Goal: Information Seeking & Learning: Learn about a topic

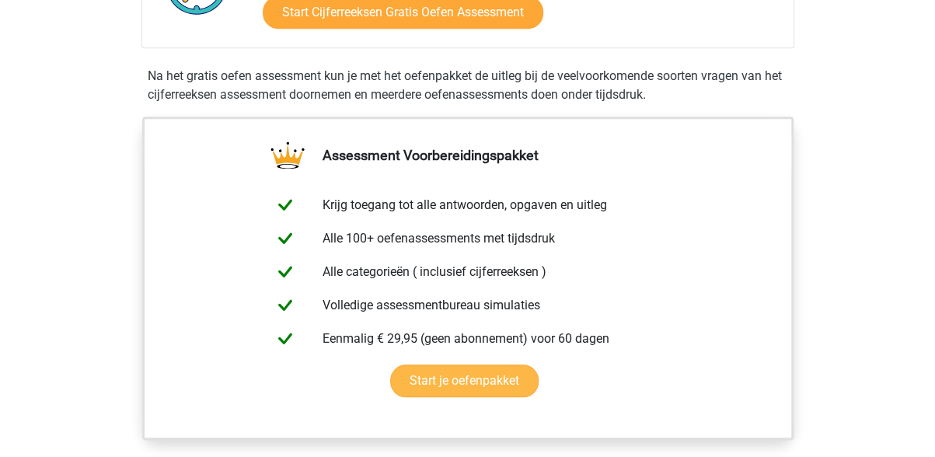
scroll to position [233, 0]
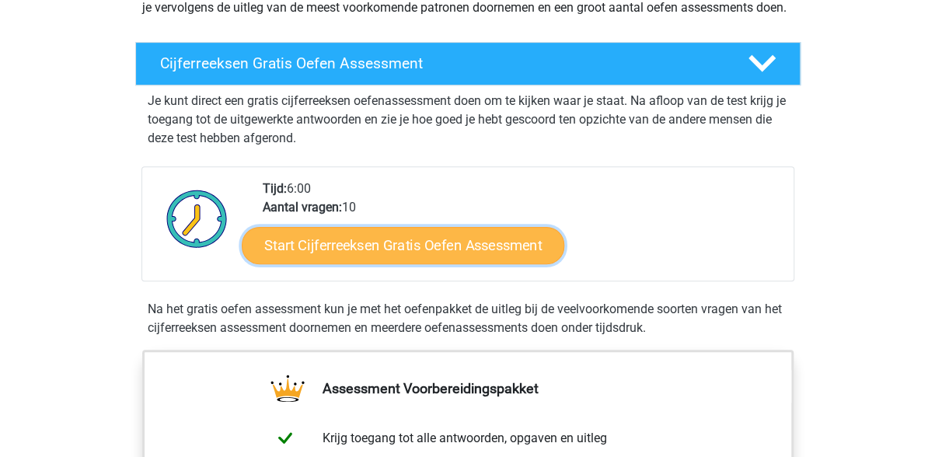
click at [407, 262] on link "Start Cijferreeksen Gratis Oefen Assessment" at bounding box center [403, 244] width 323 height 37
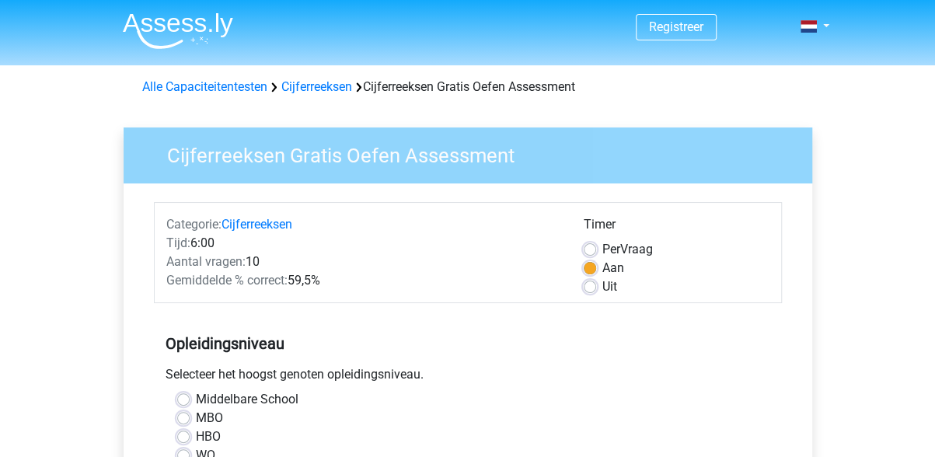
scroll to position [78, 0]
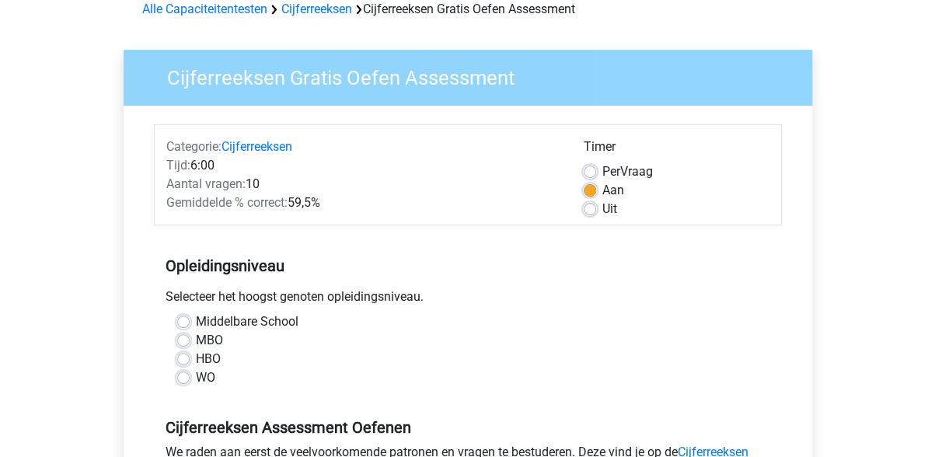
click at [602, 210] on label "Uit" at bounding box center [609, 209] width 15 height 19
click at [590, 210] on input "Uit" at bounding box center [590, 208] width 12 height 16
radio input "true"
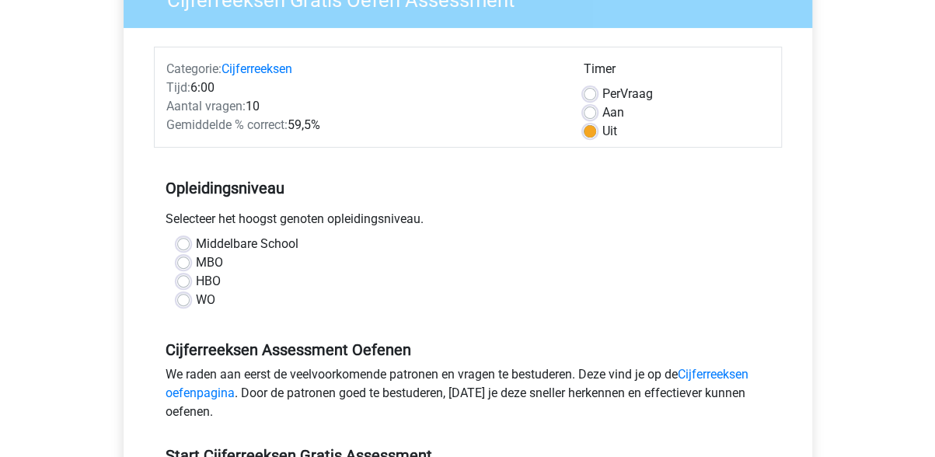
click at [196, 281] on label "HBO" at bounding box center [208, 281] width 25 height 19
click at [182, 281] on input "HBO" at bounding box center [183, 280] width 12 height 16
radio input "true"
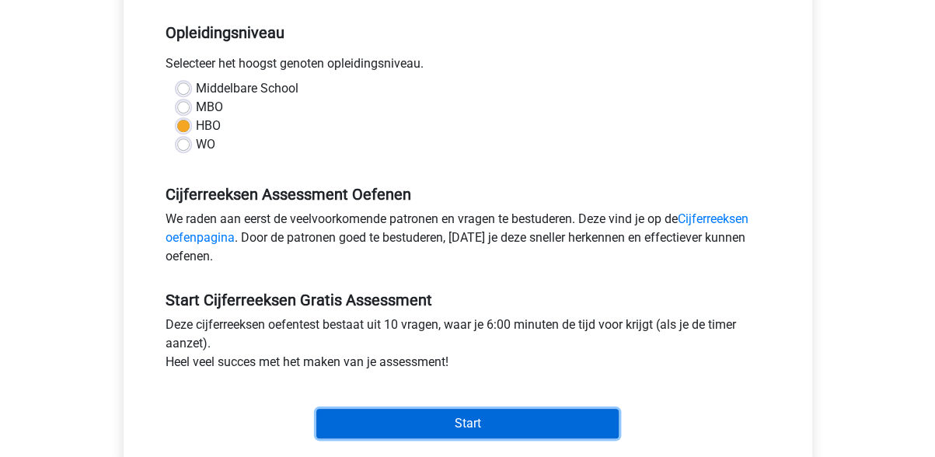
click at [470, 424] on input "Start" at bounding box center [467, 424] width 302 height 30
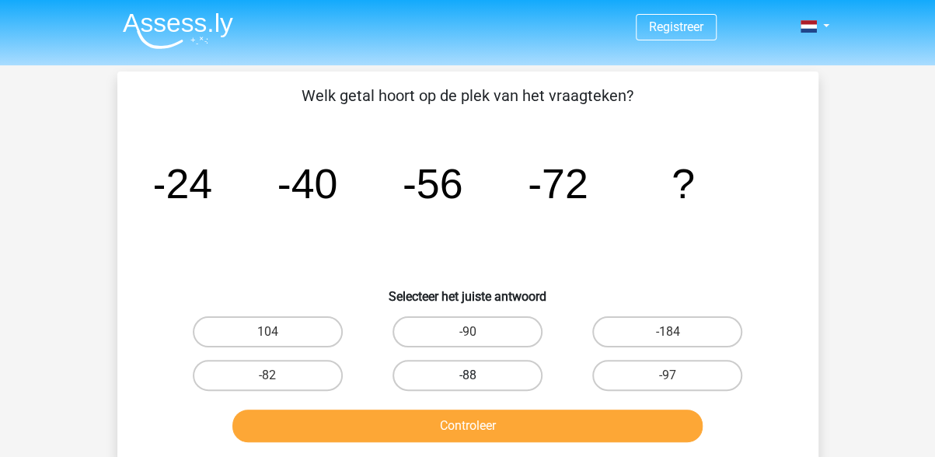
click at [459, 375] on label "-88" at bounding box center [468, 375] width 150 height 31
click at [467, 375] on input "-88" at bounding box center [472, 380] width 10 height 10
radio input "true"
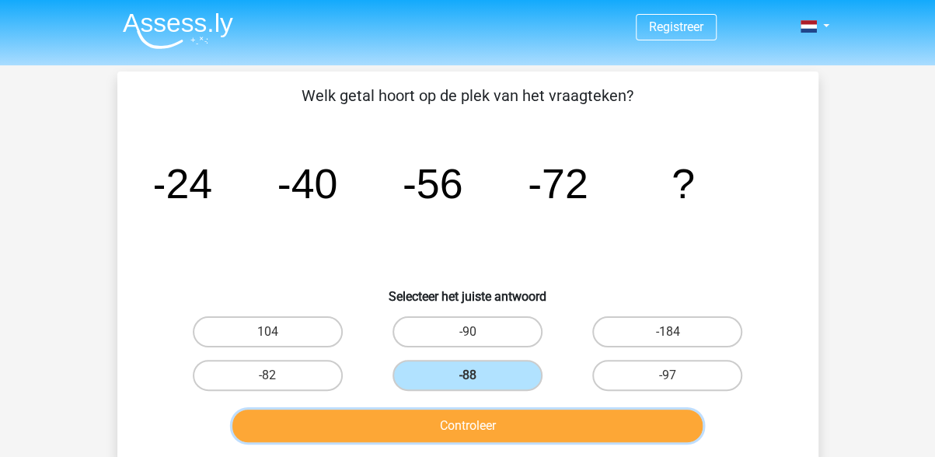
click at [458, 425] on button "Controleer" at bounding box center [467, 426] width 470 height 33
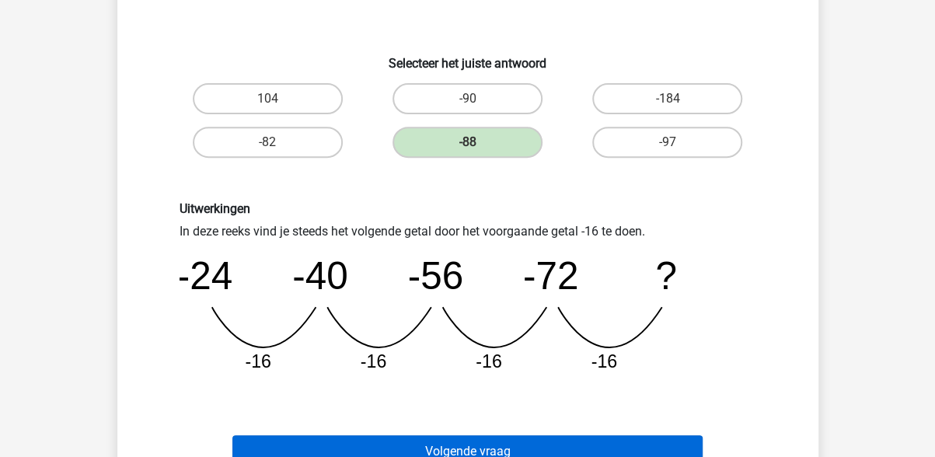
scroll to position [466, 0]
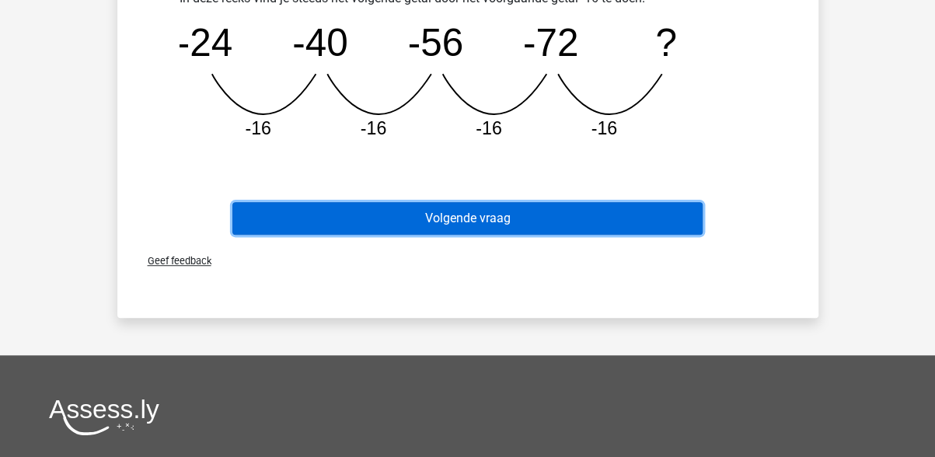
click at [487, 221] on button "Volgende vraag" at bounding box center [467, 218] width 470 height 33
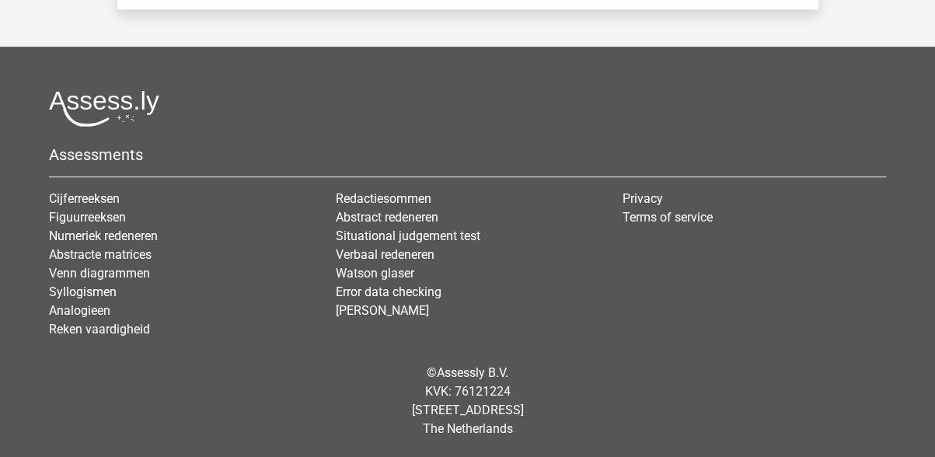
scroll to position [72, 0]
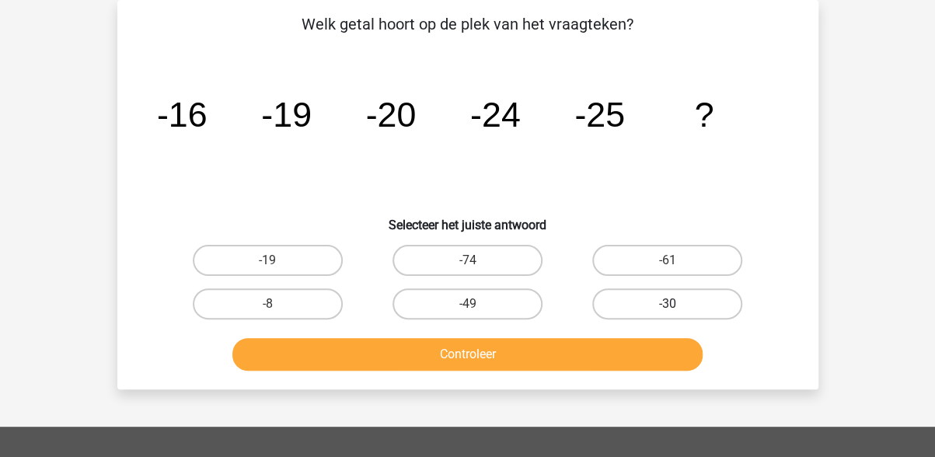
click at [681, 301] on label "-30" at bounding box center [667, 303] width 150 height 31
click at [678, 304] on input "-30" at bounding box center [673, 309] width 10 height 10
radio input "true"
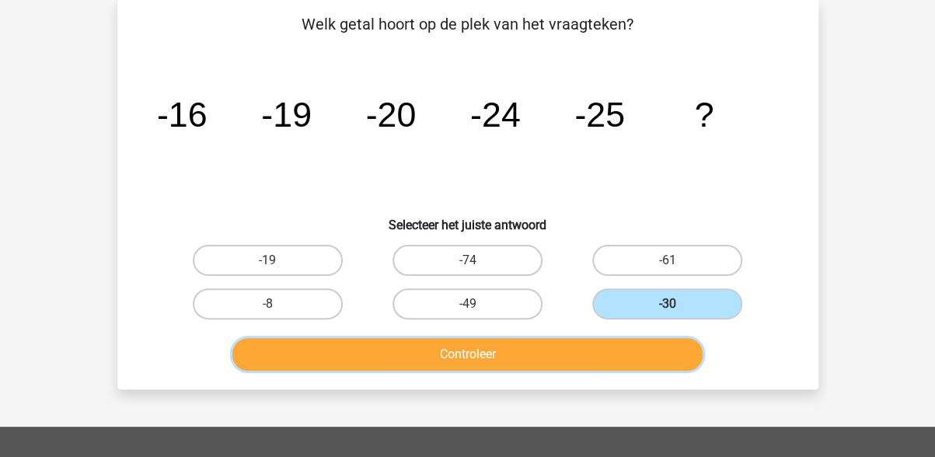
click at [507, 352] on button "Controleer" at bounding box center [467, 354] width 470 height 33
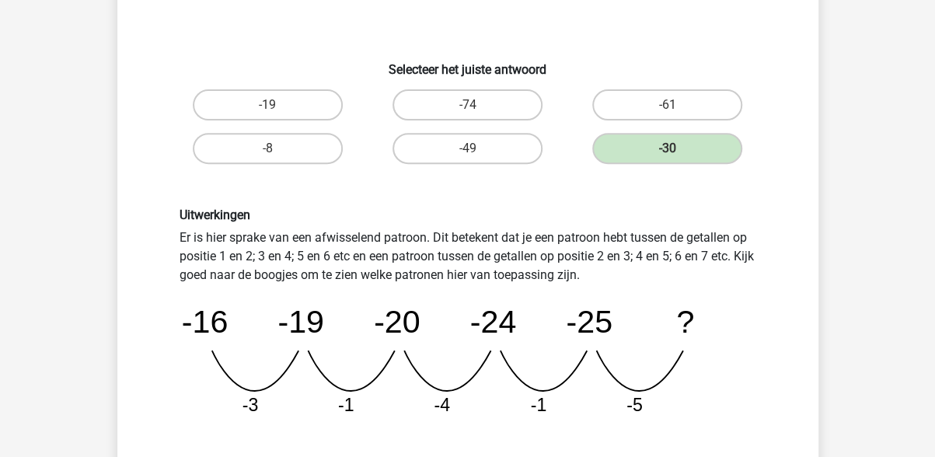
scroll to position [305, 0]
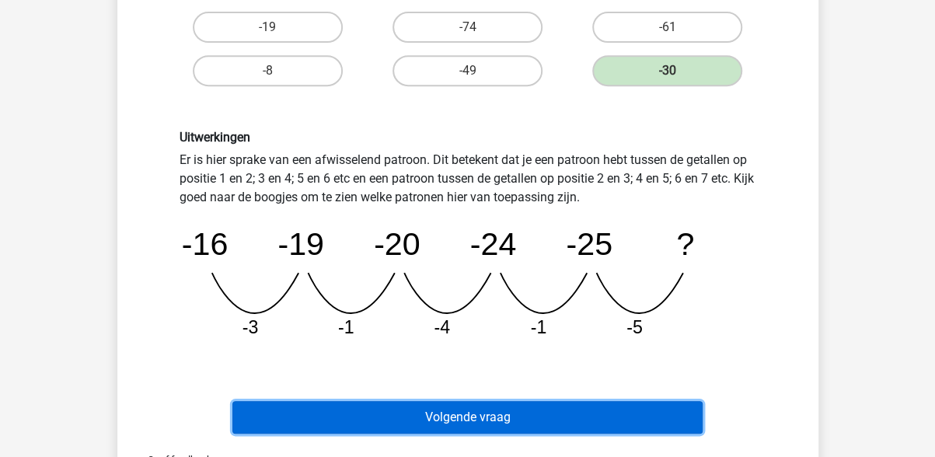
click at [482, 416] on button "Volgende vraag" at bounding box center [467, 417] width 470 height 33
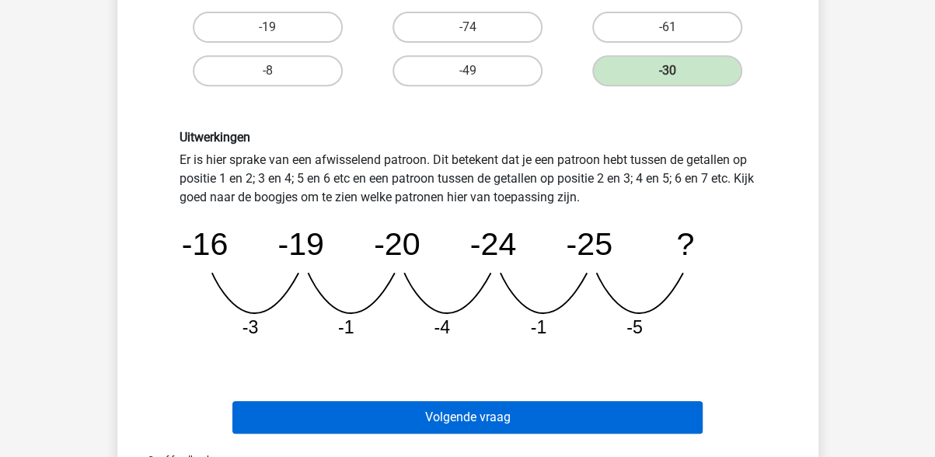
scroll to position [72, 0]
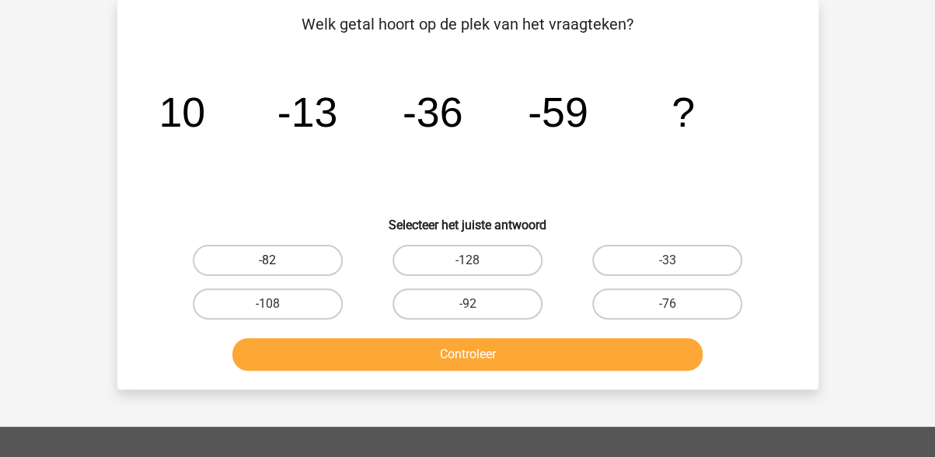
click at [295, 254] on label "-82" at bounding box center [268, 260] width 150 height 31
click at [278, 260] on input "-82" at bounding box center [272, 265] width 10 height 10
radio input "true"
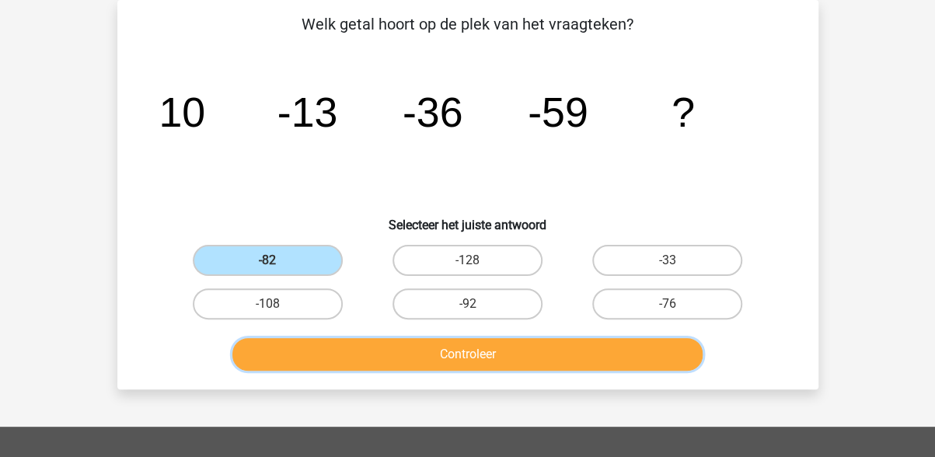
click at [451, 358] on button "Controleer" at bounding box center [467, 354] width 470 height 33
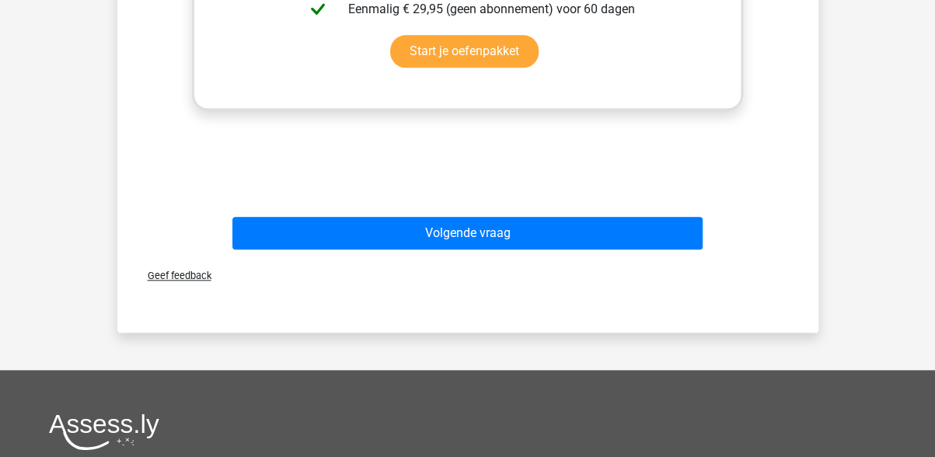
scroll to position [771, 0]
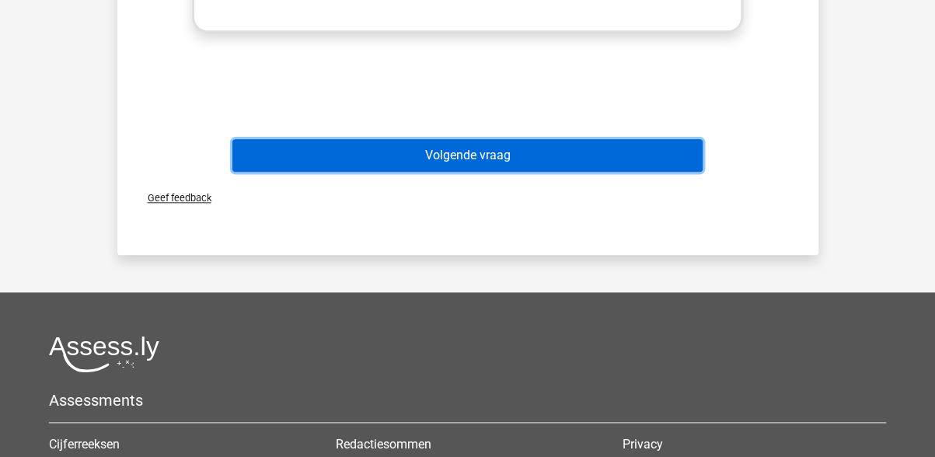
click at [477, 160] on button "Volgende vraag" at bounding box center [467, 155] width 470 height 33
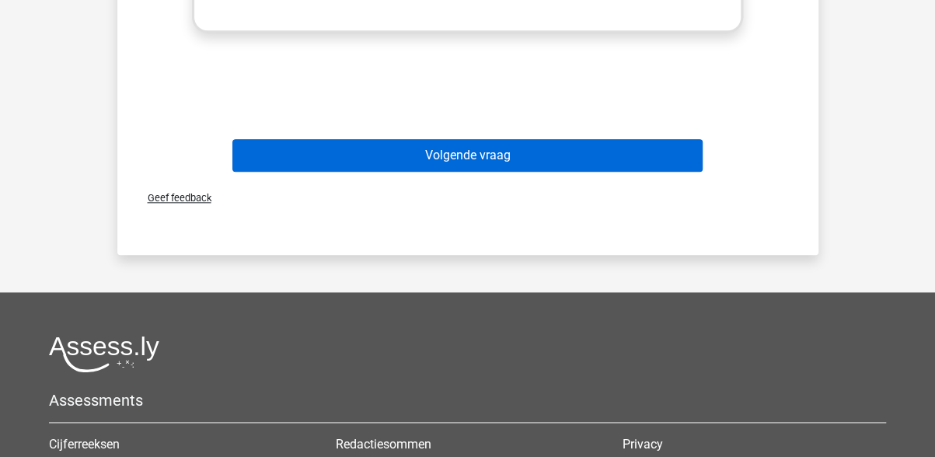
scroll to position [72, 0]
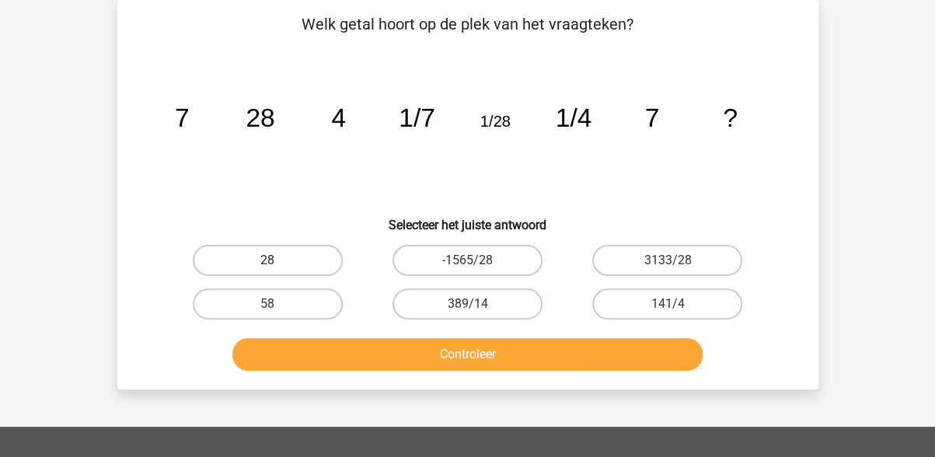
click at [281, 255] on label "28" at bounding box center [268, 260] width 150 height 31
click at [278, 260] on input "28" at bounding box center [272, 265] width 10 height 10
radio input "true"
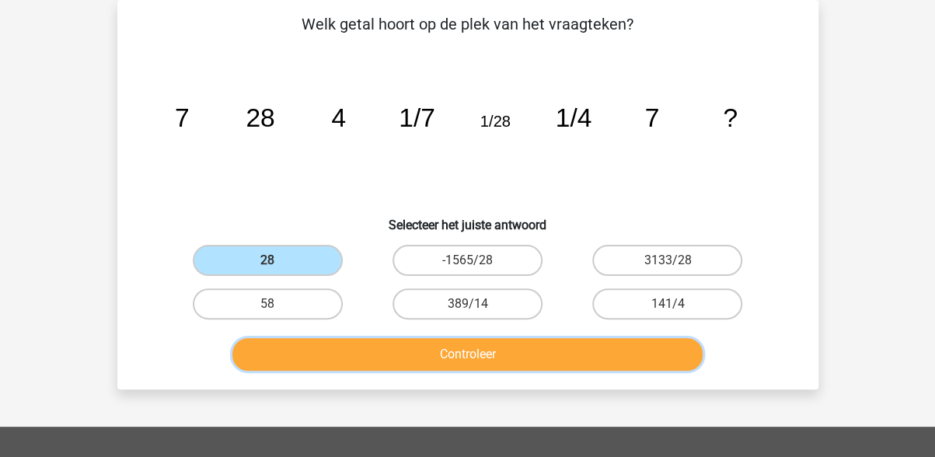
click at [472, 351] on button "Controleer" at bounding box center [467, 354] width 470 height 33
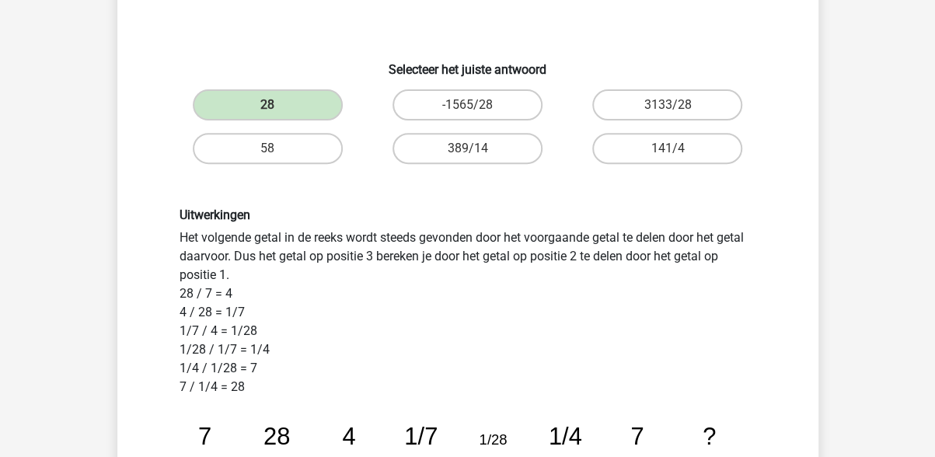
scroll to position [305, 0]
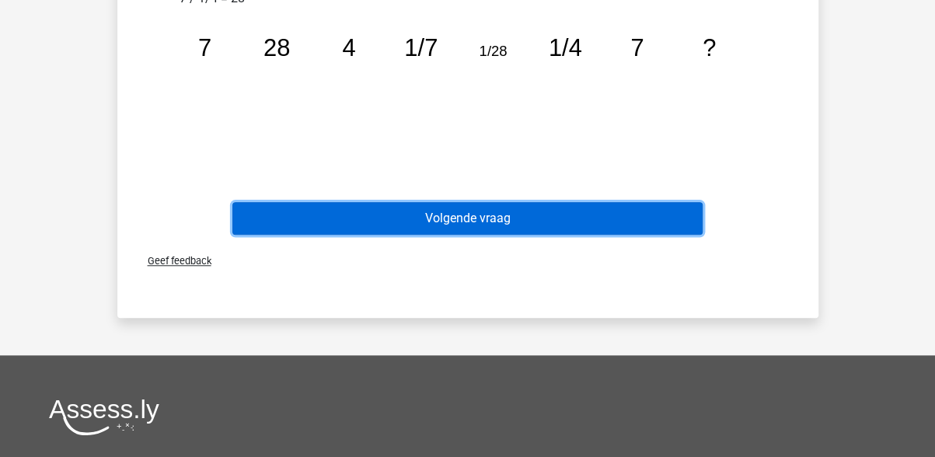
click at [484, 214] on button "Volgende vraag" at bounding box center [467, 218] width 470 height 33
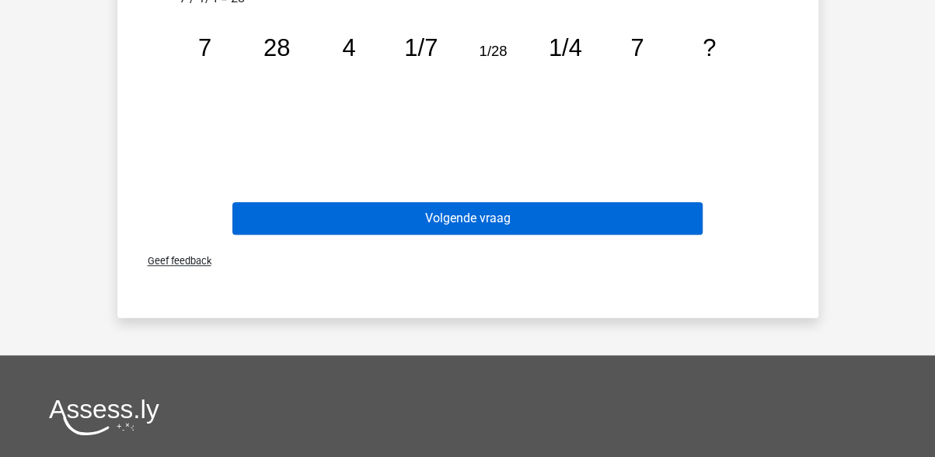
scroll to position [72, 0]
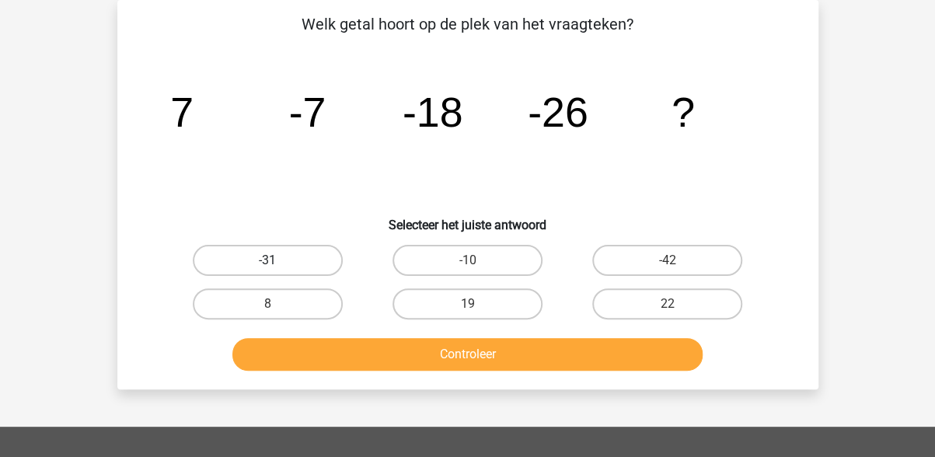
click at [275, 257] on label "-31" at bounding box center [268, 260] width 150 height 31
click at [275, 260] on input "-31" at bounding box center [272, 265] width 10 height 10
radio input "true"
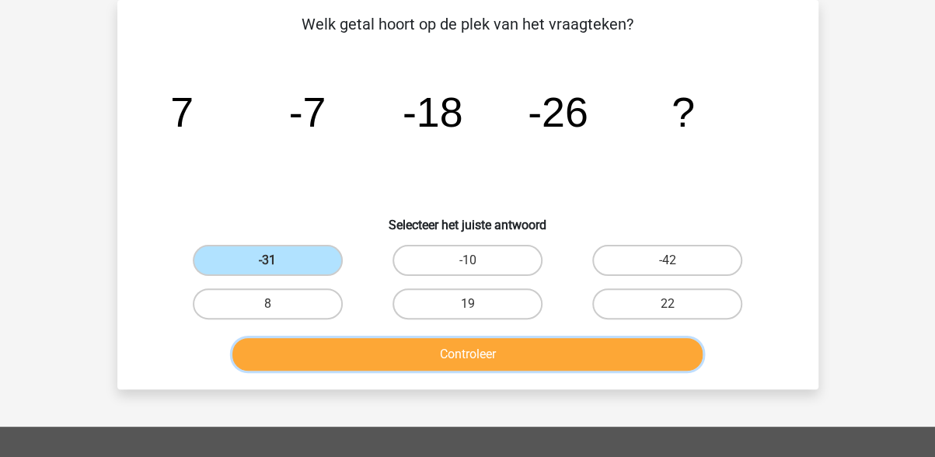
click at [476, 353] on button "Controleer" at bounding box center [467, 354] width 470 height 33
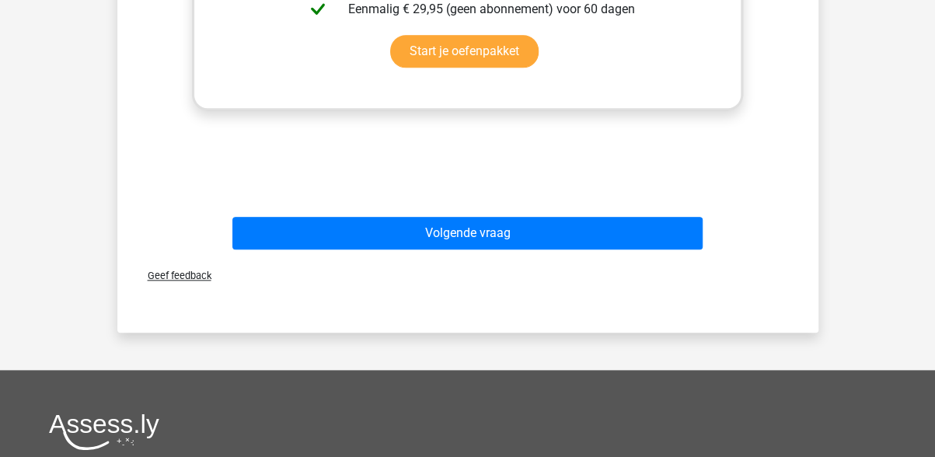
scroll to position [849, 0]
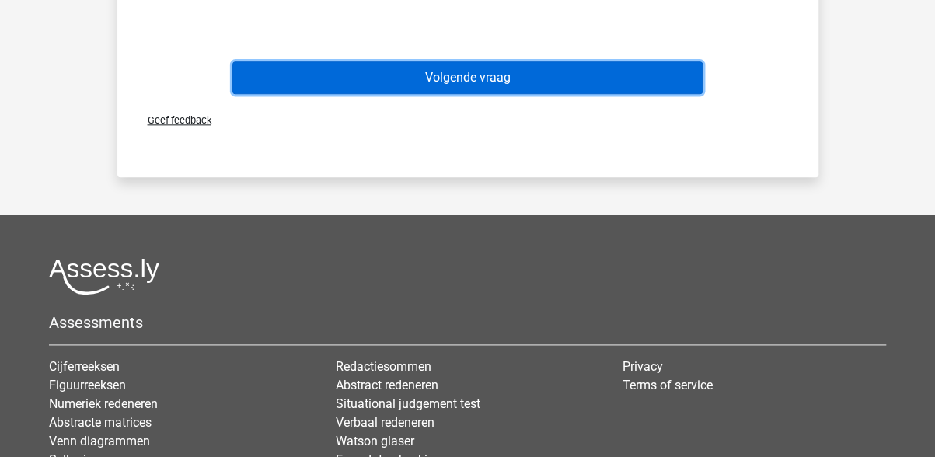
click at [466, 79] on button "Volgende vraag" at bounding box center [467, 77] width 470 height 33
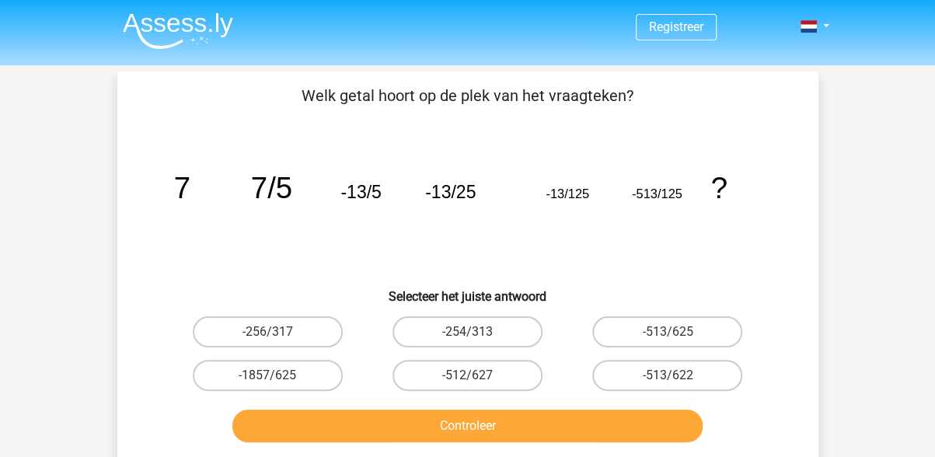
scroll to position [78, 0]
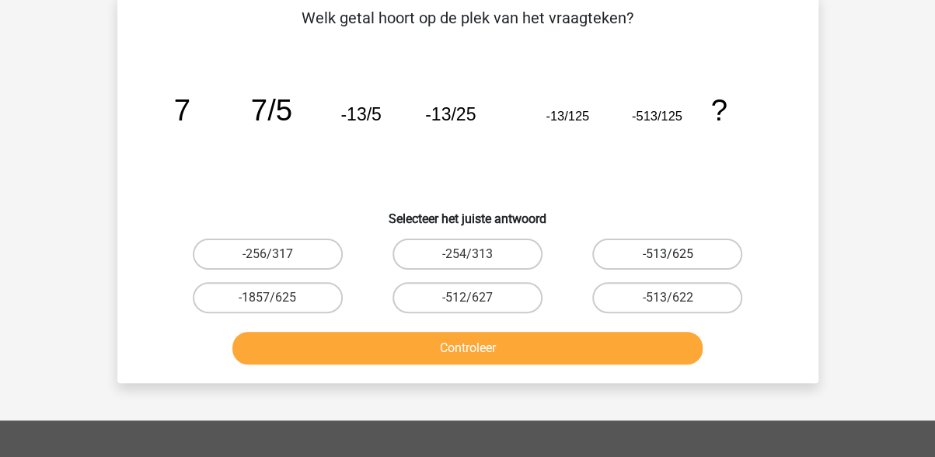
click at [673, 248] on label "-513/625" at bounding box center [667, 254] width 150 height 31
click at [673, 254] on input "-513/625" at bounding box center [673, 259] width 10 height 10
radio input "true"
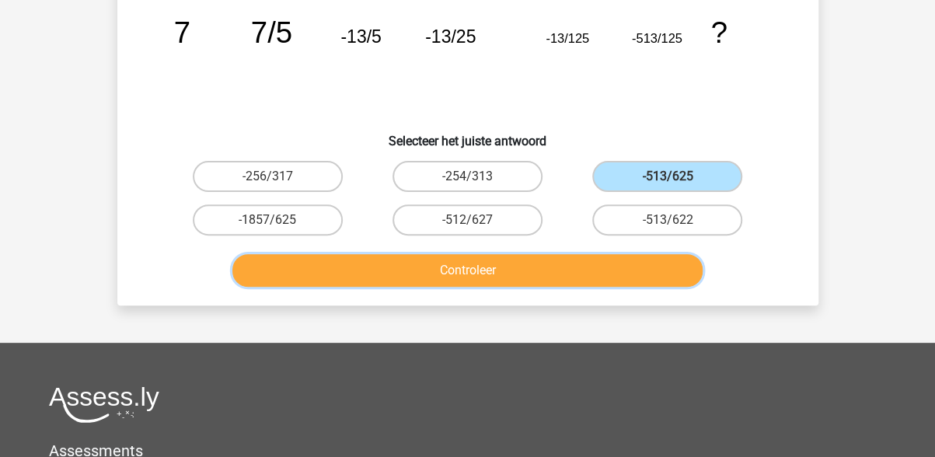
click at [535, 262] on button "Controleer" at bounding box center [467, 270] width 470 height 33
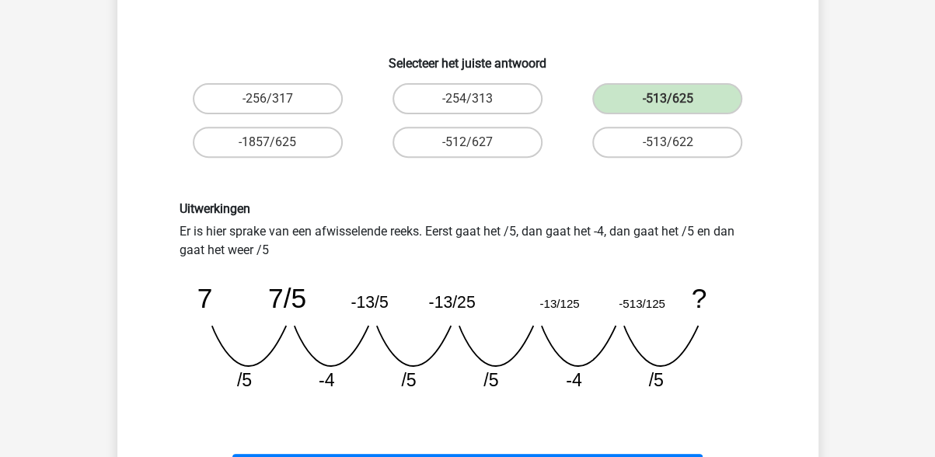
scroll to position [311, 0]
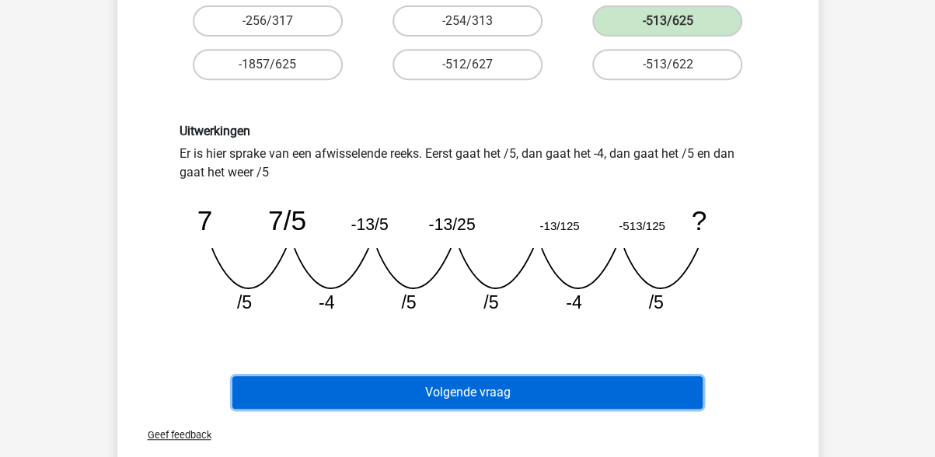
click at [504, 393] on button "Volgende vraag" at bounding box center [467, 392] width 470 height 33
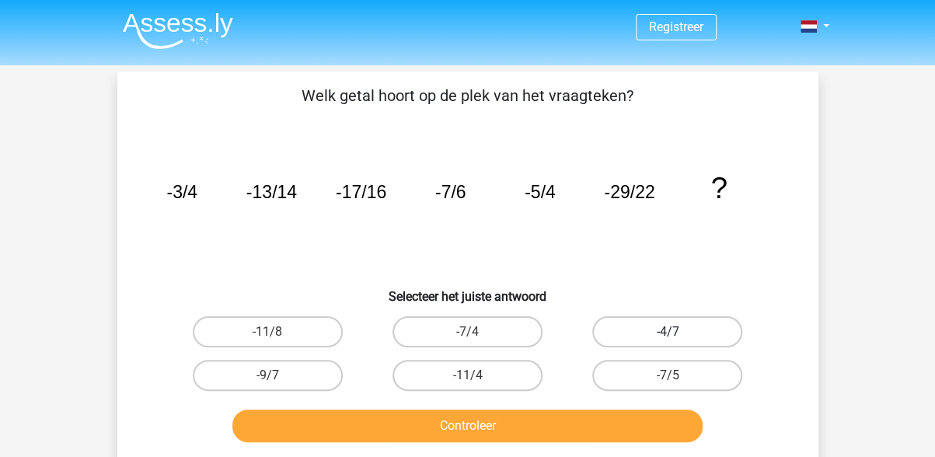
scroll to position [78, 0]
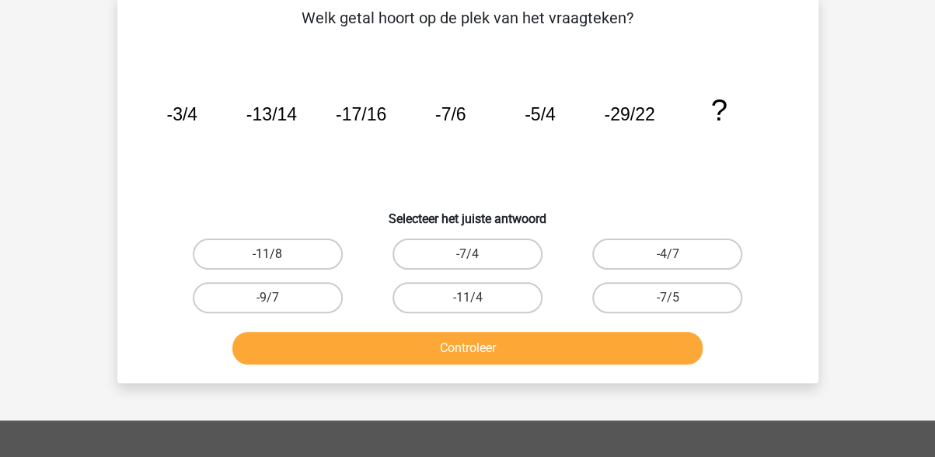
click at [292, 257] on label "-11/8" at bounding box center [268, 254] width 150 height 31
click at [278, 257] on input "-11/8" at bounding box center [272, 259] width 10 height 10
radio input "true"
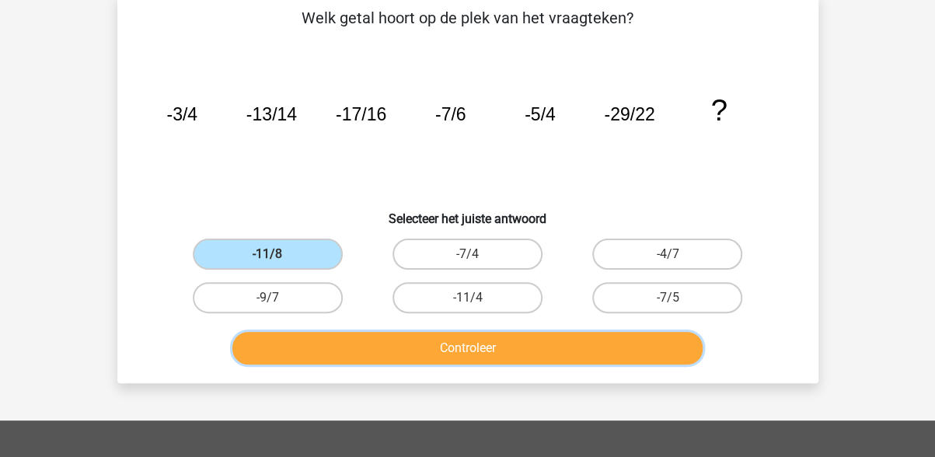
click at [443, 347] on button "Controleer" at bounding box center [467, 348] width 470 height 33
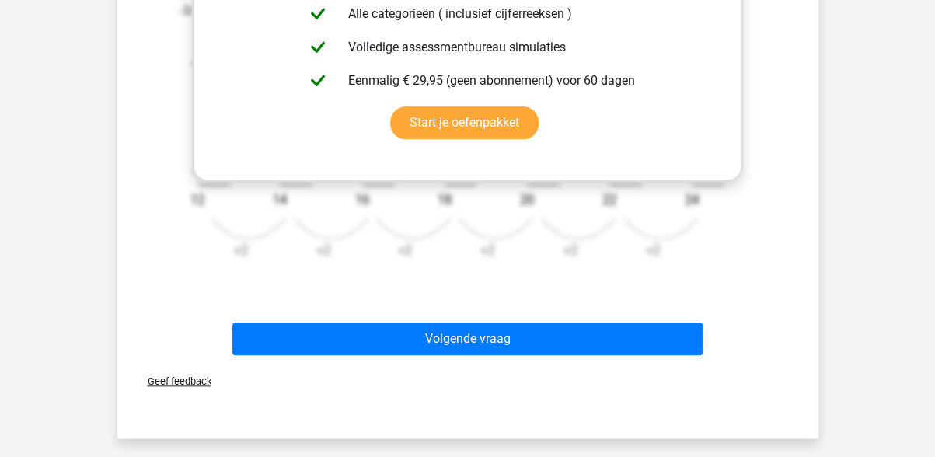
scroll to position [855, 0]
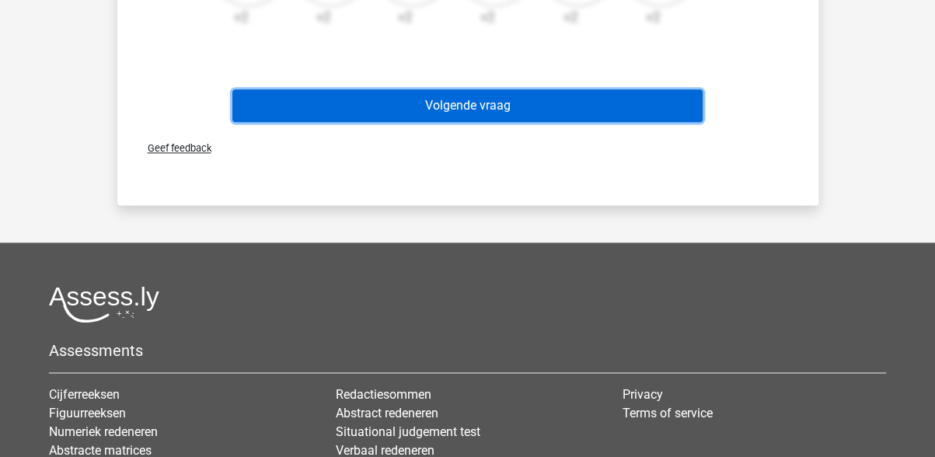
click at [471, 103] on button "Volgende vraag" at bounding box center [467, 105] width 470 height 33
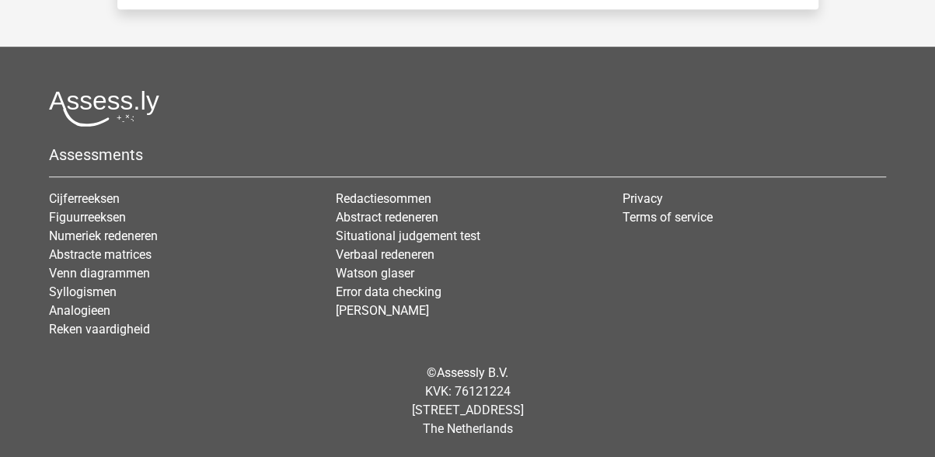
scroll to position [72, 0]
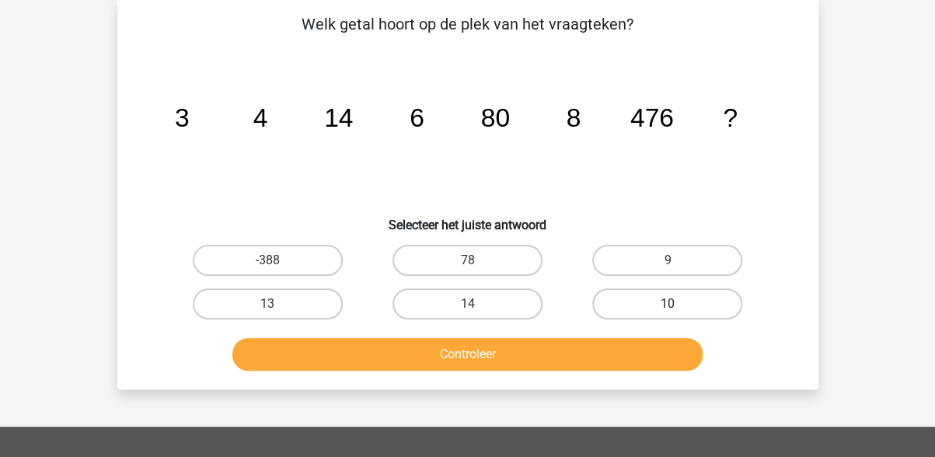
click at [670, 296] on label "10" at bounding box center [667, 303] width 150 height 31
click at [670, 304] on input "10" at bounding box center [673, 309] width 10 height 10
radio input "true"
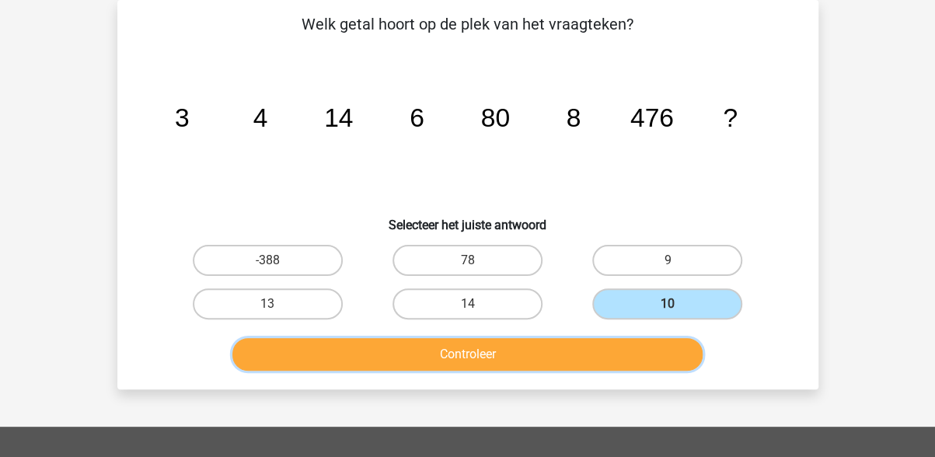
click at [595, 352] on button "Controleer" at bounding box center [467, 354] width 470 height 33
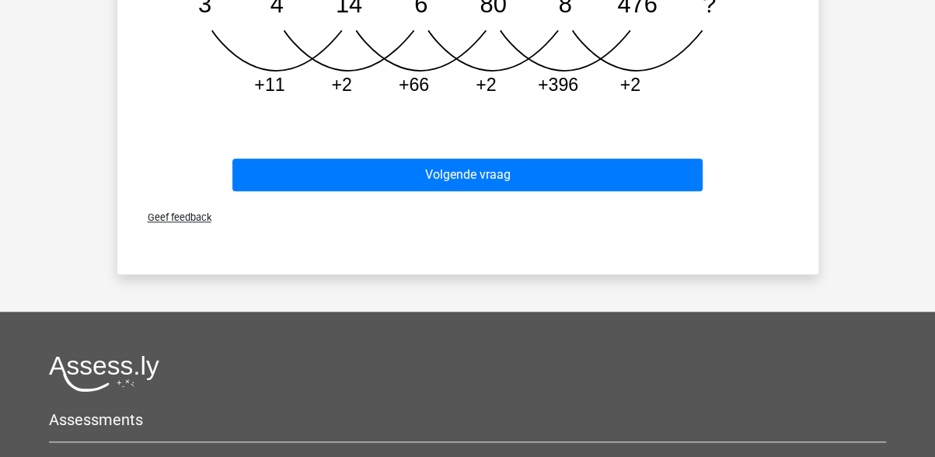
scroll to position [700, 0]
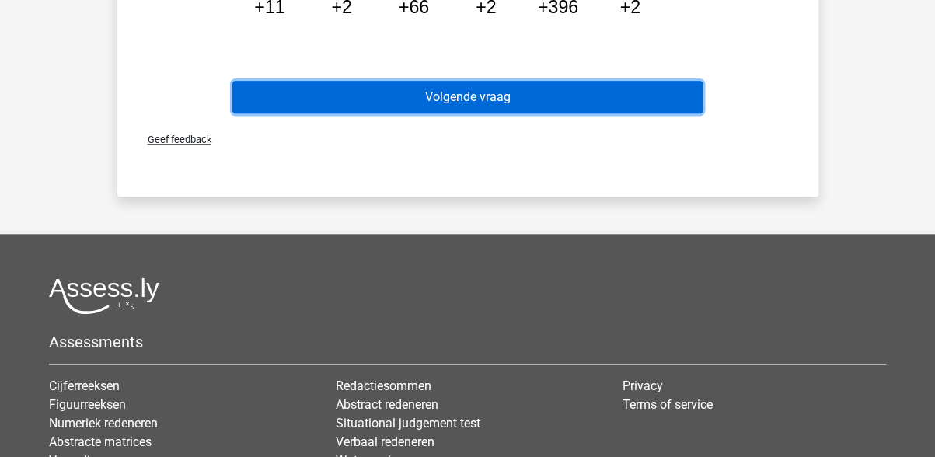
click at [486, 101] on button "Volgende vraag" at bounding box center [467, 97] width 470 height 33
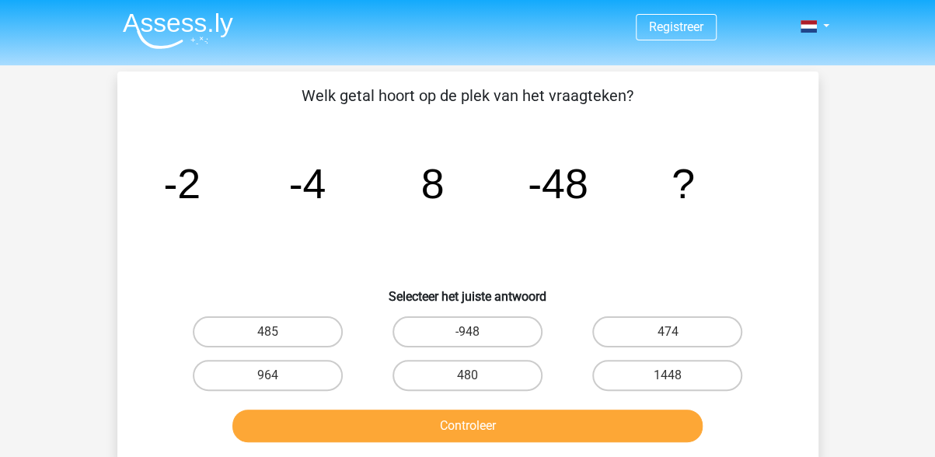
scroll to position [78, 0]
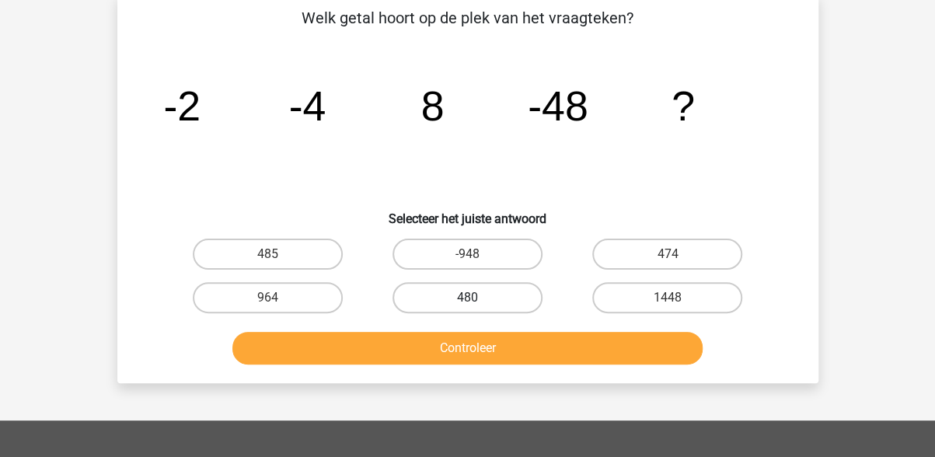
click at [470, 296] on label "480" at bounding box center [468, 297] width 150 height 31
click at [470, 298] on input "480" at bounding box center [472, 303] width 10 height 10
radio input "true"
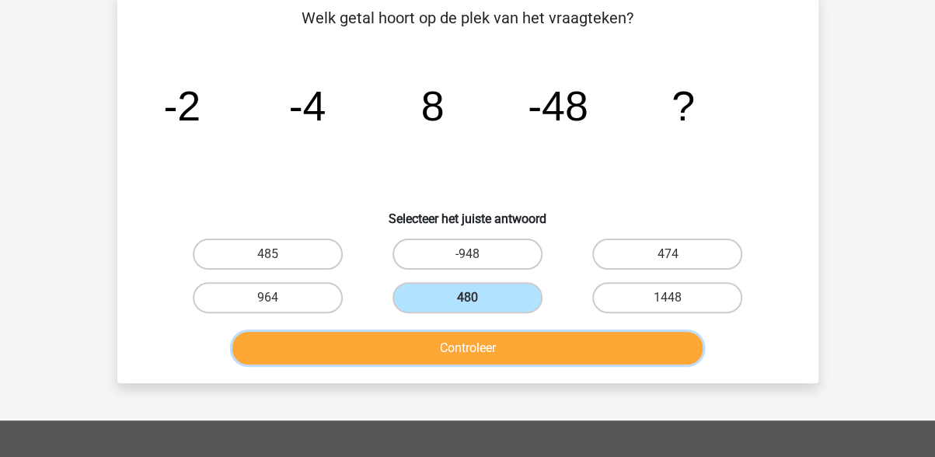
click at [536, 352] on button "Controleer" at bounding box center [467, 348] width 470 height 33
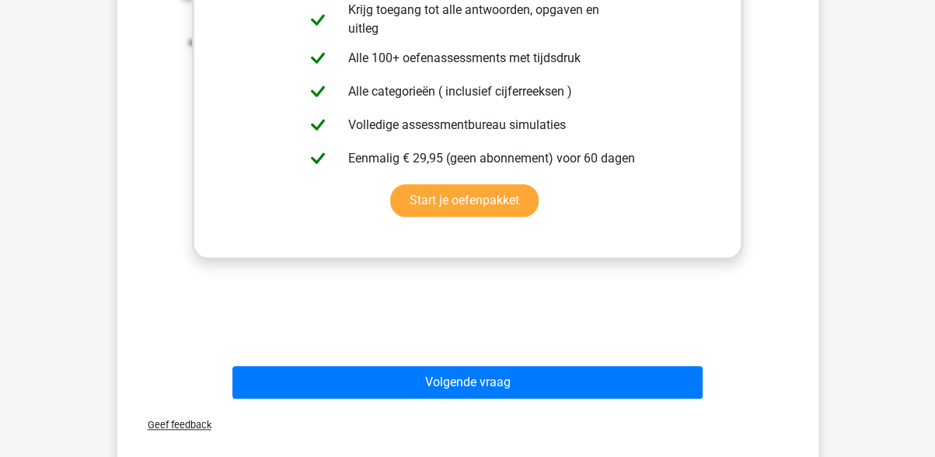
scroll to position [777, 0]
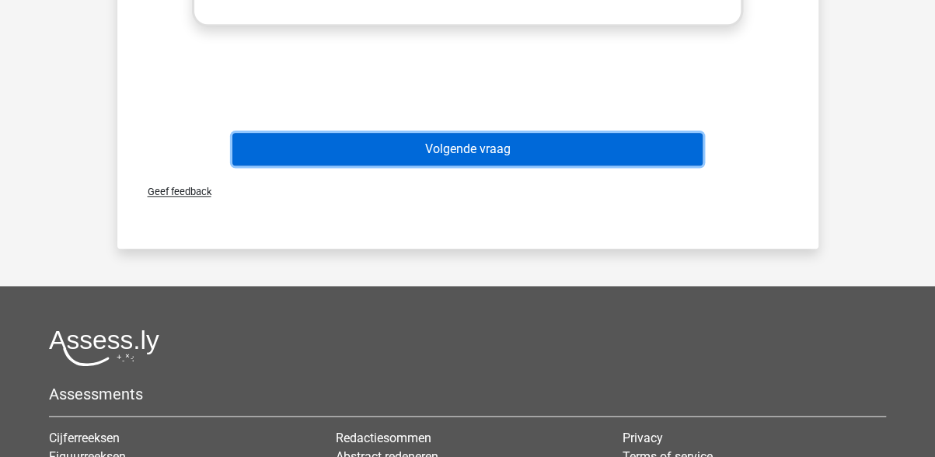
click at [495, 152] on button "Volgende vraag" at bounding box center [467, 149] width 470 height 33
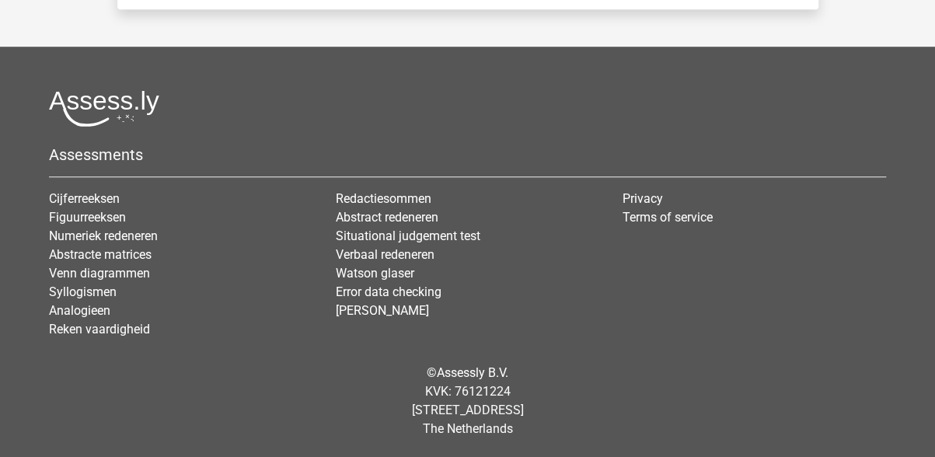
scroll to position [72, 0]
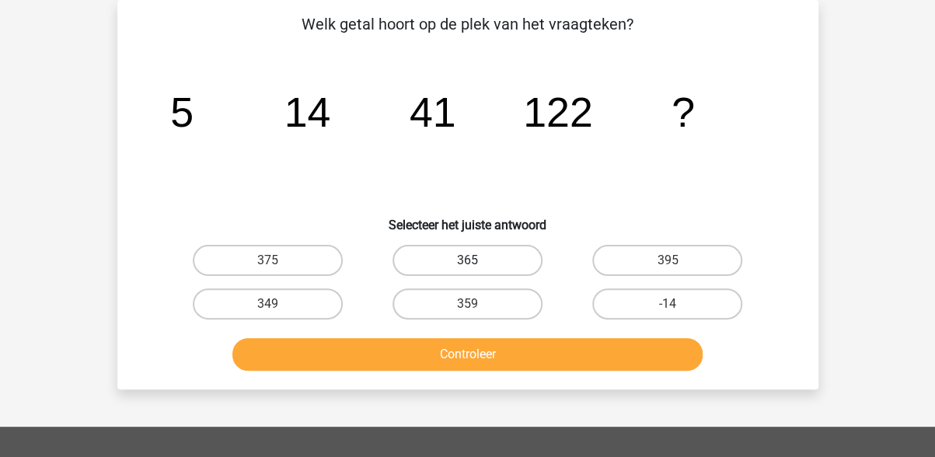
click at [445, 253] on label "365" at bounding box center [468, 260] width 150 height 31
click at [467, 260] on input "365" at bounding box center [472, 265] width 10 height 10
radio input "true"
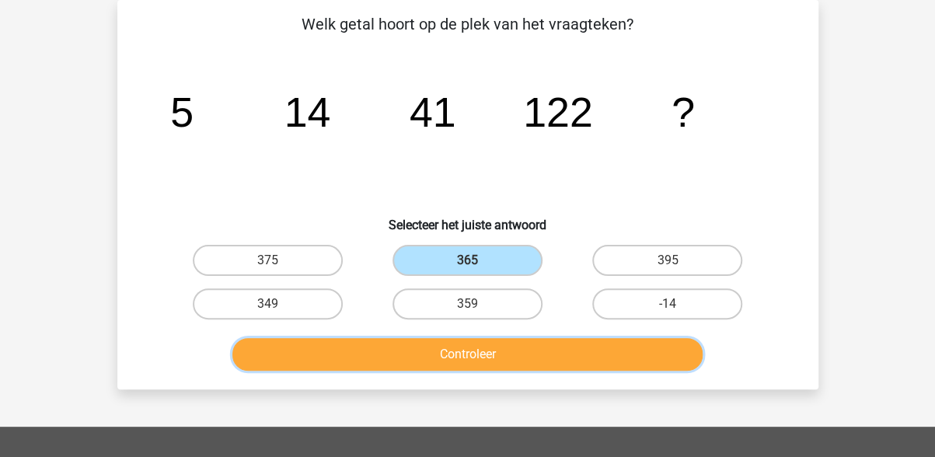
click at [491, 351] on button "Controleer" at bounding box center [467, 354] width 470 height 33
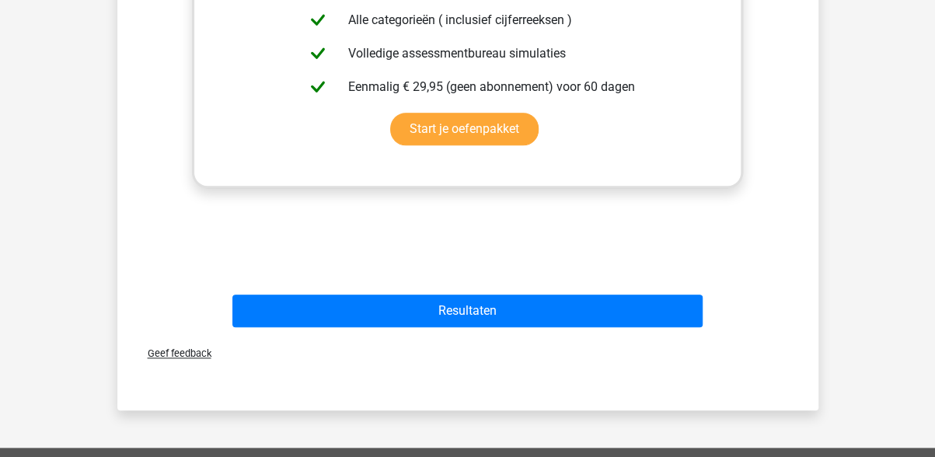
scroll to position [693, 0]
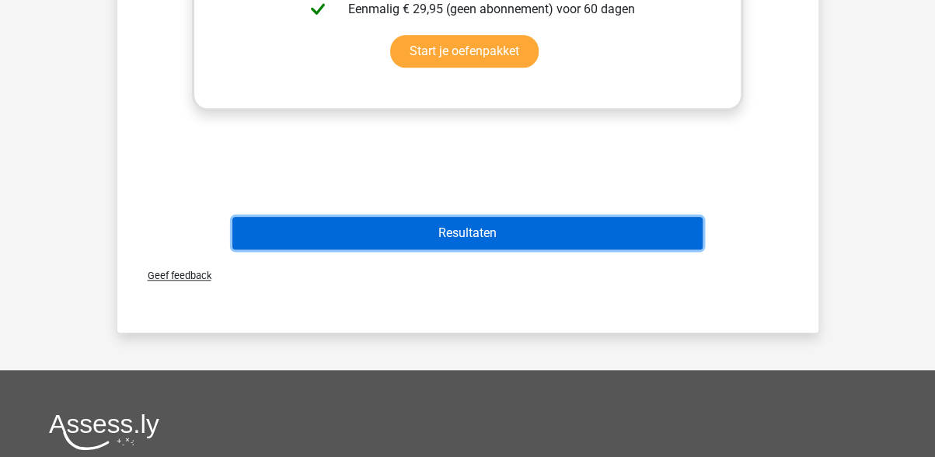
click at [463, 235] on button "Resultaten" at bounding box center [467, 233] width 470 height 33
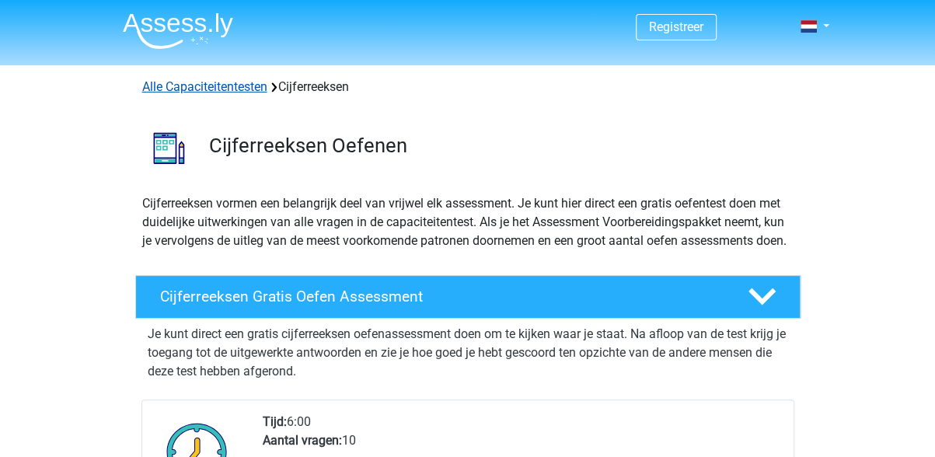
click at [227, 88] on link "Alle Capaciteitentesten" at bounding box center [204, 86] width 125 height 15
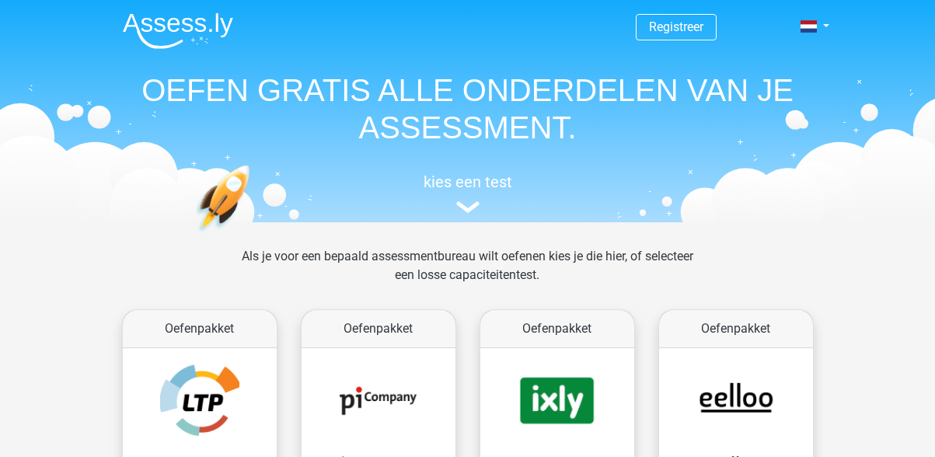
scroll to position [659, 0]
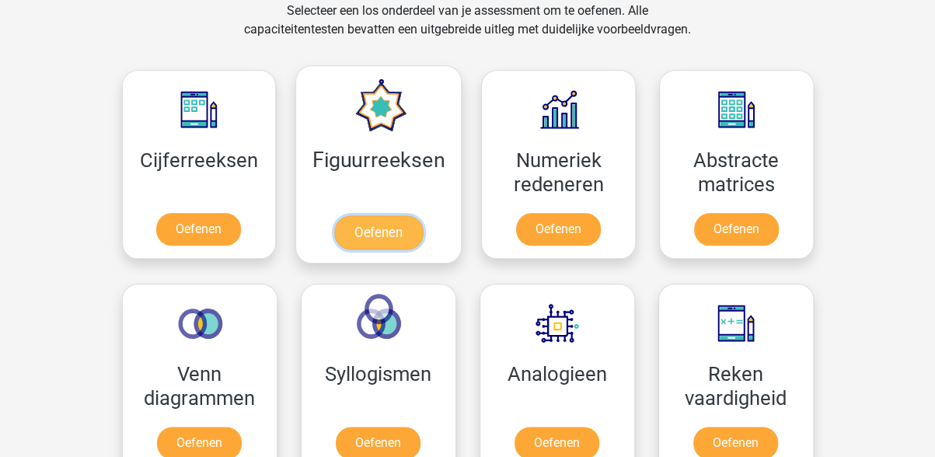
click at [385, 224] on link "Oefenen" at bounding box center [378, 232] width 89 height 34
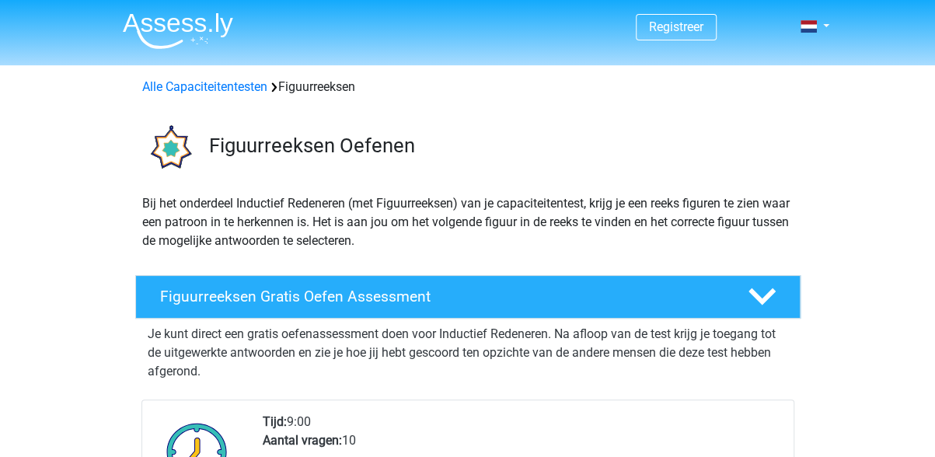
scroll to position [233, 0]
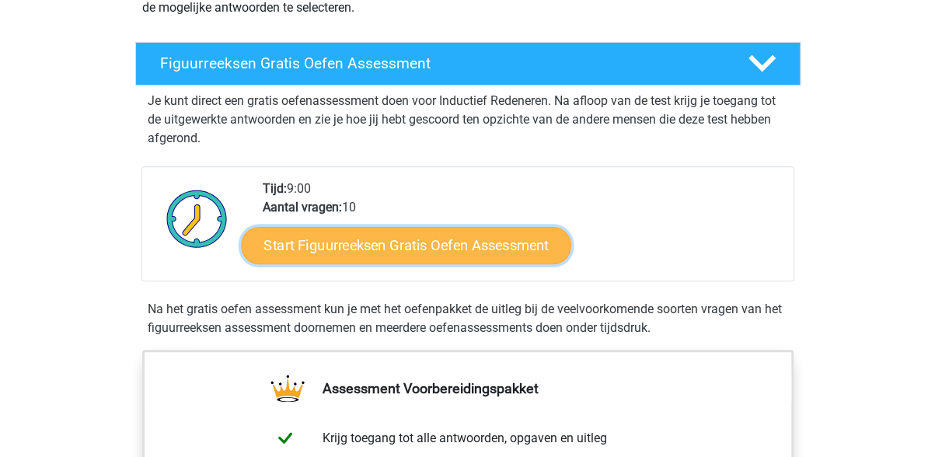
click at [506, 244] on link "Start Figuurreeksen Gratis Oefen Assessment" at bounding box center [406, 244] width 330 height 37
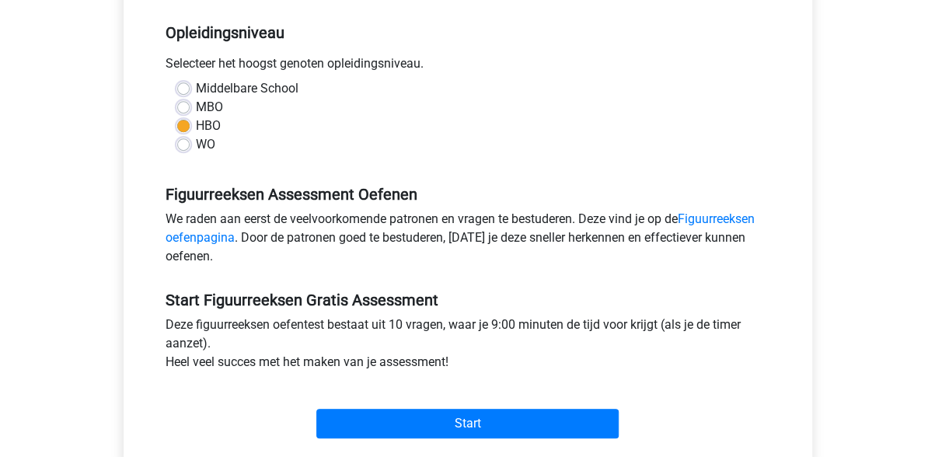
scroll to position [389, 0]
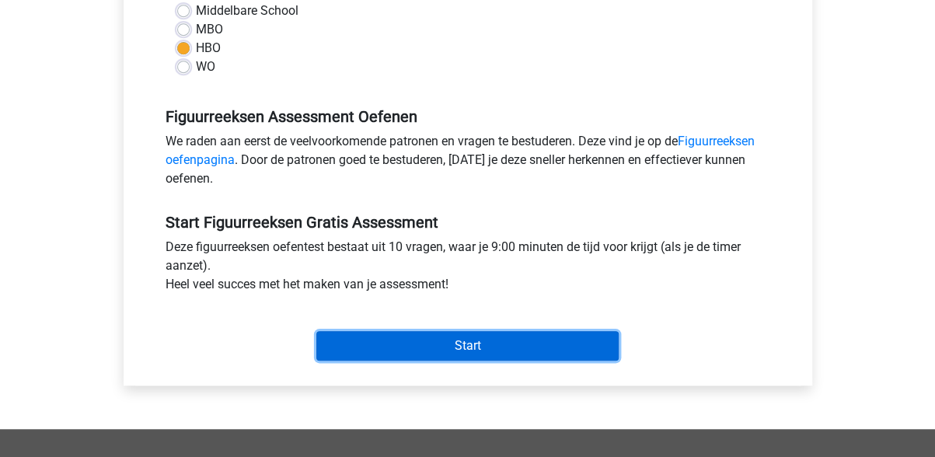
click at [488, 340] on input "Start" at bounding box center [467, 346] width 302 height 30
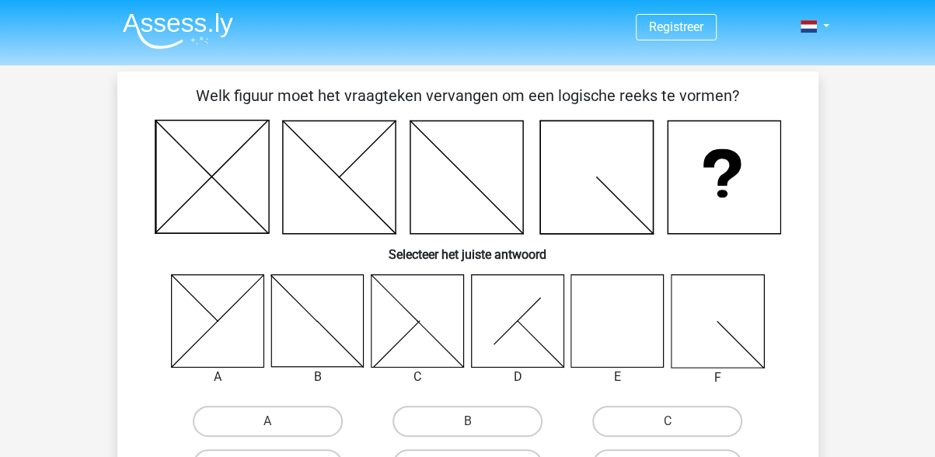
click at [623, 323] on icon at bounding box center [617, 320] width 93 height 93
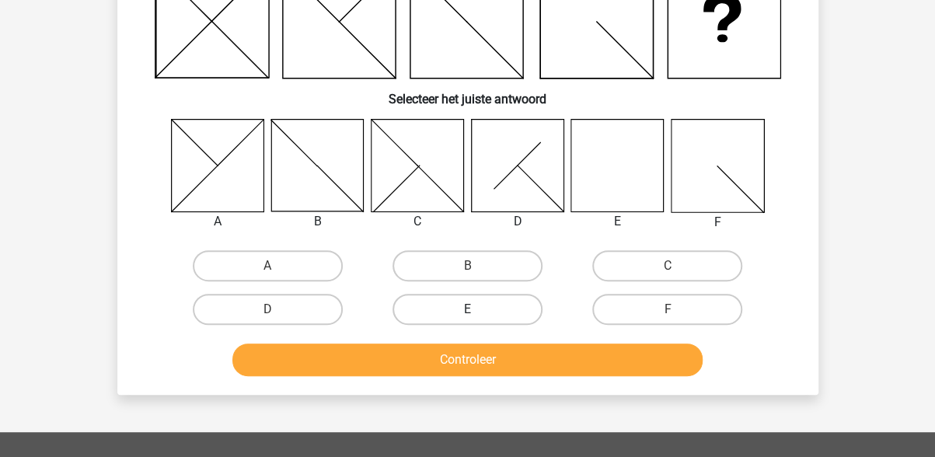
click at [480, 309] on label "E" at bounding box center [468, 309] width 150 height 31
click at [477, 309] on input "E" at bounding box center [472, 314] width 10 height 10
radio input "true"
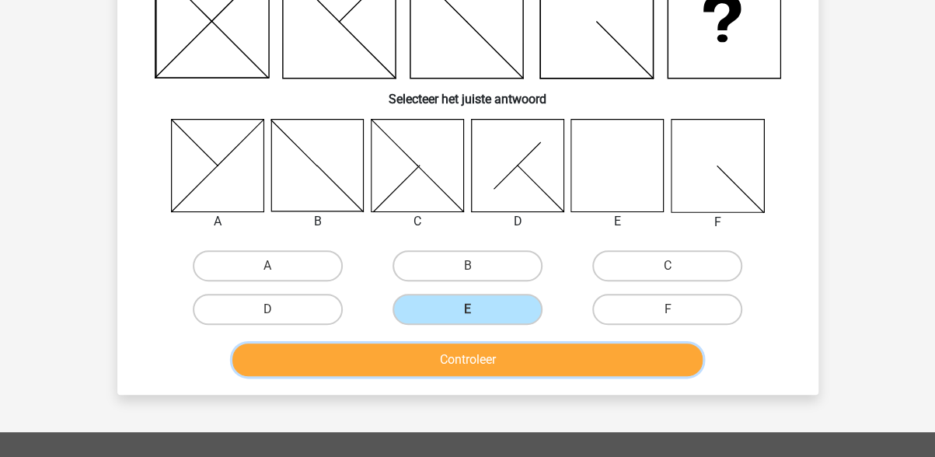
click at [480, 361] on button "Controleer" at bounding box center [467, 360] width 470 height 33
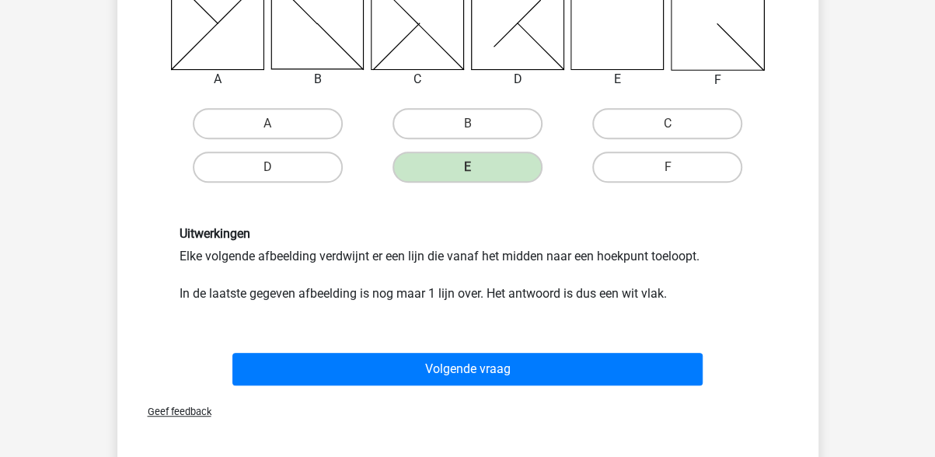
scroll to position [453, 0]
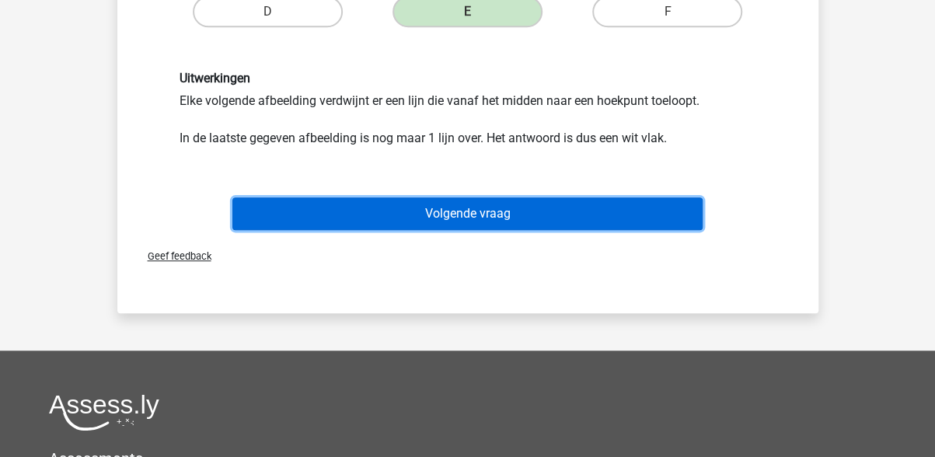
click at [480, 216] on button "Volgende vraag" at bounding box center [467, 213] width 470 height 33
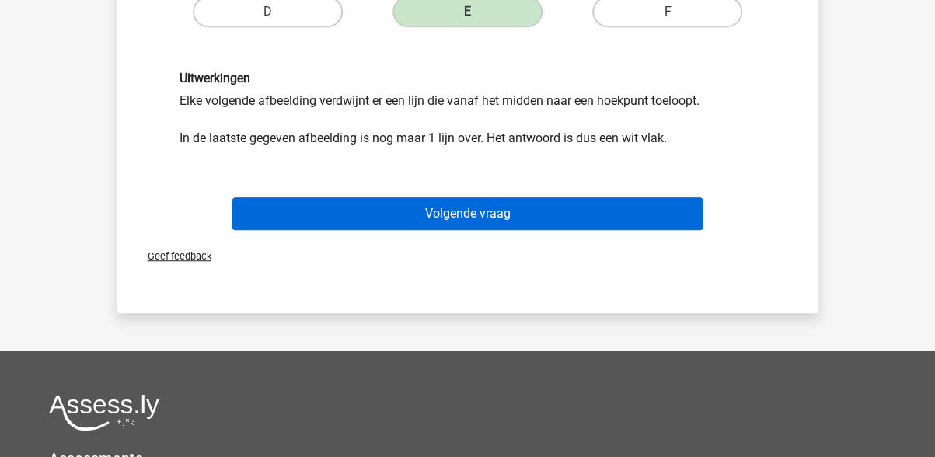
scroll to position [72, 0]
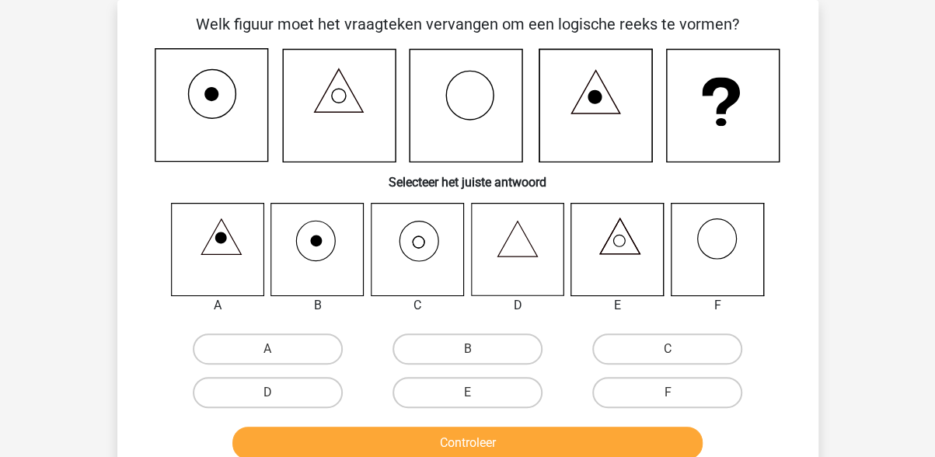
click at [418, 240] on icon at bounding box center [417, 249] width 93 height 93
click at [616, 352] on label "C" at bounding box center [667, 348] width 150 height 31
click at [668, 352] on input "C" at bounding box center [673, 354] width 10 height 10
radio input "true"
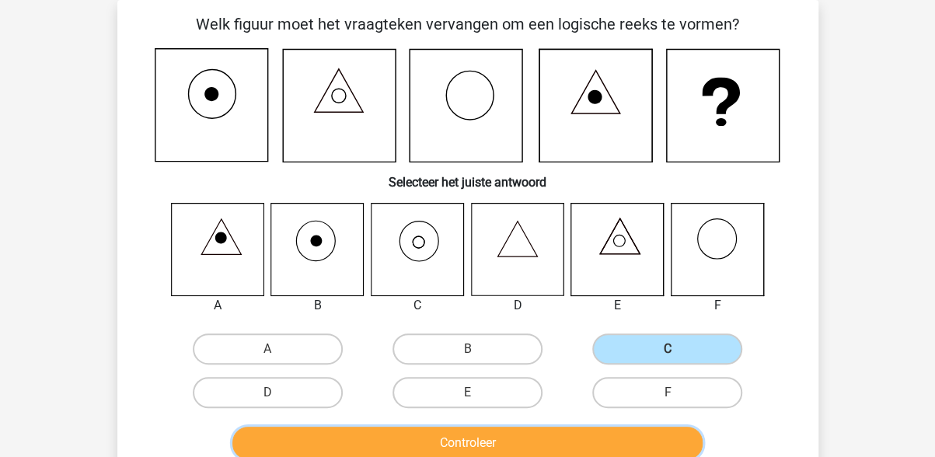
click at [558, 445] on button "Controleer" at bounding box center [467, 443] width 470 height 33
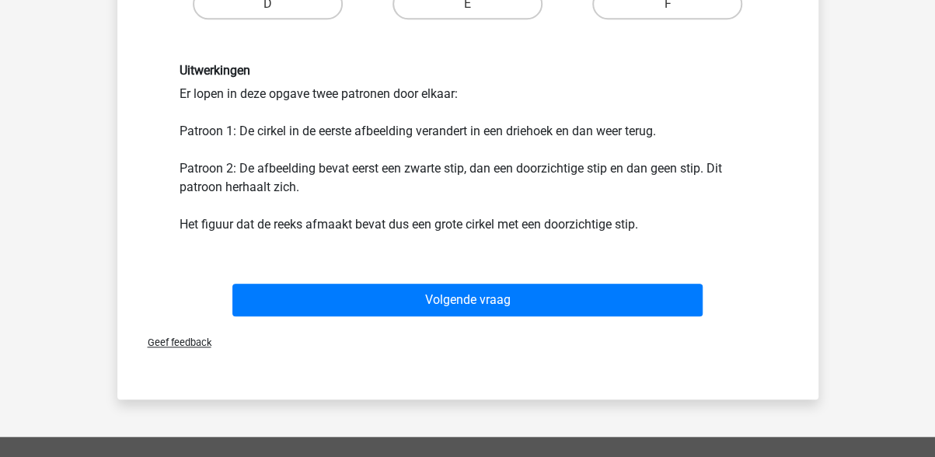
scroll to position [538, 0]
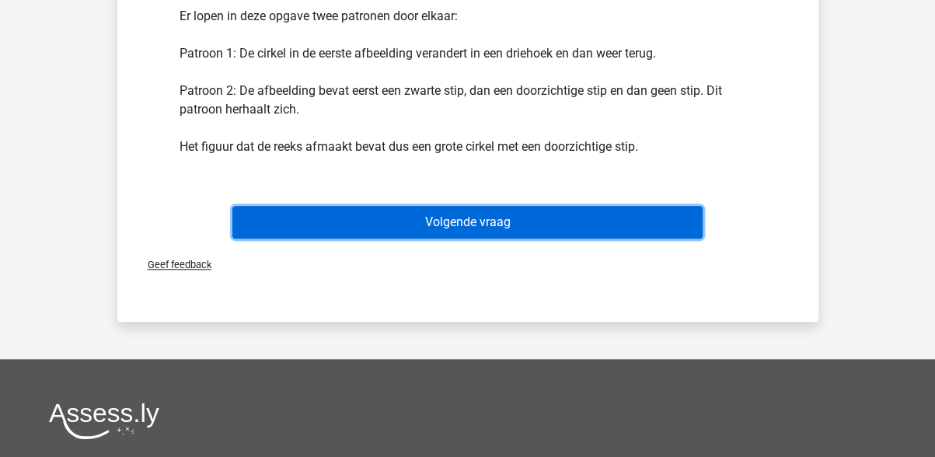
click at [468, 222] on button "Volgende vraag" at bounding box center [467, 222] width 470 height 33
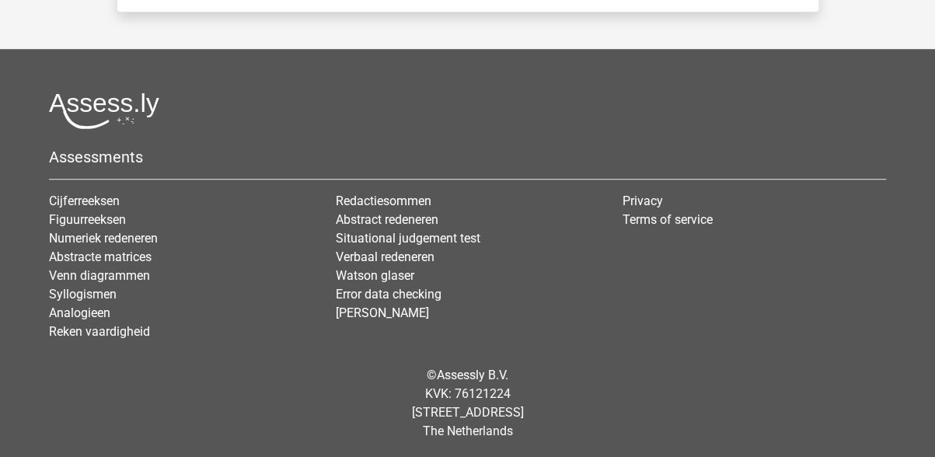
scroll to position [72, 0]
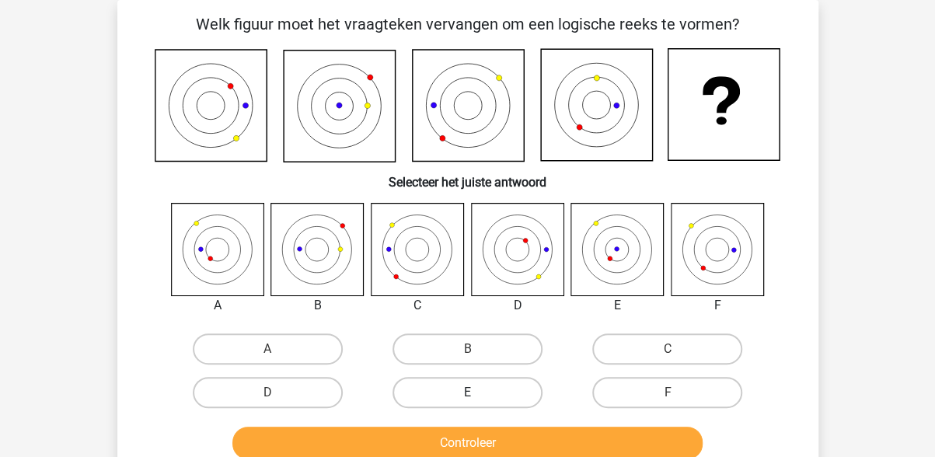
click at [451, 394] on label "E" at bounding box center [468, 392] width 150 height 31
click at [467, 394] on input "E" at bounding box center [472, 398] width 10 height 10
radio input "true"
click at [277, 393] on input "D" at bounding box center [272, 398] width 10 height 10
radio input "true"
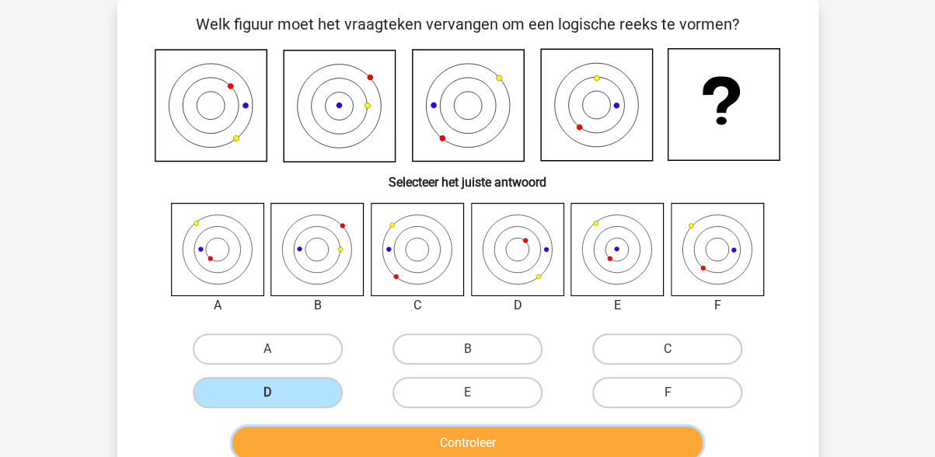
click at [417, 446] on button "Controleer" at bounding box center [467, 443] width 470 height 33
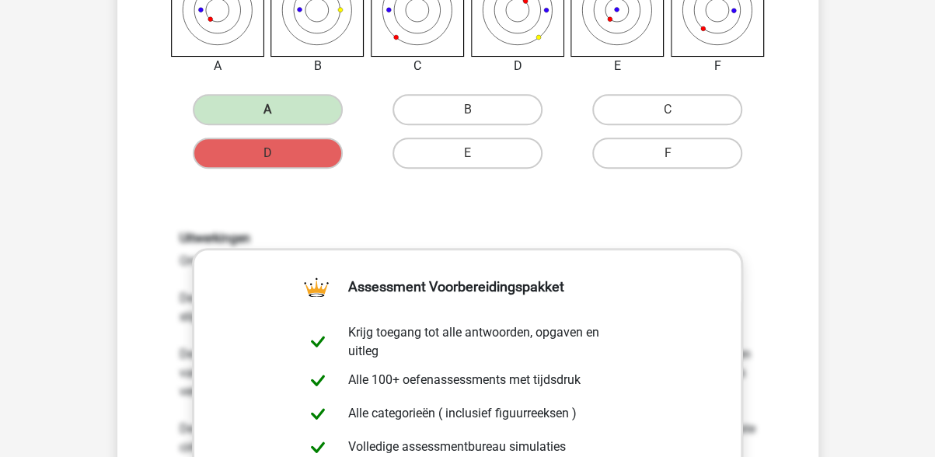
scroll to position [622, 0]
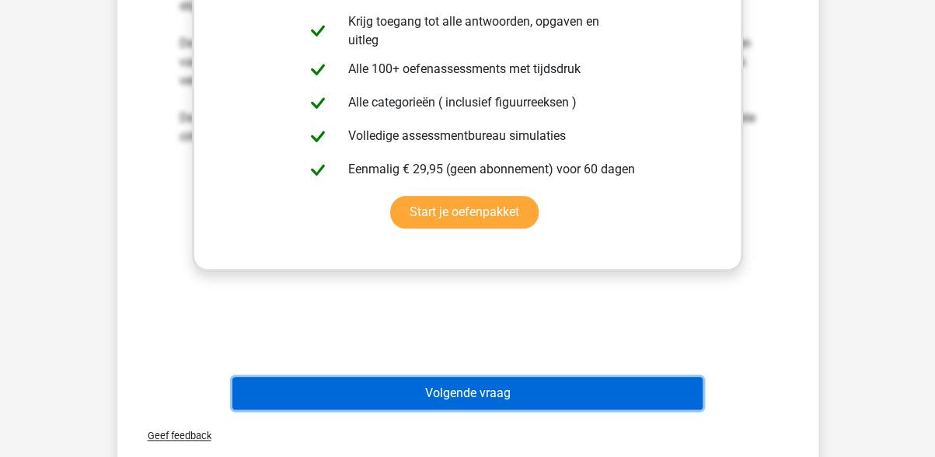
click at [437, 389] on button "Volgende vraag" at bounding box center [467, 393] width 470 height 33
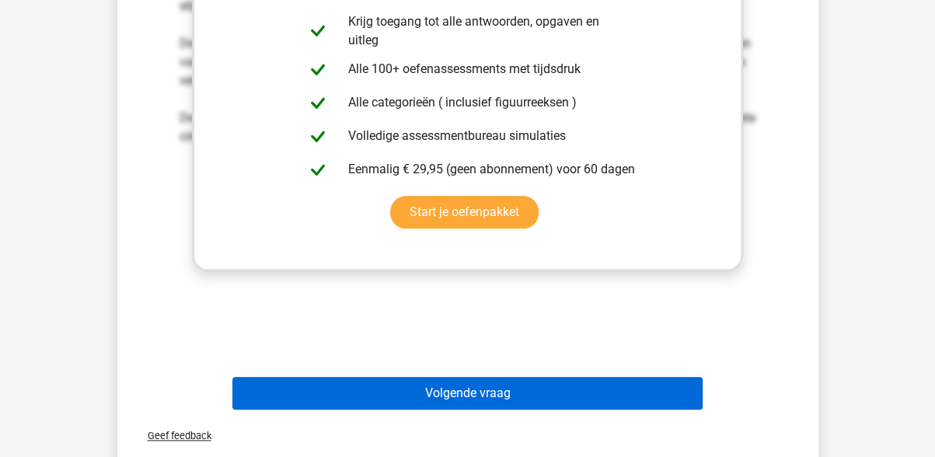
scroll to position [72, 0]
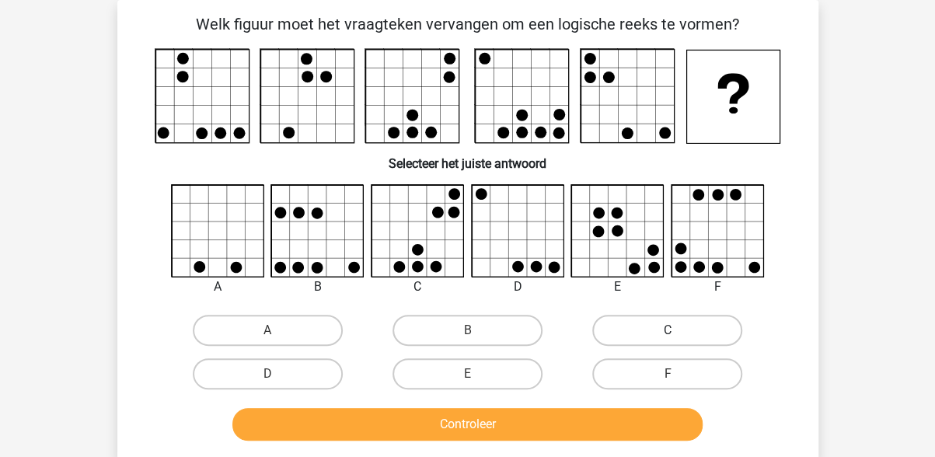
click at [617, 338] on label "C" at bounding box center [667, 330] width 150 height 31
click at [668, 338] on input "C" at bounding box center [673, 335] width 10 height 10
radio input "true"
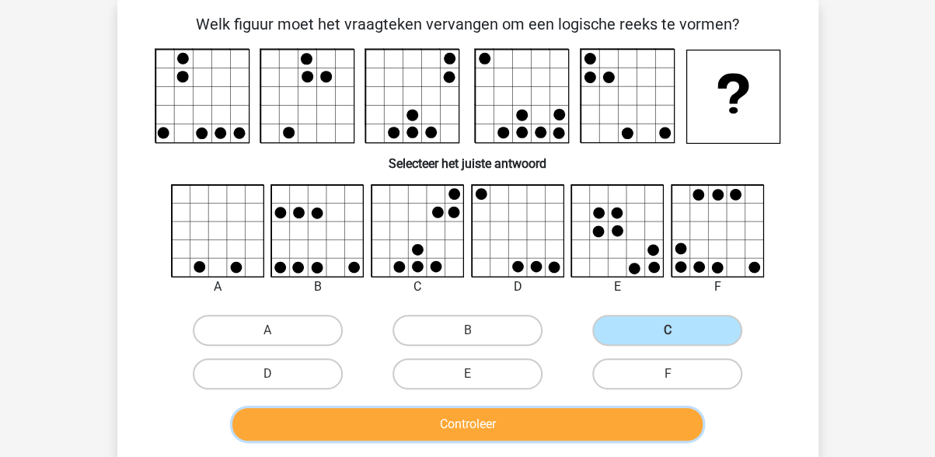
click at [496, 427] on button "Controleer" at bounding box center [467, 424] width 470 height 33
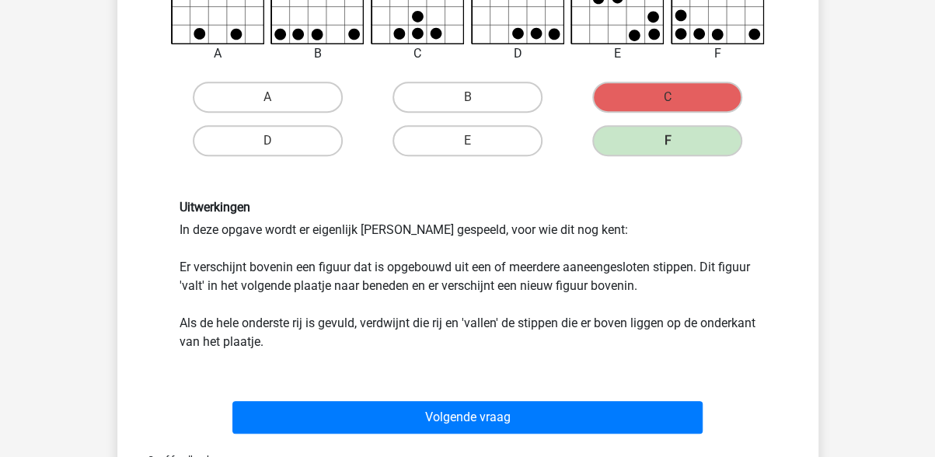
scroll to position [382, 0]
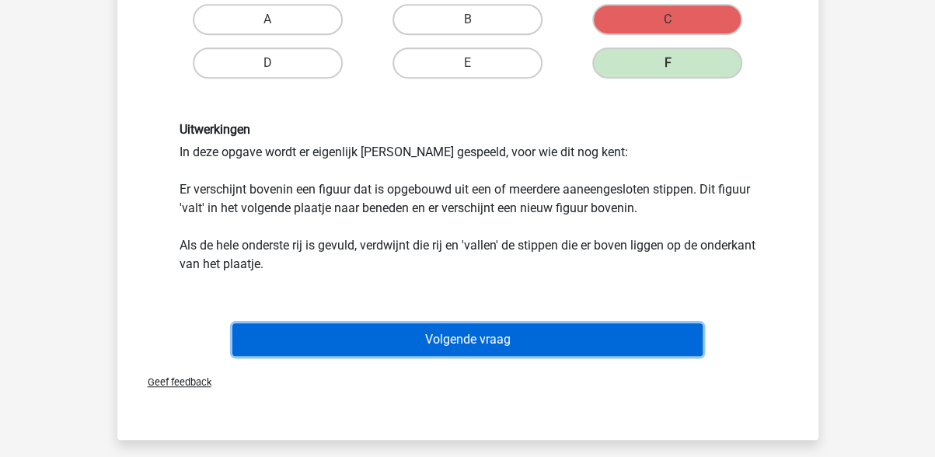
click at [412, 343] on button "Volgende vraag" at bounding box center [467, 339] width 470 height 33
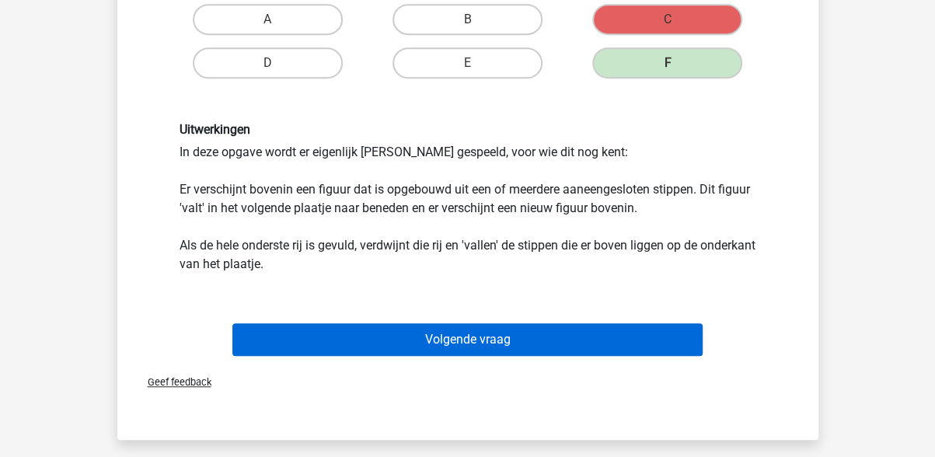
scroll to position [72, 0]
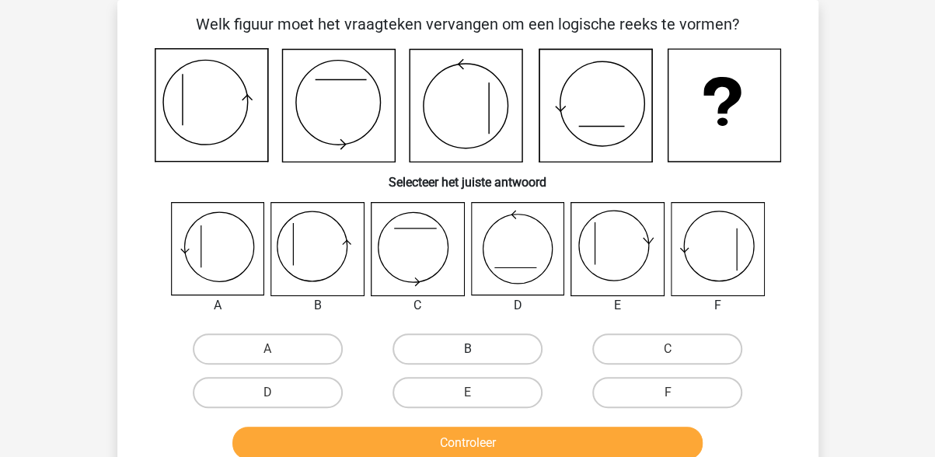
click at [442, 347] on label "B" at bounding box center [468, 348] width 150 height 31
click at [467, 349] on input "B" at bounding box center [472, 354] width 10 height 10
radio input "true"
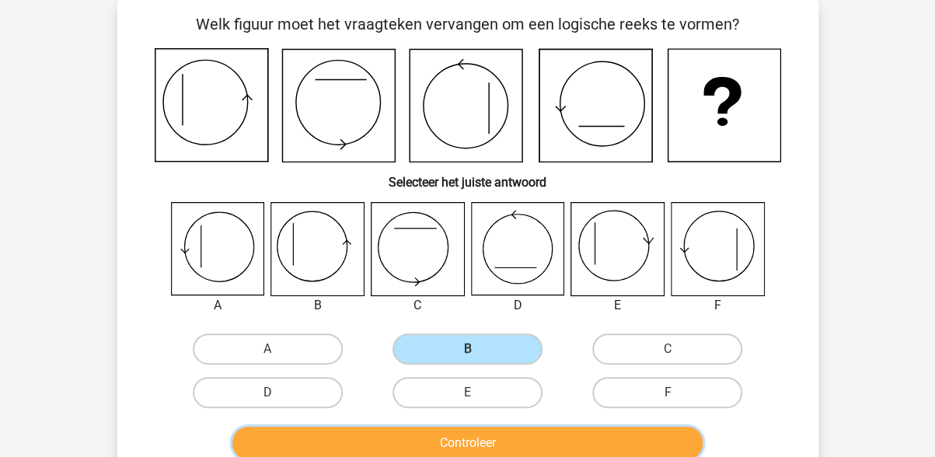
click at [460, 441] on button "Controleer" at bounding box center [467, 443] width 470 height 33
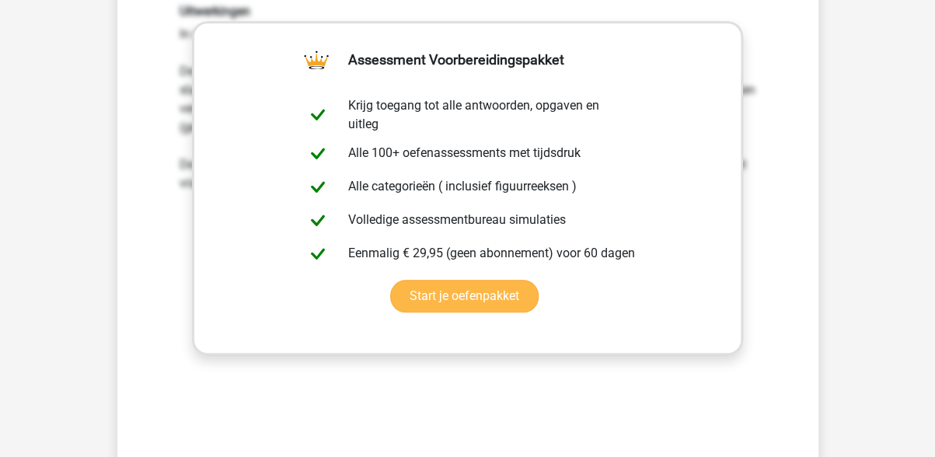
scroll to position [616, 0]
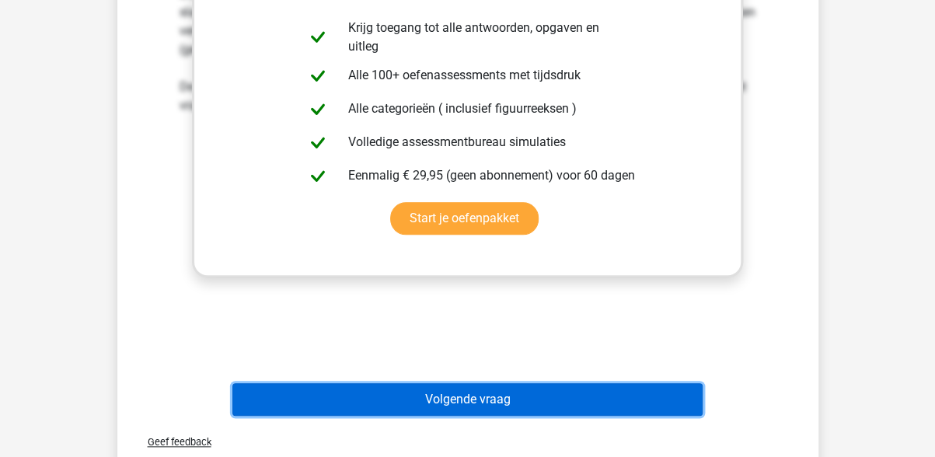
click at [440, 400] on button "Volgende vraag" at bounding box center [467, 399] width 470 height 33
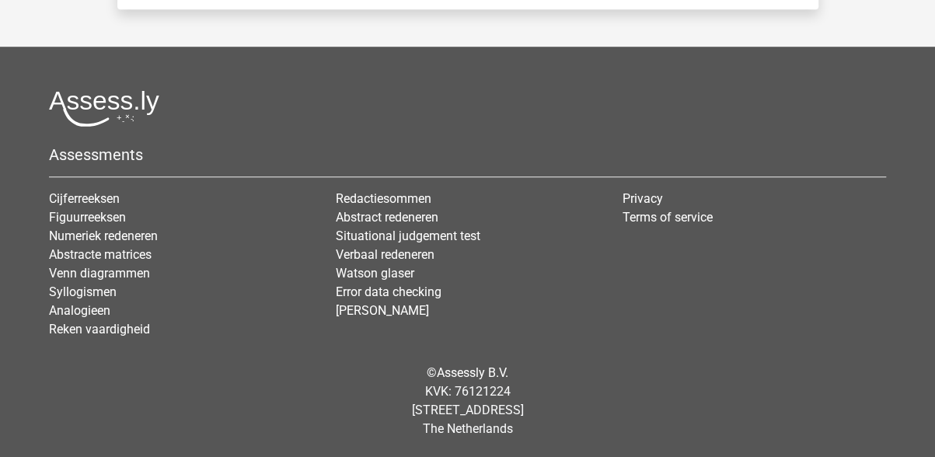
scroll to position [72, 0]
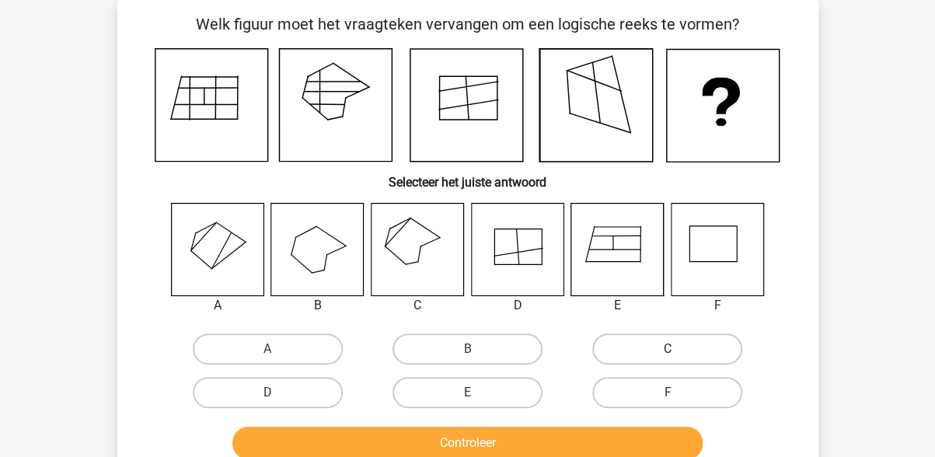
click at [618, 340] on label "C" at bounding box center [667, 348] width 150 height 31
click at [668, 349] on input "C" at bounding box center [673, 354] width 10 height 10
radio input "true"
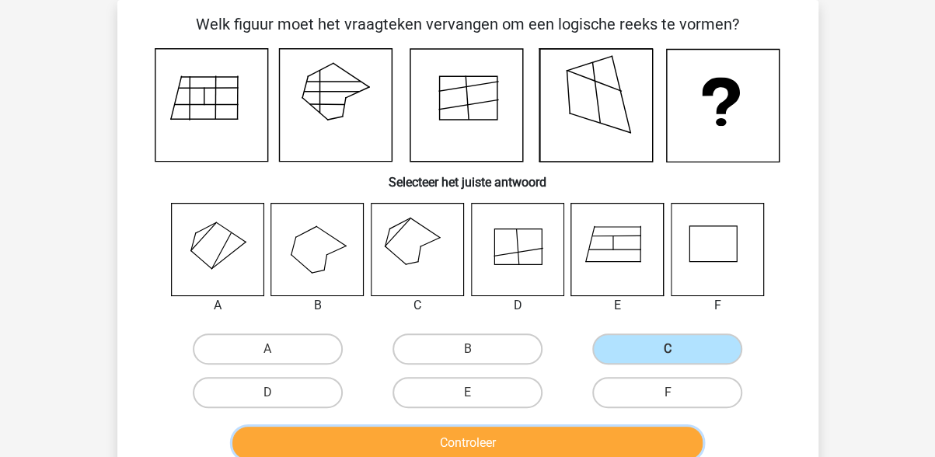
click at [572, 447] on button "Controleer" at bounding box center [467, 443] width 470 height 33
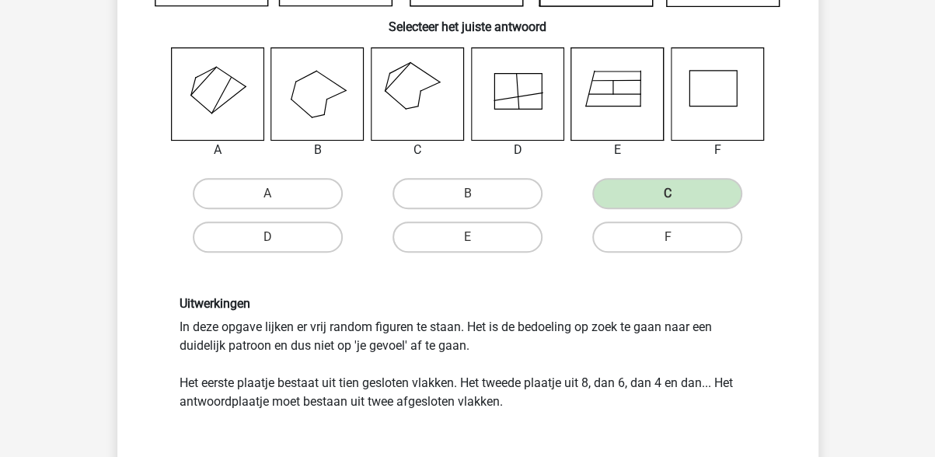
scroll to position [382, 0]
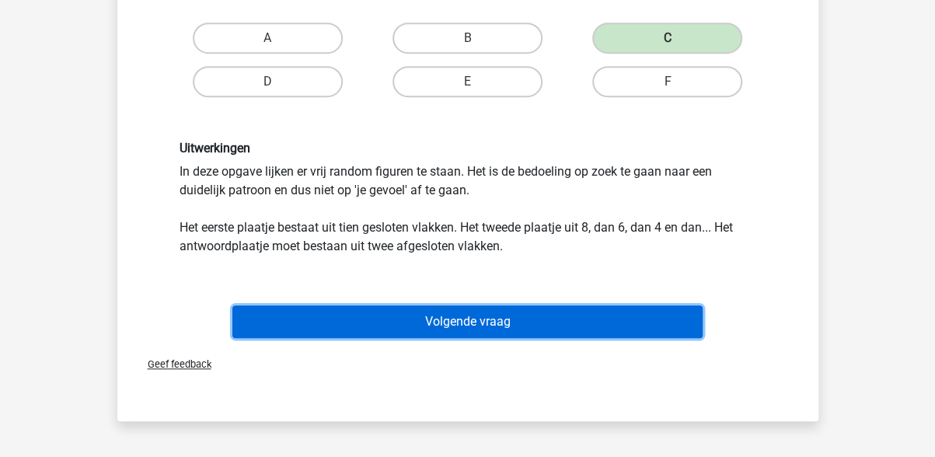
click at [483, 319] on button "Volgende vraag" at bounding box center [467, 321] width 470 height 33
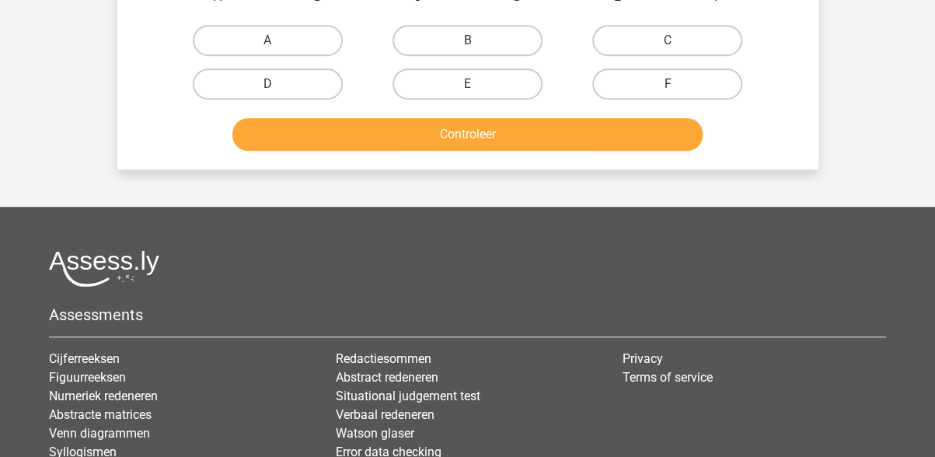
scroll to position [72, 0]
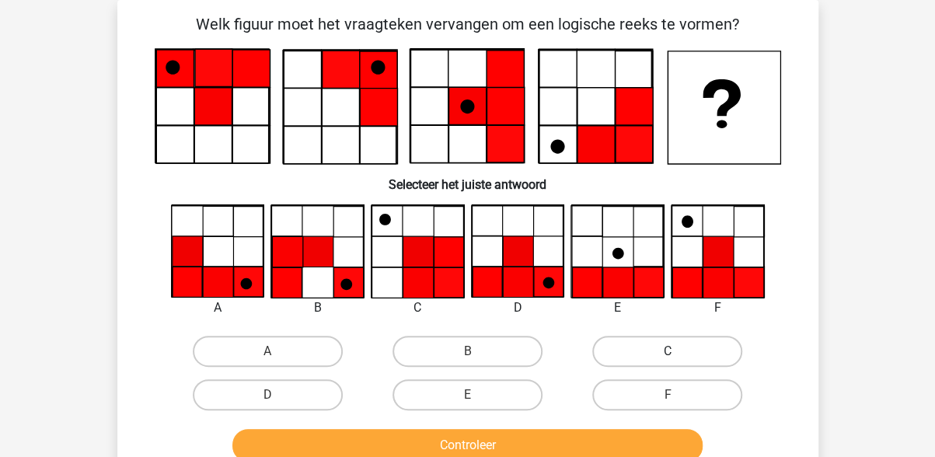
click at [679, 353] on label "C" at bounding box center [667, 351] width 150 height 31
click at [678, 353] on input "C" at bounding box center [673, 356] width 10 height 10
radio input "true"
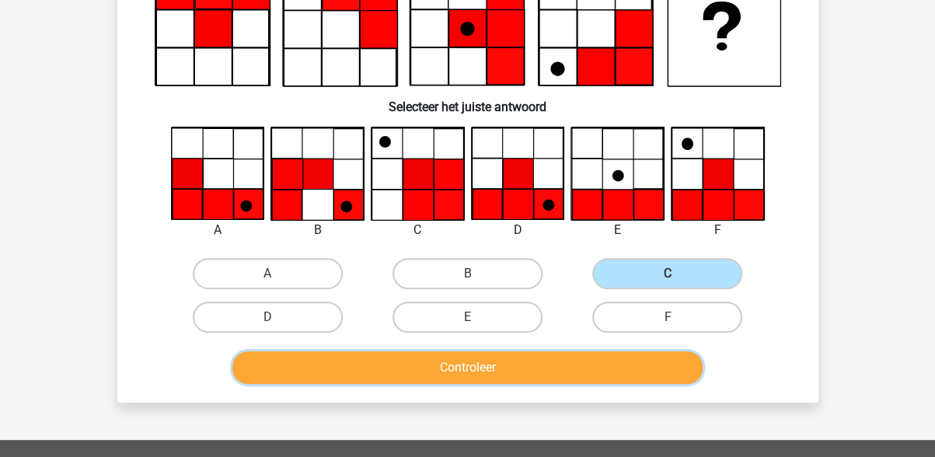
click at [521, 364] on button "Controleer" at bounding box center [467, 367] width 470 height 33
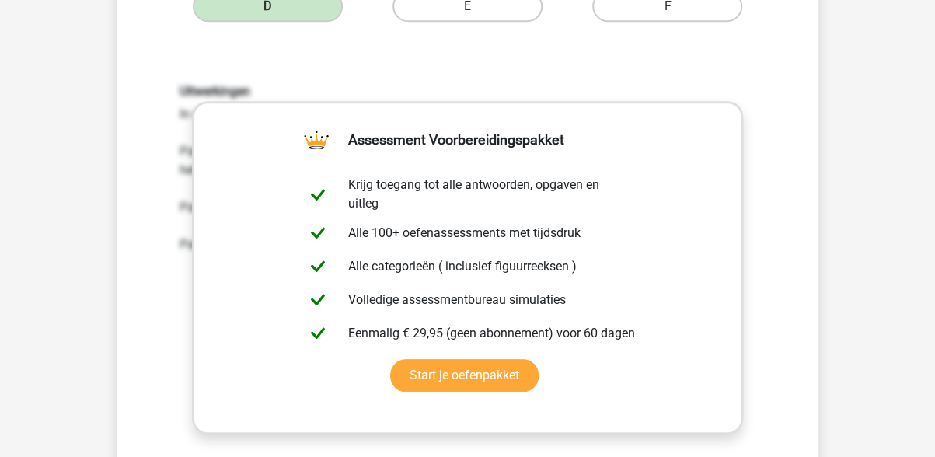
scroll to position [771, 0]
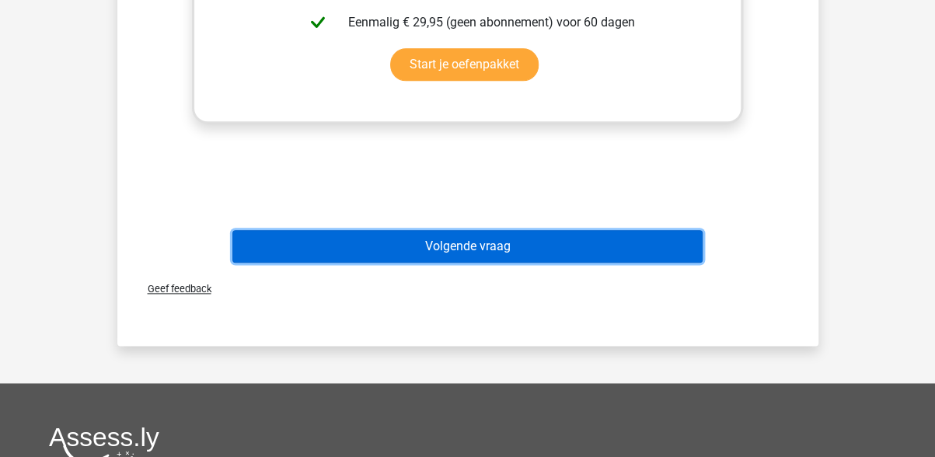
click at [435, 250] on button "Volgende vraag" at bounding box center [467, 246] width 470 height 33
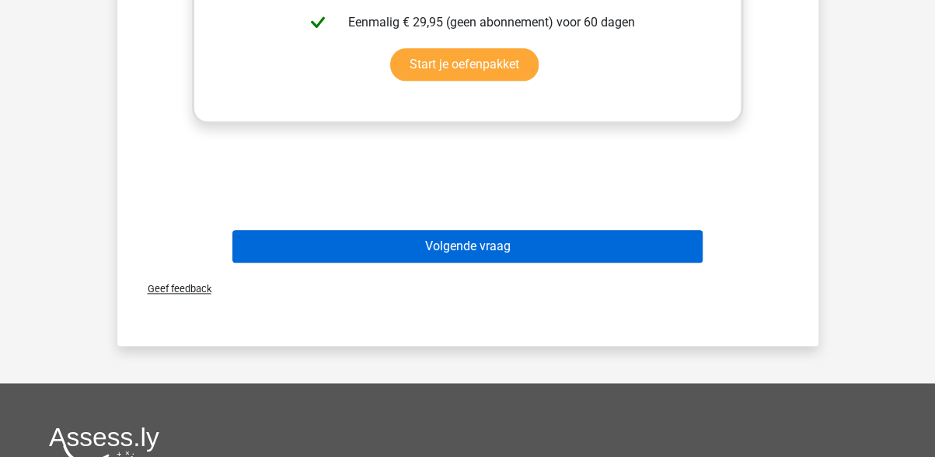
scroll to position [72, 0]
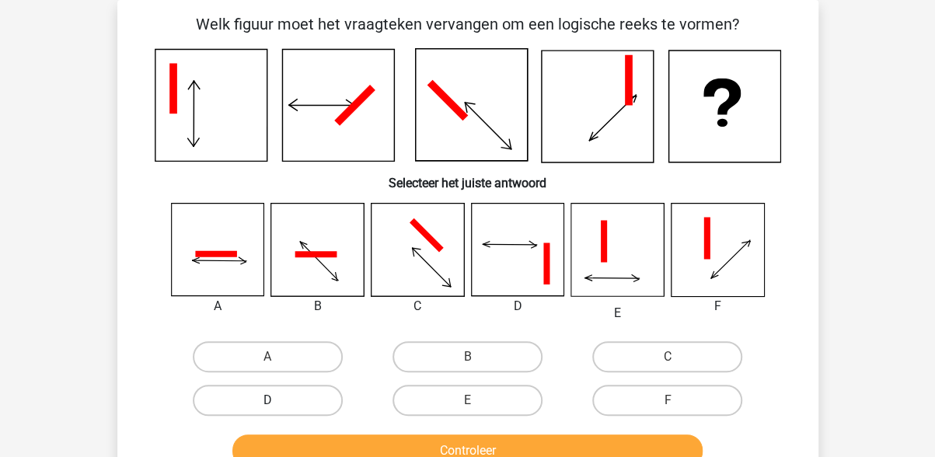
click at [292, 399] on label "D" at bounding box center [268, 400] width 150 height 31
click at [278, 400] on input "D" at bounding box center [272, 405] width 10 height 10
radio input "true"
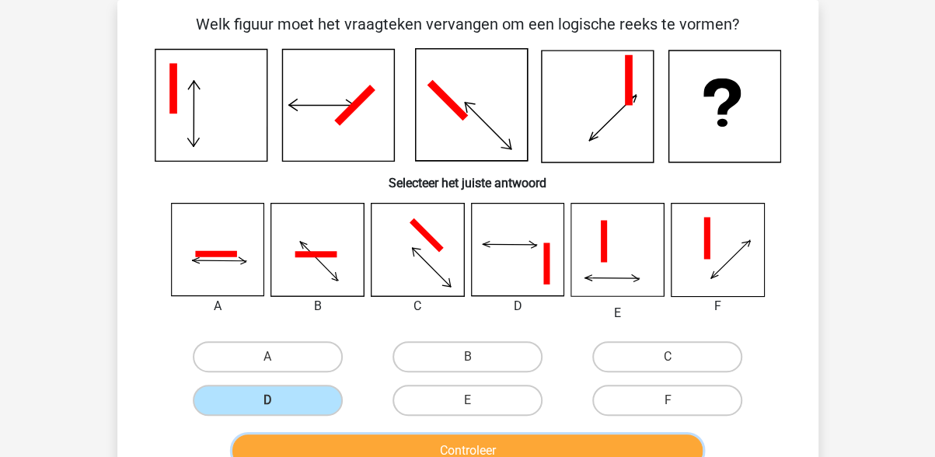
click at [438, 447] on button "Controleer" at bounding box center [467, 451] width 470 height 33
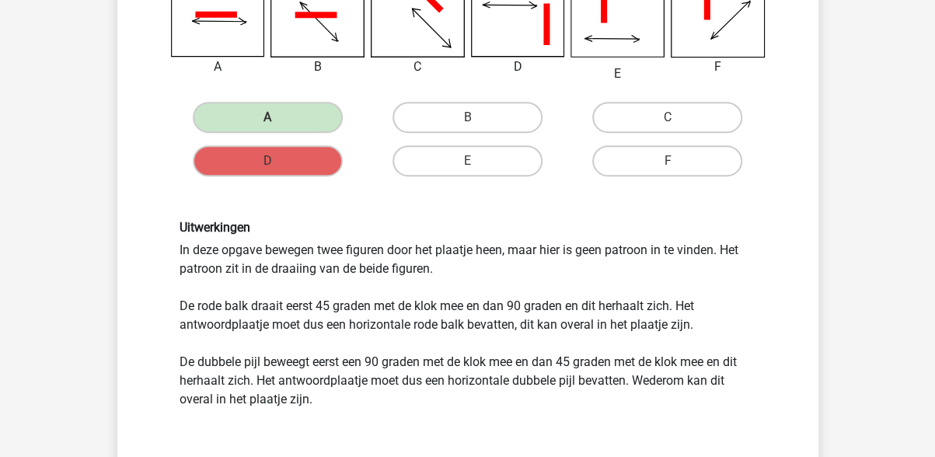
scroll to position [622, 0]
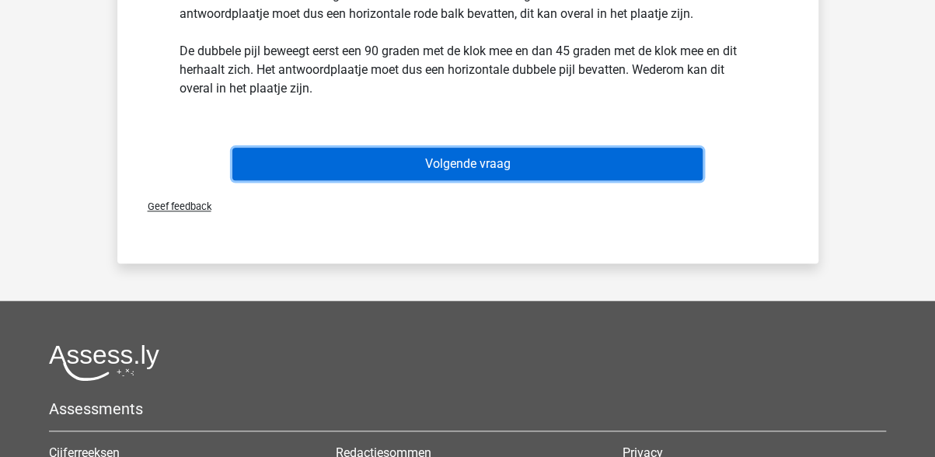
click at [470, 159] on button "Volgende vraag" at bounding box center [467, 164] width 470 height 33
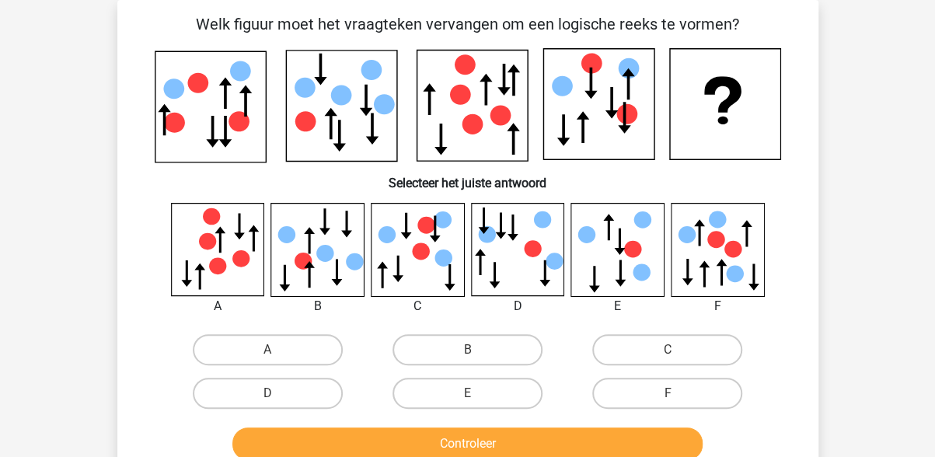
scroll to position [0, 0]
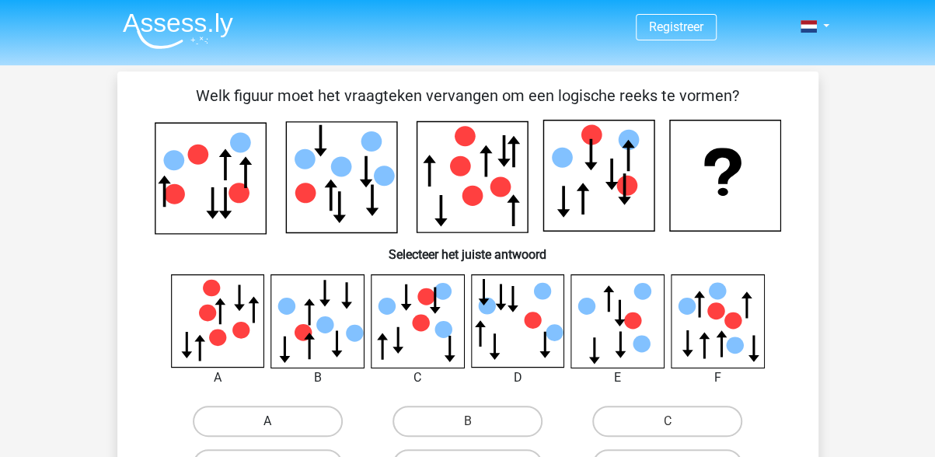
click at [270, 420] on label "A" at bounding box center [268, 421] width 150 height 31
click at [270, 421] on input "A" at bounding box center [272, 426] width 10 height 10
radio input "true"
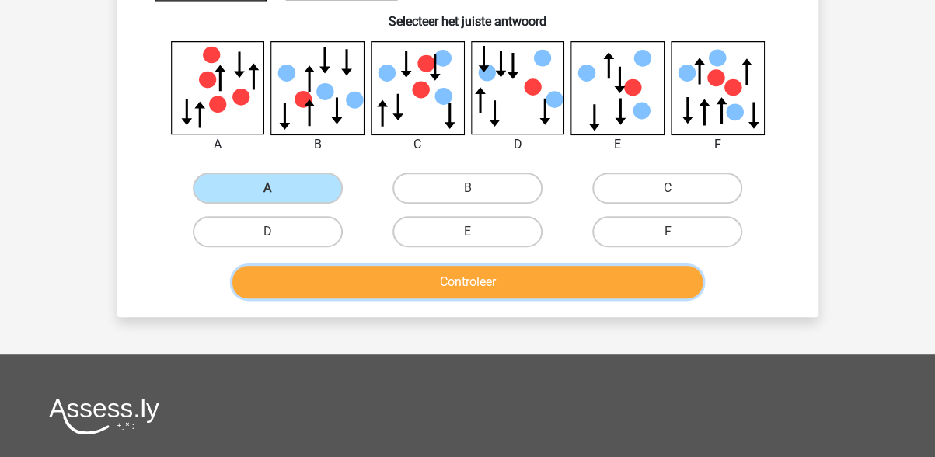
click at [494, 285] on button "Controleer" at bounding box center [467, 282] width 470 height 33
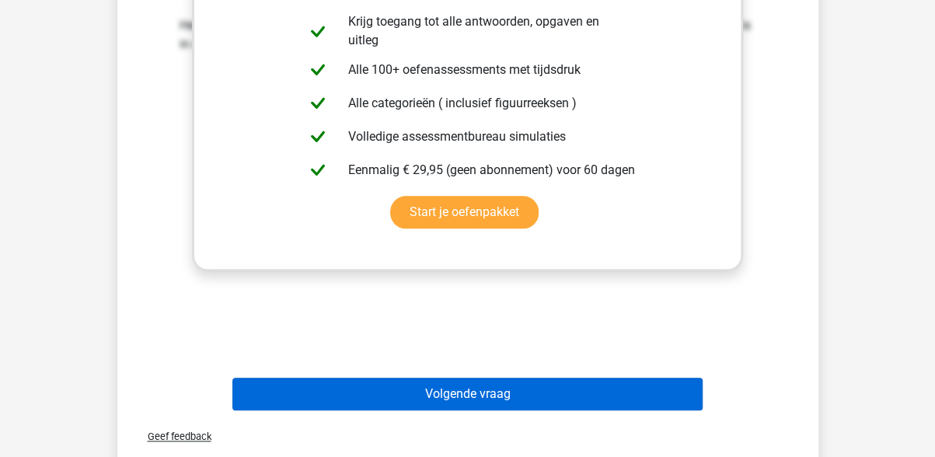
scroll to position [700, 0]
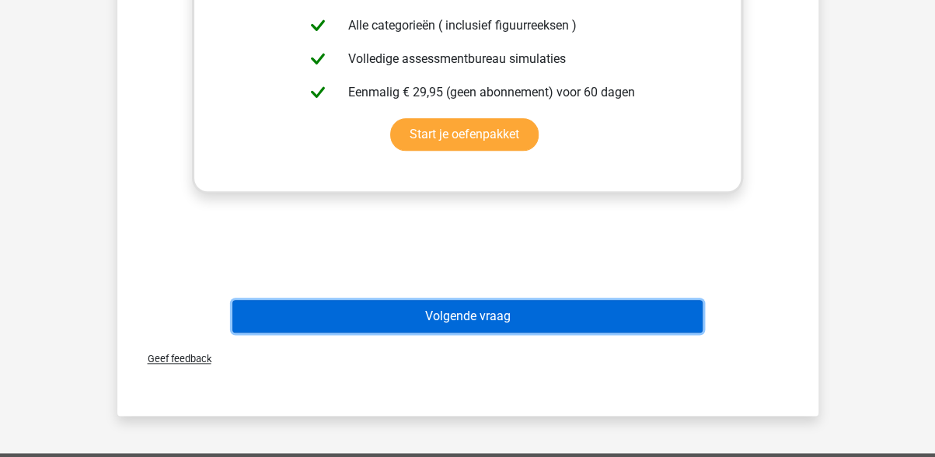
click at [421, 318] on button "Volgende vraag" at bounding box center [467, 316] width 470 height 33
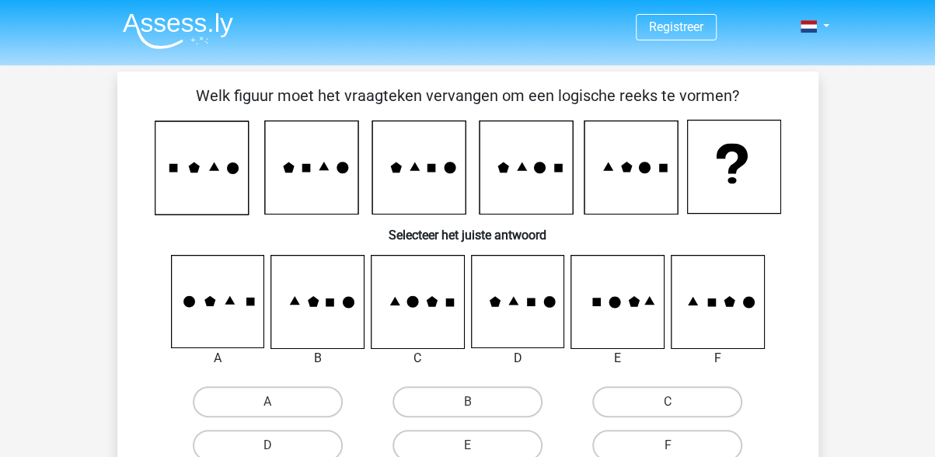
scroll to position [78, 0]
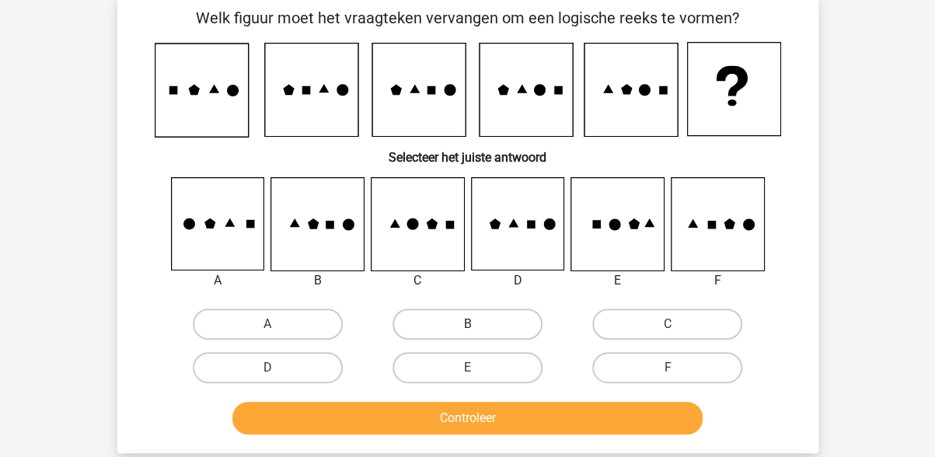
click at [445, 324] on label "B" at bounding box center [468, 324] width 150 height 31
click at [467, 324] on input "B" at bounding box center [472, 329] width 10 height 10
radio input "true"
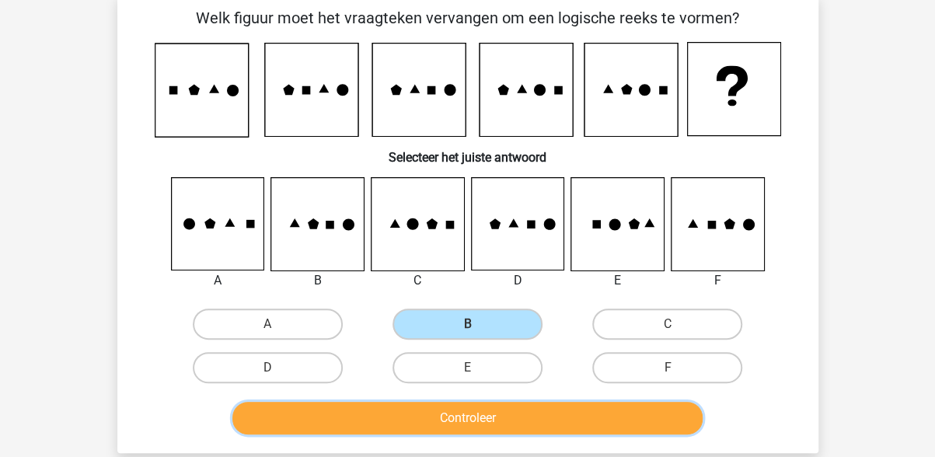
click at [448, 421] on button "Controleer" at bounding box center [467, 418] width 470 height 33
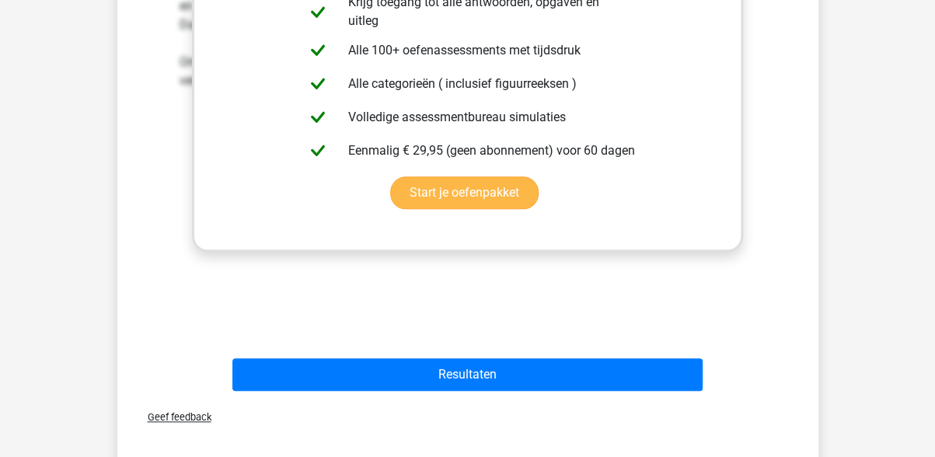
scroll to position [700, 0]
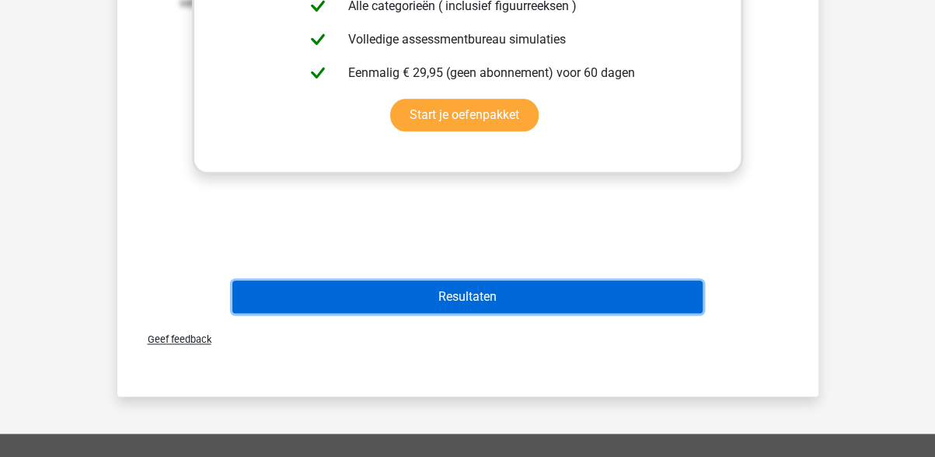
click at [471, 297] on button "Resultaten" at bounding box center [467, 297] width 470 height 33
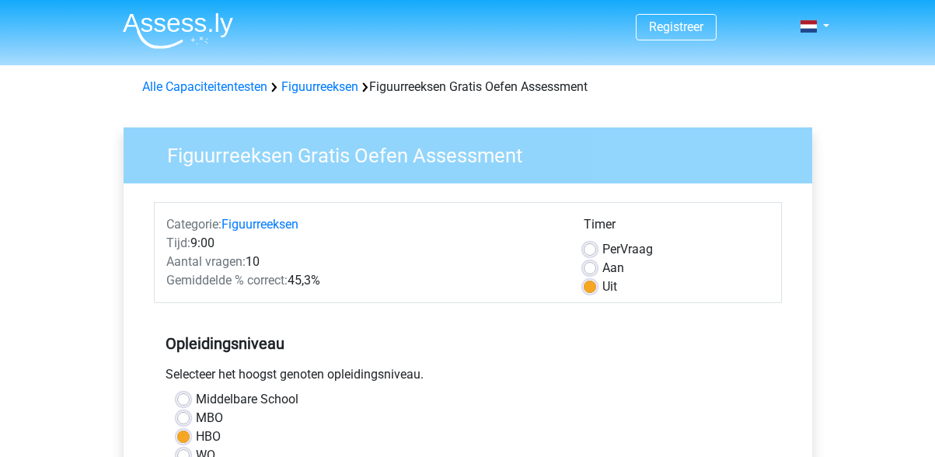
scroll to position [389, 0]
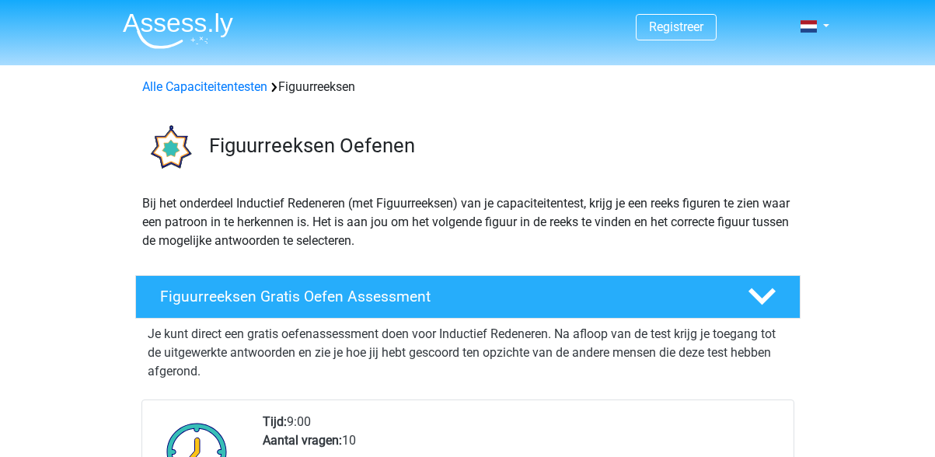
scroll to position [233, 0]
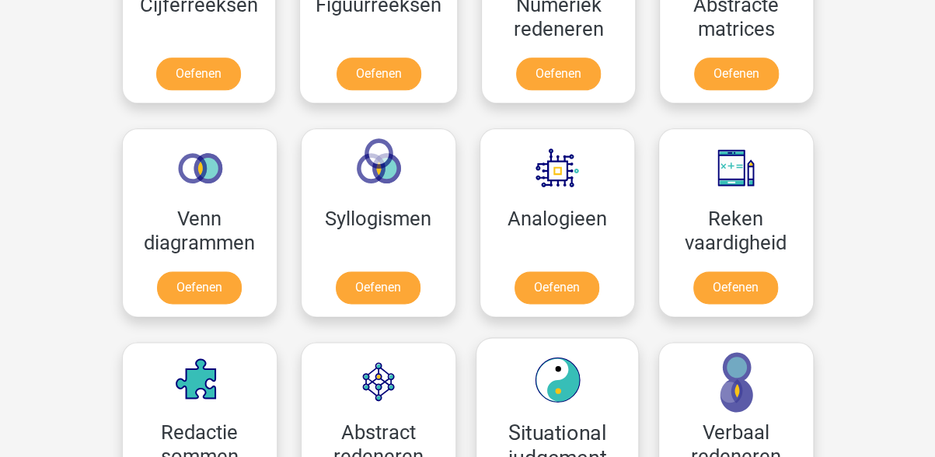
scroll to position [892, 0]
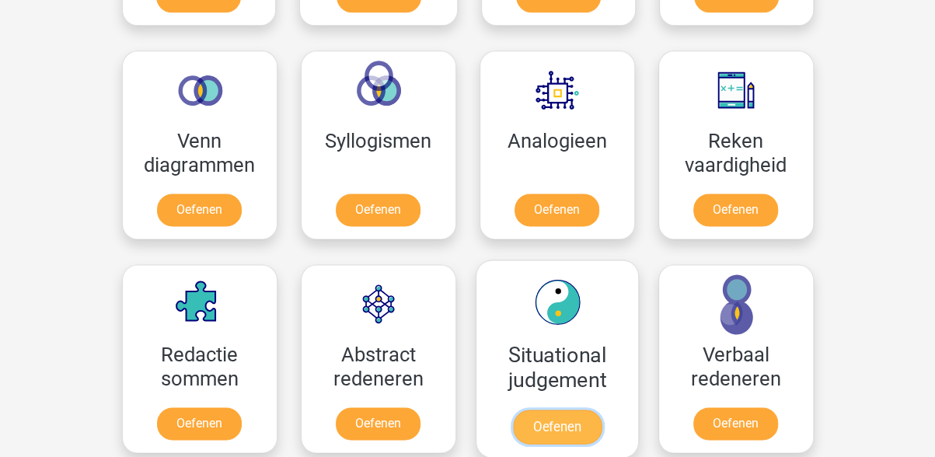
click at [558, 419] on link "Oefenen" at bounding box center [556, 427] width 89 height 34
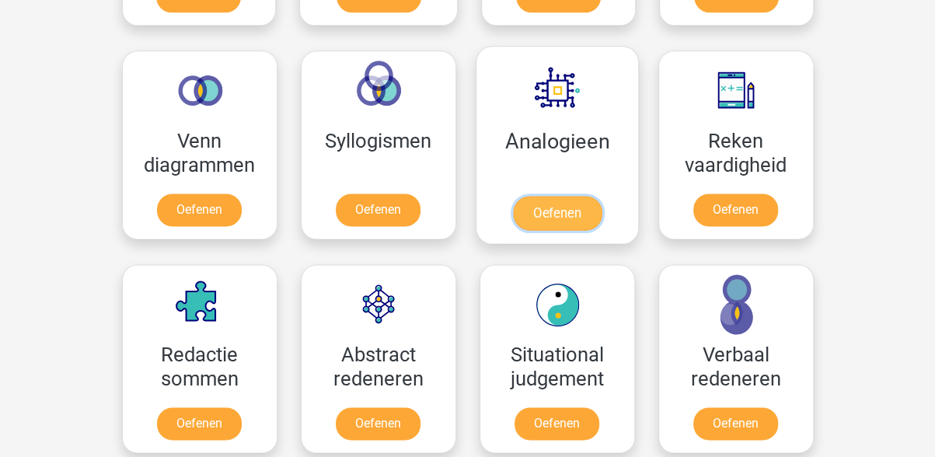
click at [562, 204] on link "Oefenen" at bounding box center [556, 213] width 89 height 34
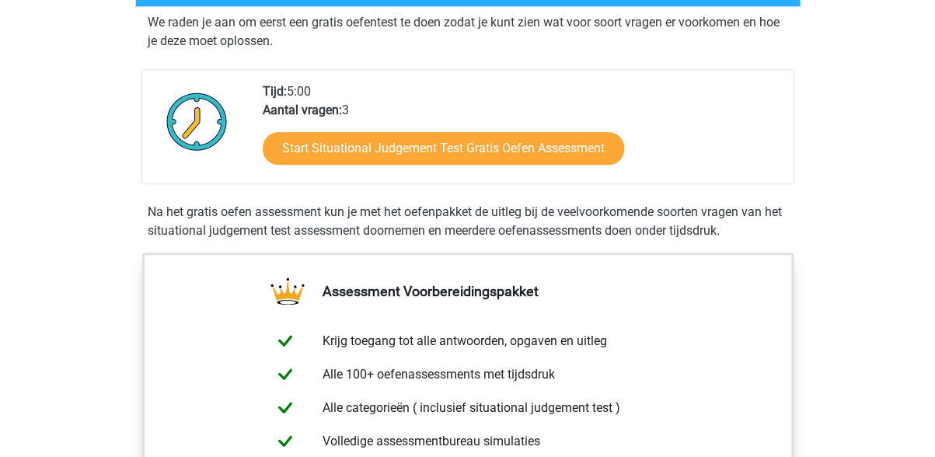
scroll to position [155, 0]
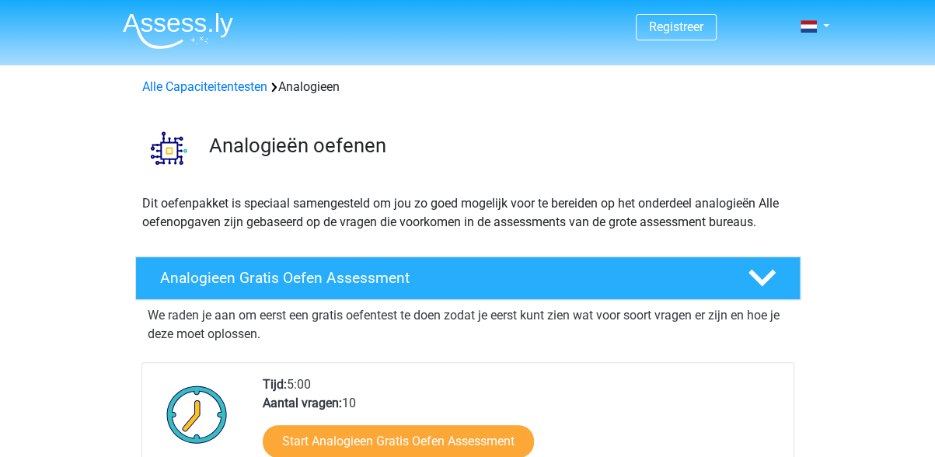
scroll to position [155, 0]
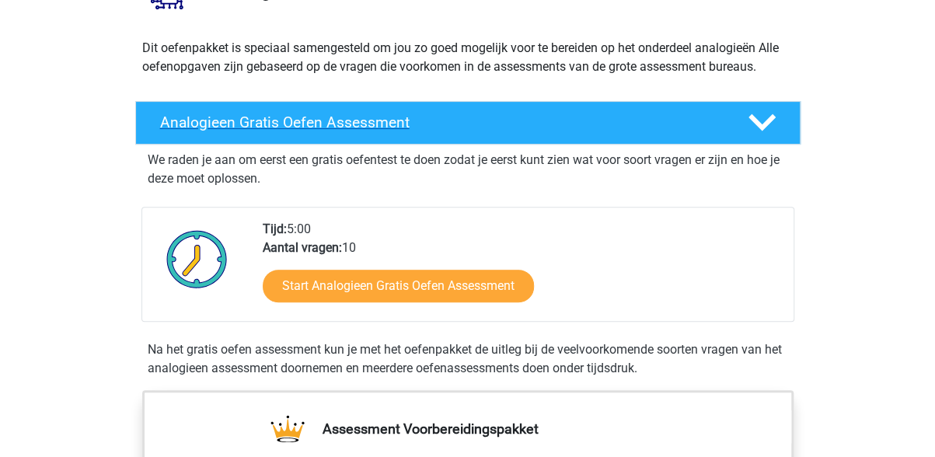
click at [268, 122] on h4 "Analogieen Gratis Oefen Assessment" at bounding box center [441, 122] width 563 height 18
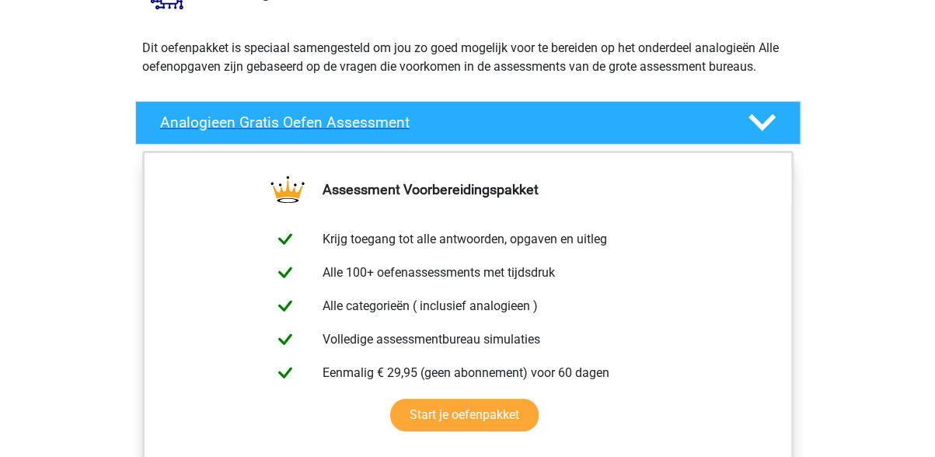
click at [365, 121] on h4 "Analogieen Gratis Oefen Assessment" at bounding box center [441, 122] width 563 height 18
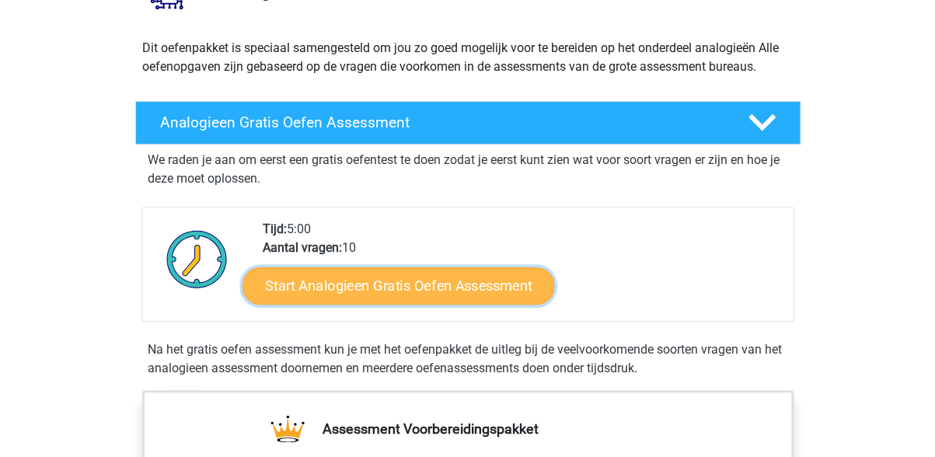
click at [333, 279] on link "Start Analogieen Gratis Oefen Assessment" at bounding box center [399, 285] width 312 height 37
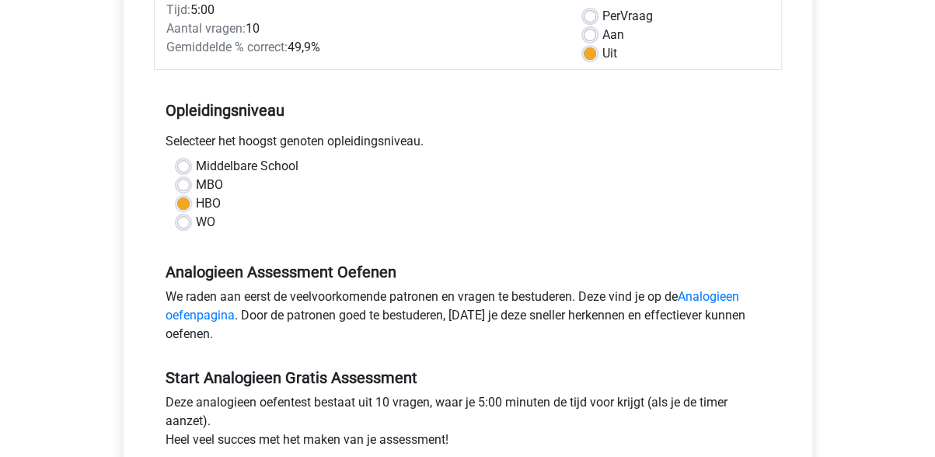
scroll to position [389, 0]
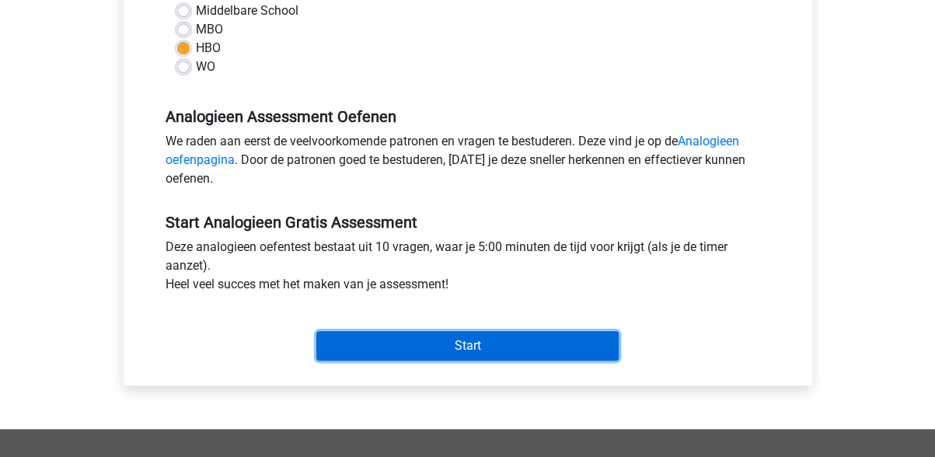
click at [454, 349] on input "Start" at bounding box center [467, 346] width 302 height 30
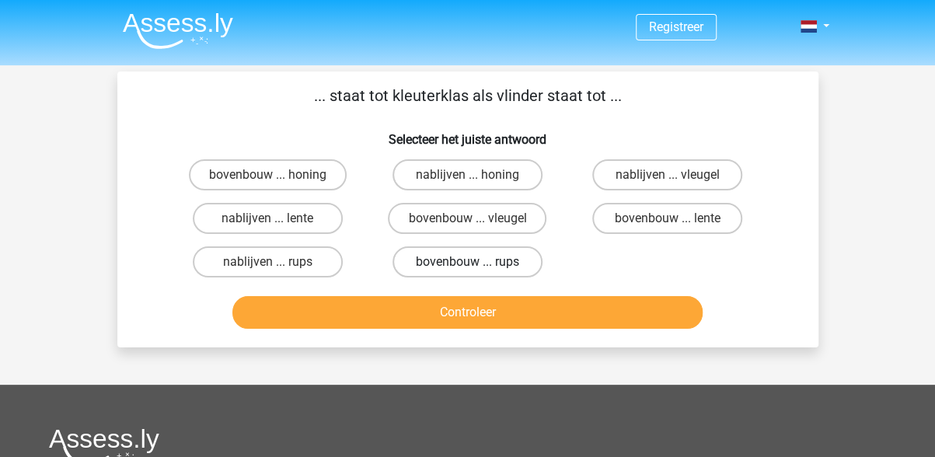
click at [437, 261] on label "bovenbouw ... rups" at bounding box center [468, 261] width 150 height 31
click at [467, 262] on input "bovenbouw ... rups" at bounding box center [472, 267] width 10 height 10
radio input "true"
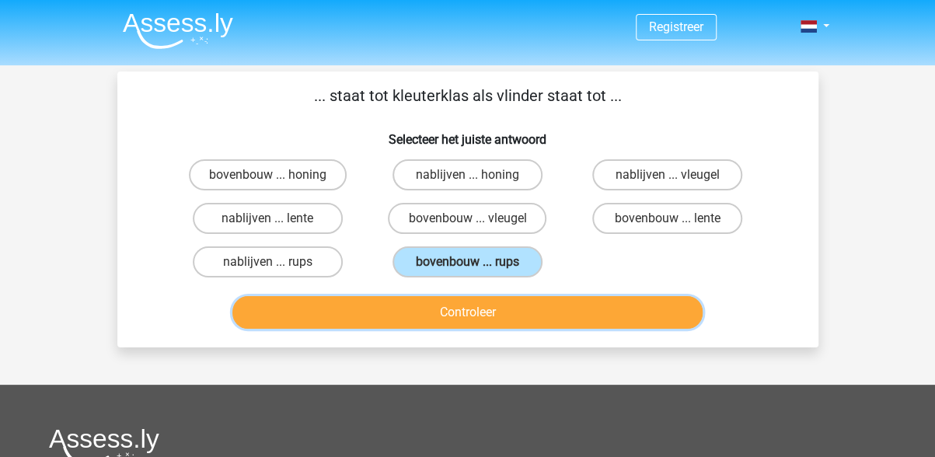
click at [445, 314] on button "Controleer" at bounding box center [467, 312] width 470 height 33
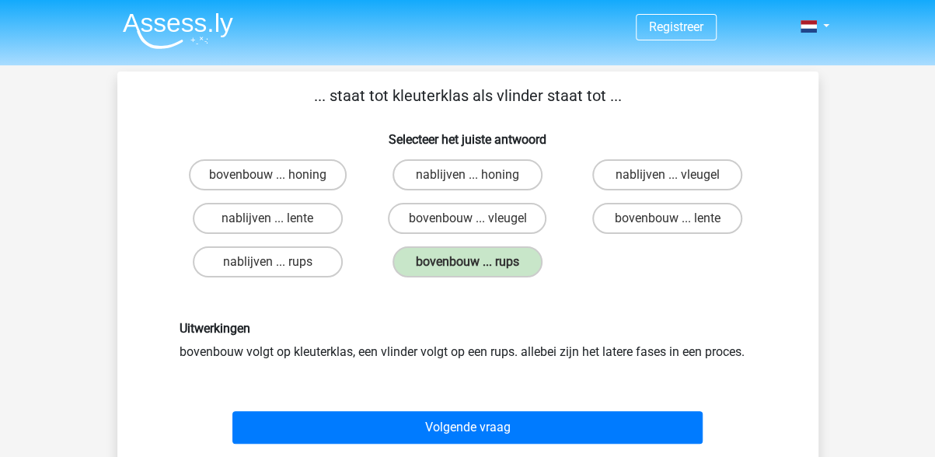
scroll to position [78, 0]
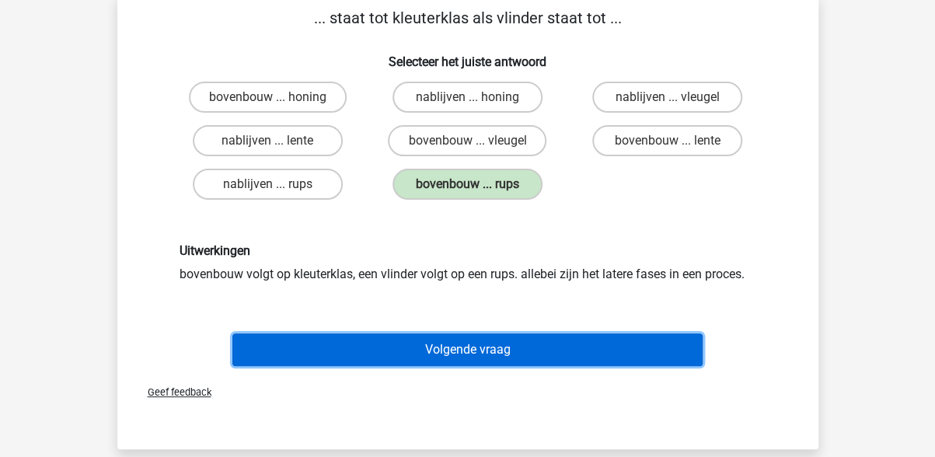
click at [504, 347] on button "Volgende vraag" at bounding box center [467, 349] width 470 height 33
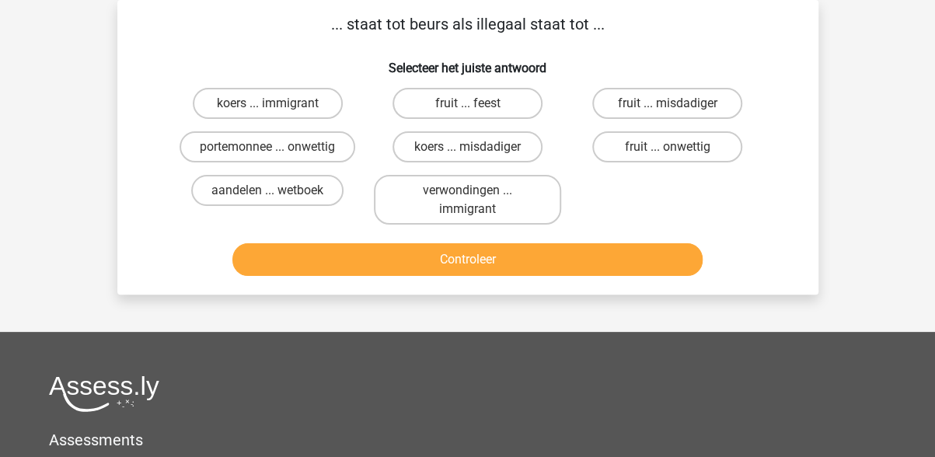
scroll to position [0, 0]
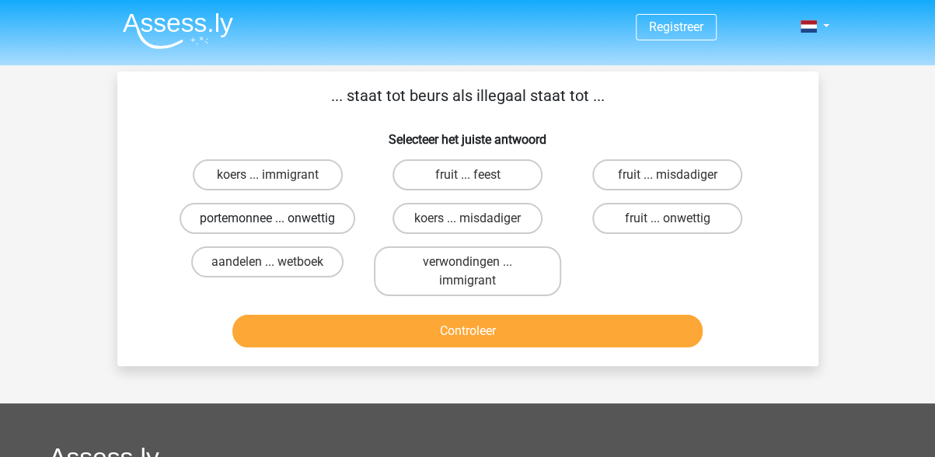
click at [293, 218] on label "portemonnee ... onwettig" at bounding box center [268, 218] width 176 height 31
click at [278, 218] on input "portemonnee ... onwettig" at bounding box center [272, 223] width 10 height 10
radio input "true"
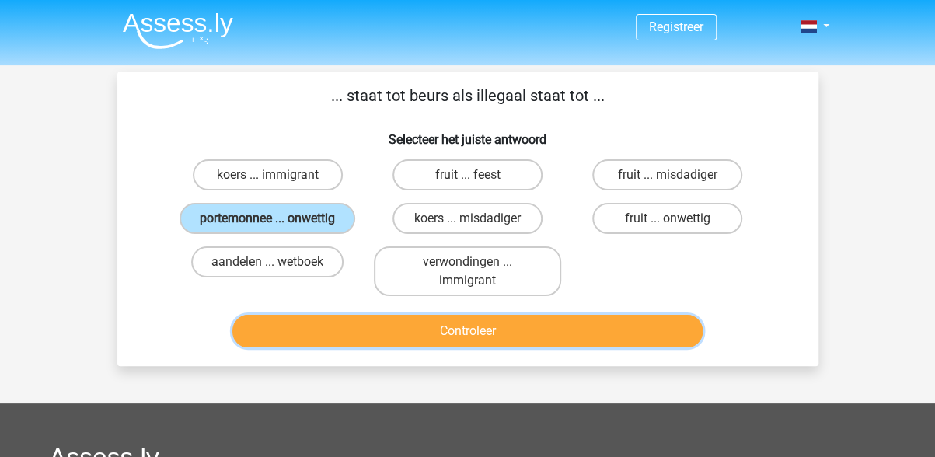
click at [434, 338] on button "Controleer" at bounding box center [467, 331] width 470 height 33
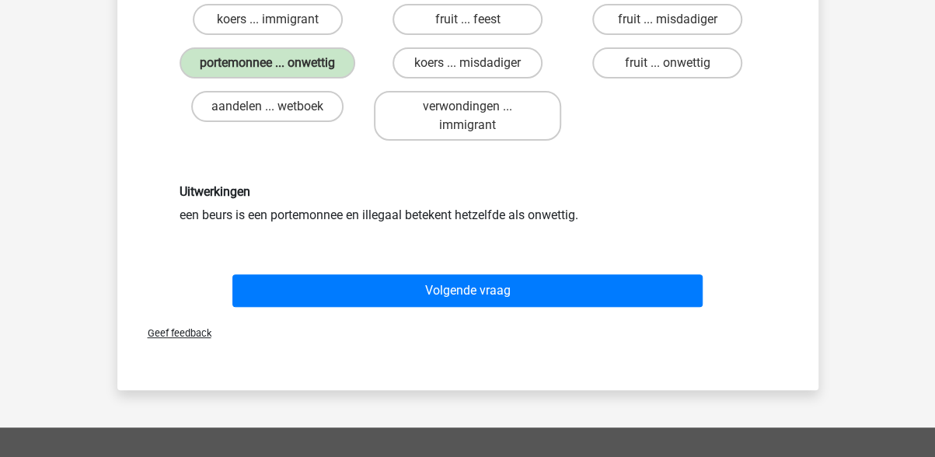
scroll to position [233, 0]
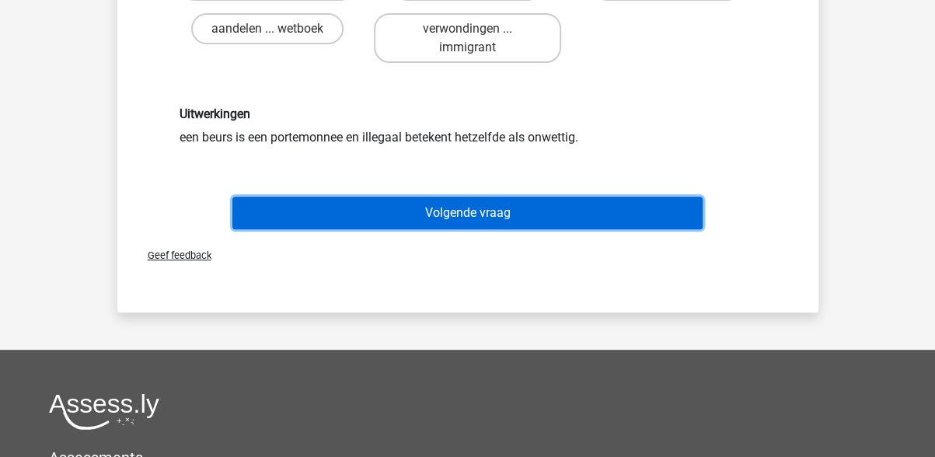
click at [475, 212] on button "Volgende vraag" at bounding box center [467, 213] width 470 height 33
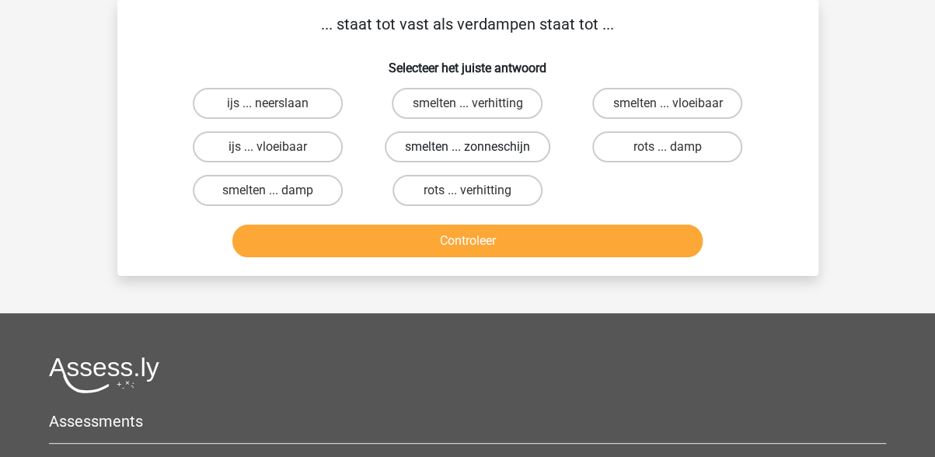
scroll to position [0, 0]
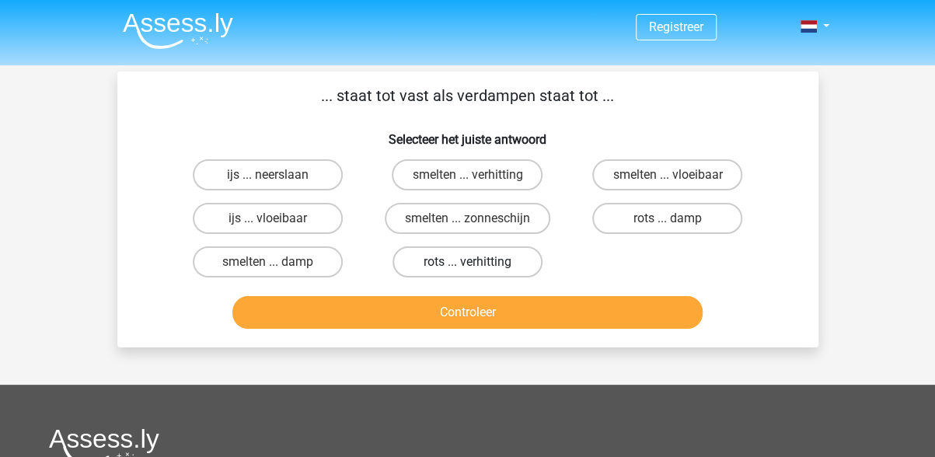
click at [504, 260] on label "rots ... verhitting" at bounding box center [468, 261] width 150 height 31
click at [477, 262] on input "rots ... verhitting" at bounding box center [472, 267] width 10 height 10
radio input "true"
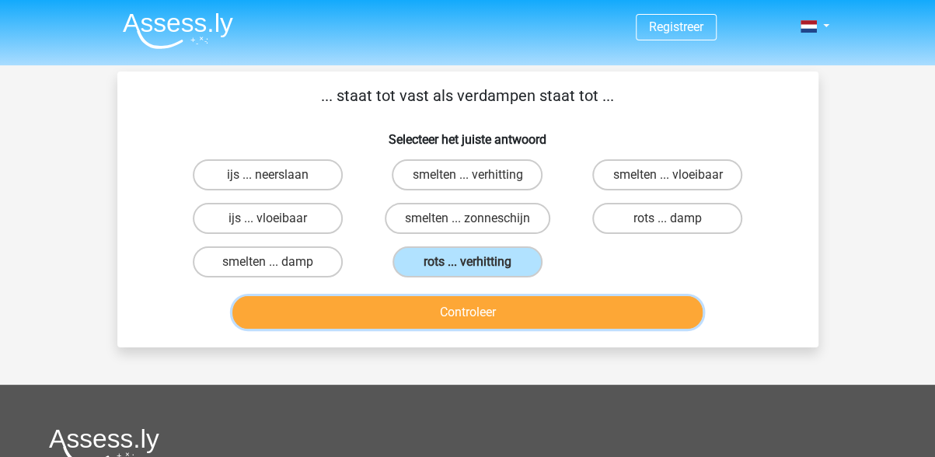
click at [504, 309] on button "Controleer" at bounding box center [467, 312] width 470 height 33
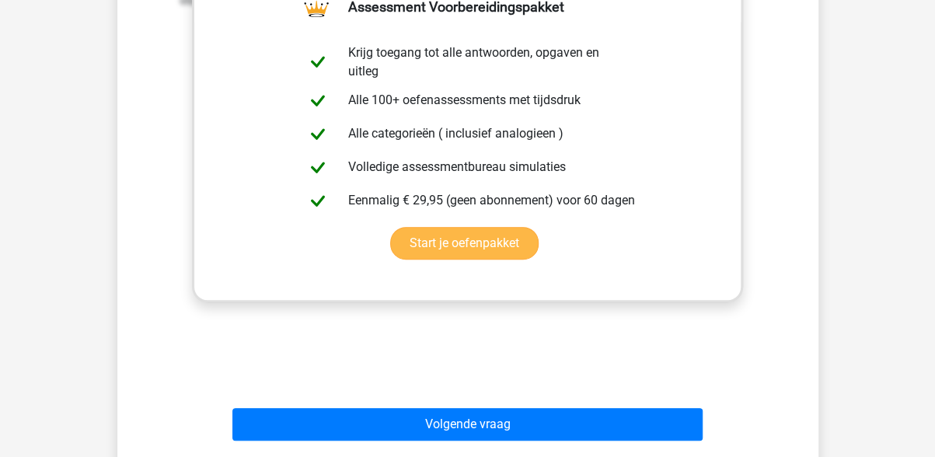
scroll to position [466, 0]
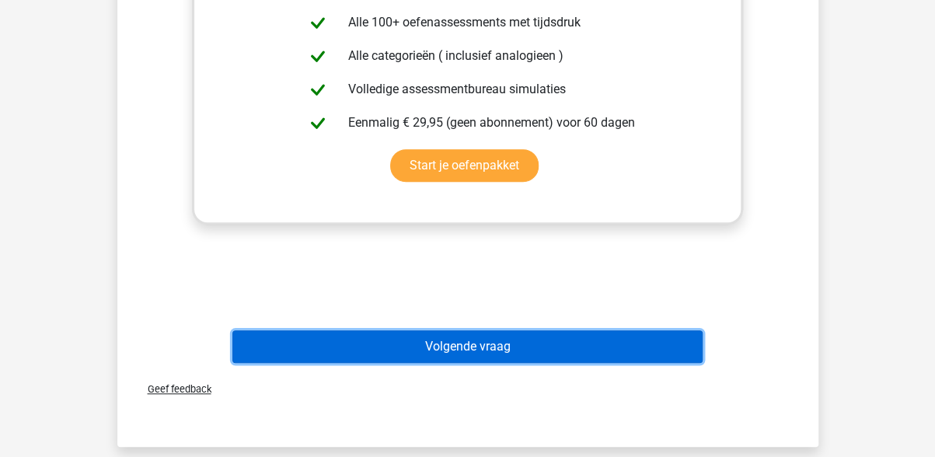
click at [451, 350] on button "Volgende vraag" at bounding box center [467, 346] width 470 height 33
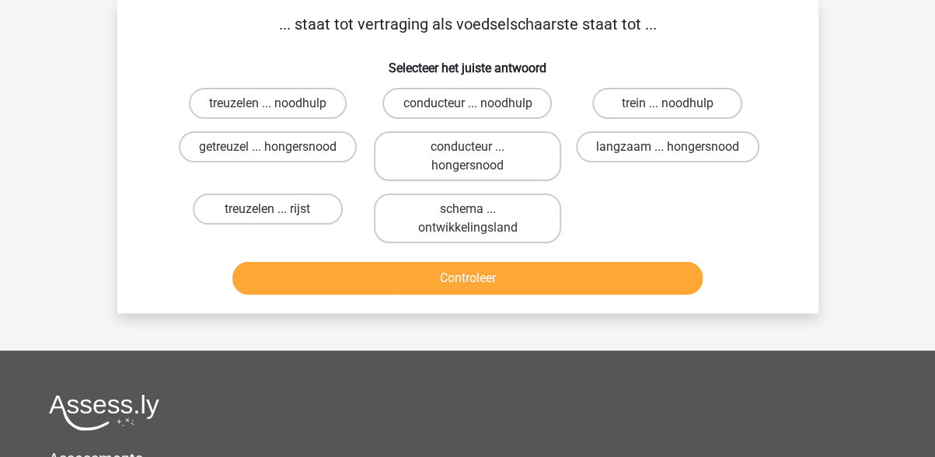
scroll to position [0, 0]
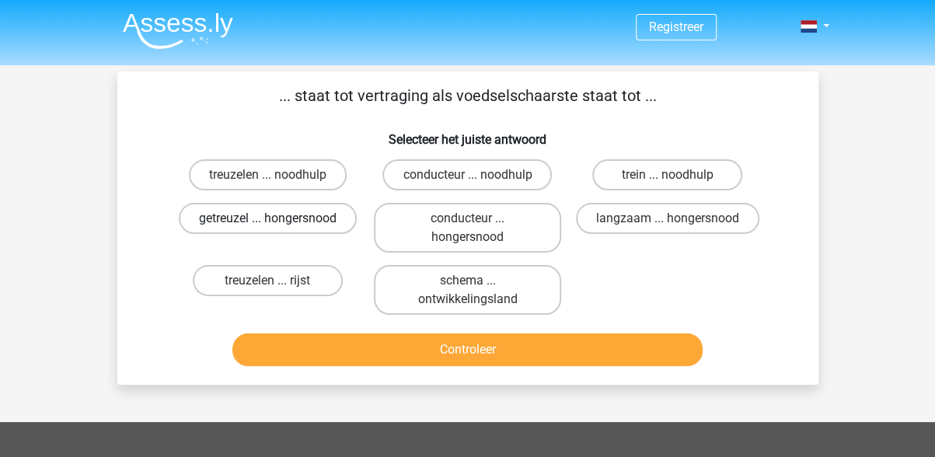
click at [304, 214] on label "getreuzel ... hongersnood" at bounding box center [268, 218] width 178 height 31
click at [278, 218] on input "getreuzel ... hongersnood" at bounding box center [272, 223] width 10 height 10
radio input "true"
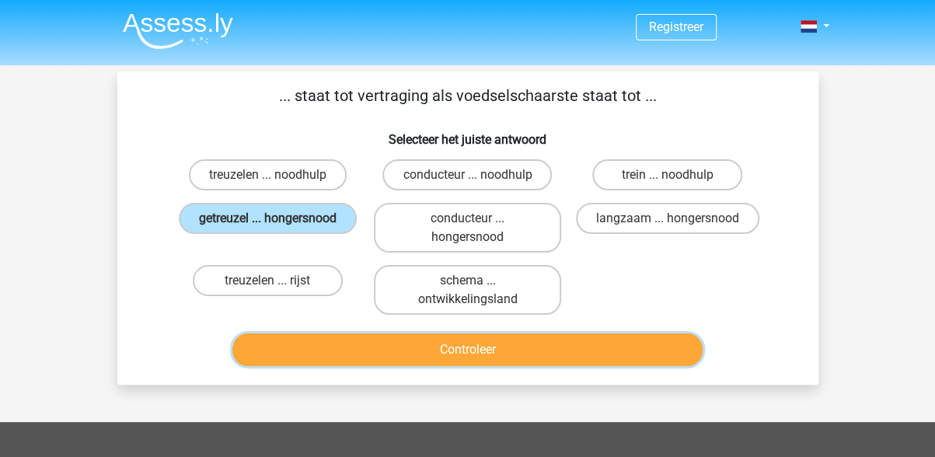
click at [465, 354] on button "Controleer" at bounding box center [467, 349] width 470 height 33
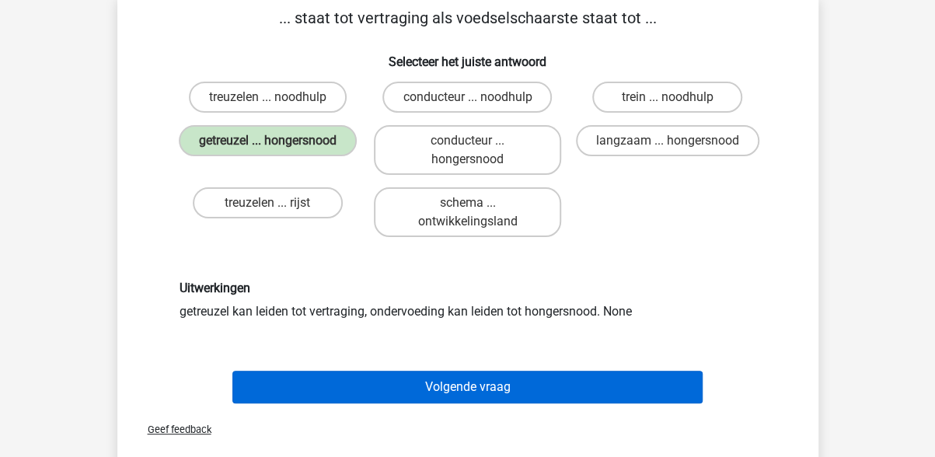
scroll to position [311, 0]
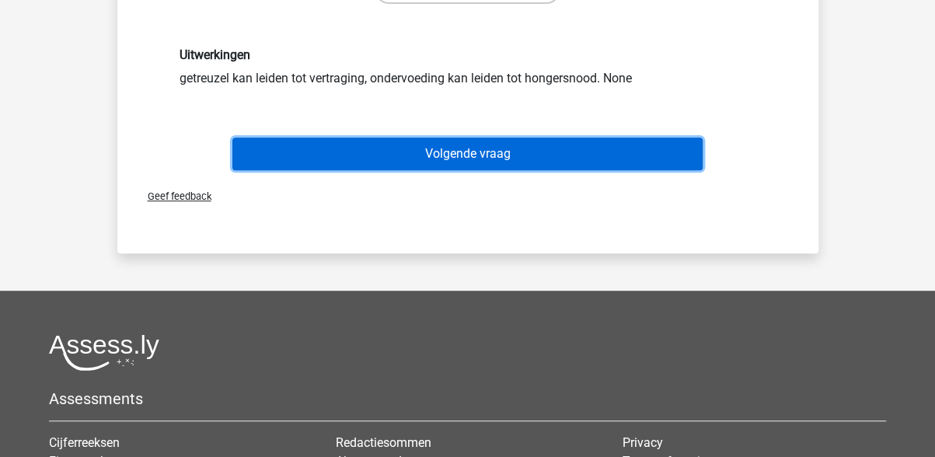
click at [476, 152] on button "Volgende vraag" at bounding box center [467, 154] width 470 height 33
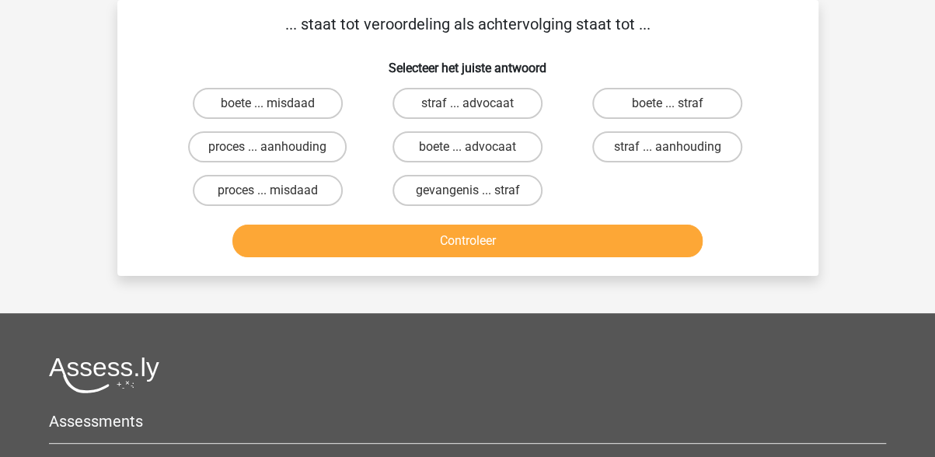
scroll to position [0, 0]
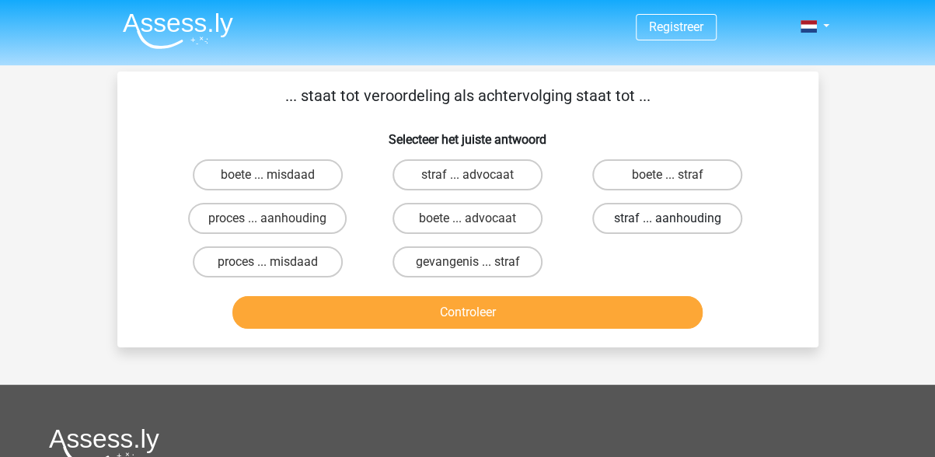
click at [665, 218] on label "straf ... aanhouding" at bounding box center [667, 218] width 150 height 31
click at [668, 218] on input "straf ... aanhouding" at bounding box center [673, 223] width 10 height 10
radio input "true"
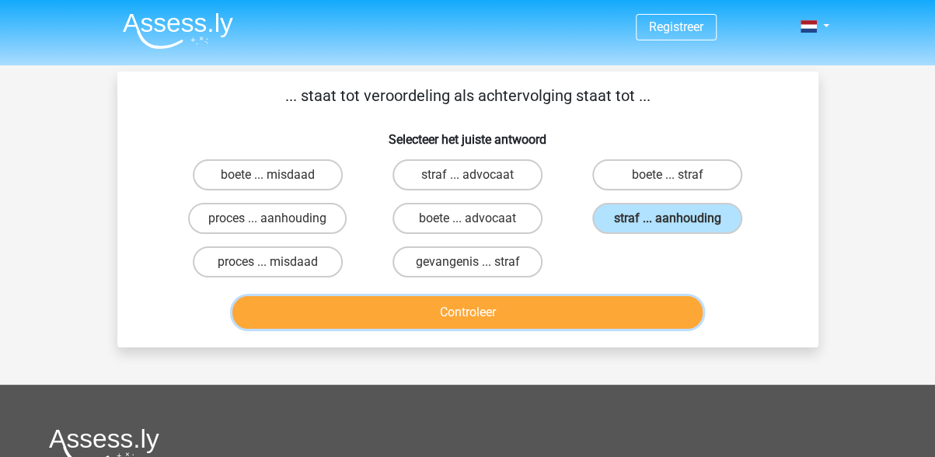
click at [508, 315] on button "Controleer" at bounding box center [467, 312] width 470 height 33
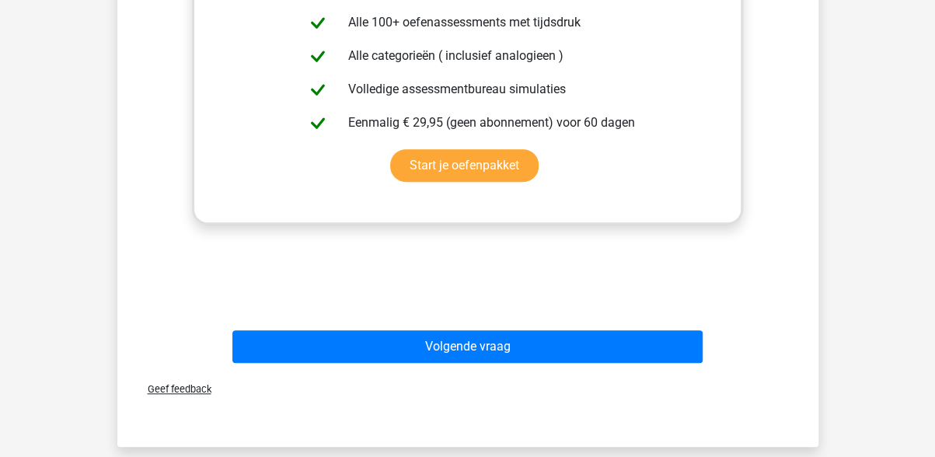
scroll to position [544, 0]
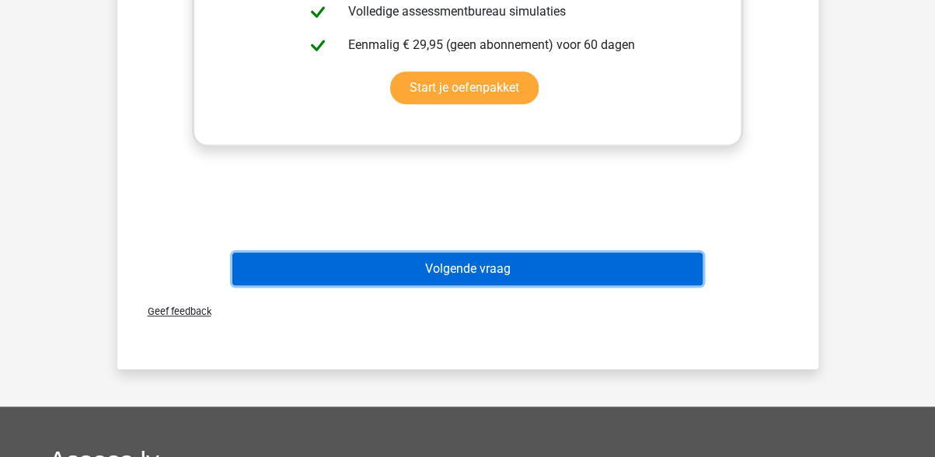
click at [490, 270] on button "Volgende vraag" at bounding box center [467, 269] width 470 height 33
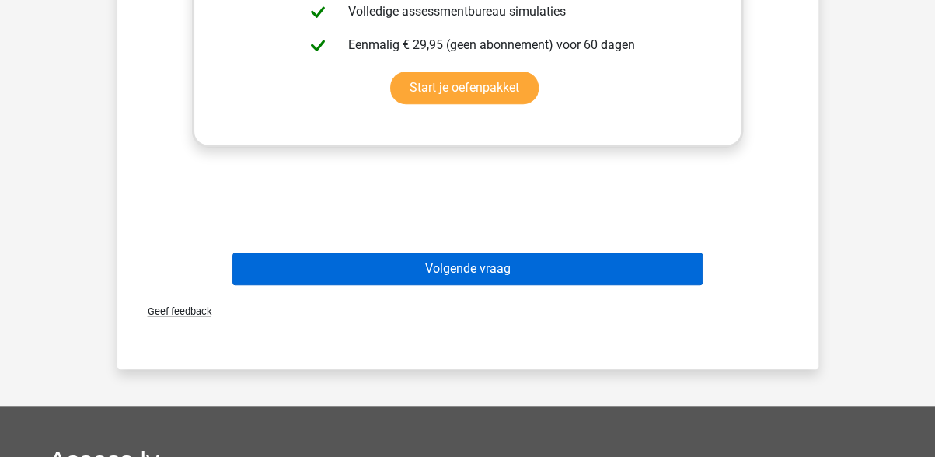
scroll to position [72, 0]
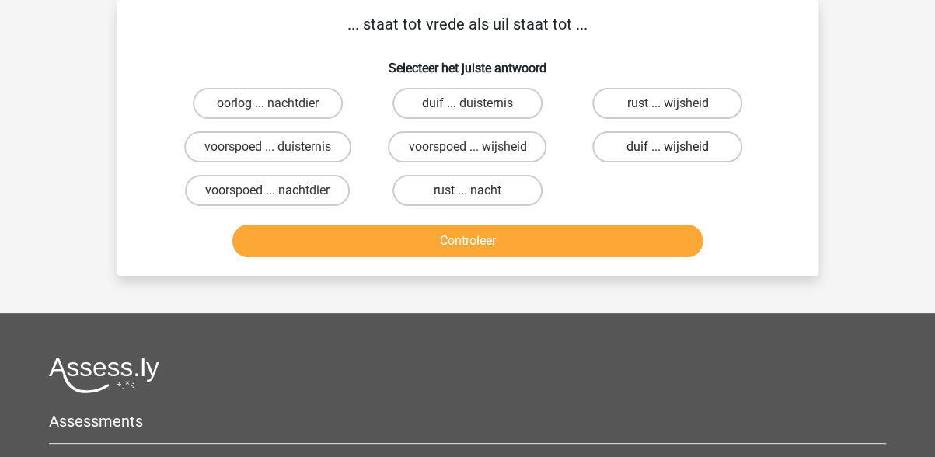
click at [658, 141] on label "duif ... wijsheid" at bounding box center [667, 146] width 150 height 31
click at [668, 147] on input "duif ... wijsheid" at bounding box center [673, 152] width 10 height 10
radio input "true"
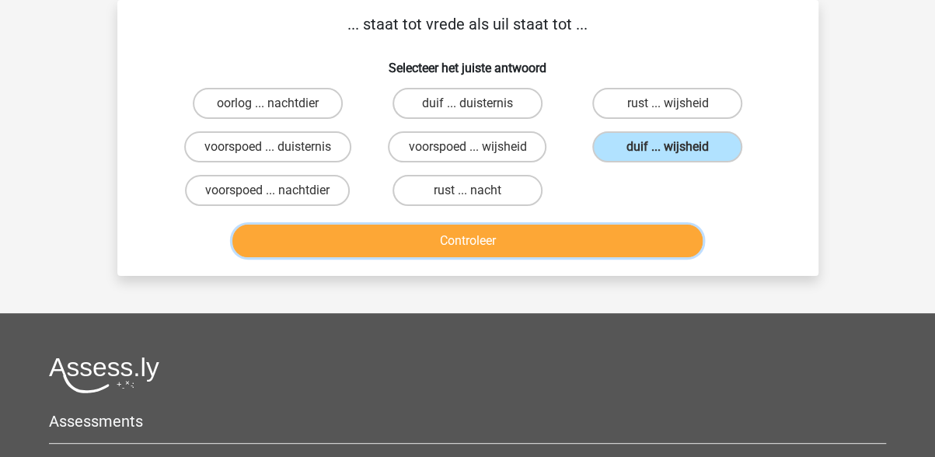
click at [465, 242] on button "Controleer" at bounding box center [467, 241] width 470 height 33
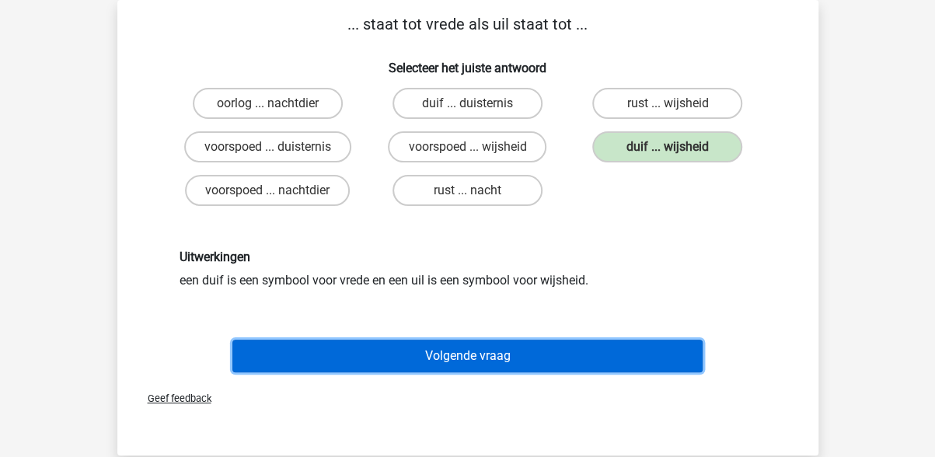
click at [419, 351] on button "Volgende vraag" at bounding box center [467, 356] width 470 height 33
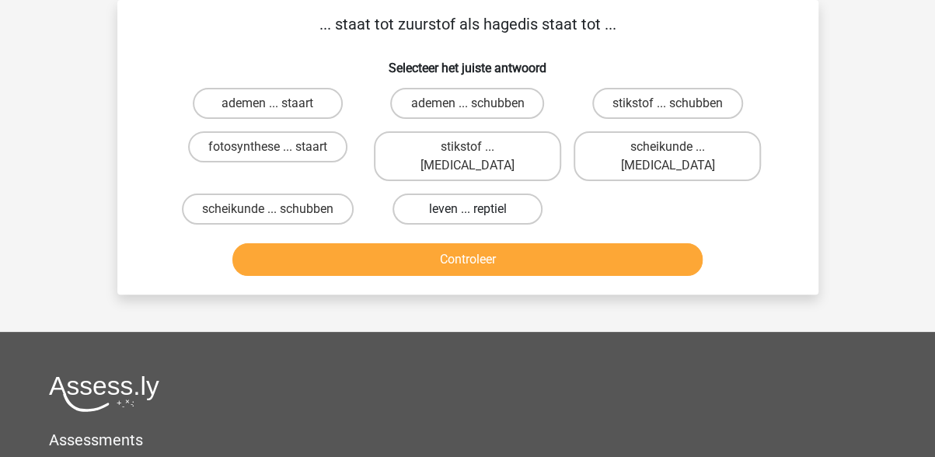
click at [480, 194] on label "leven ... reptiel" at bounding box center [468, 209] width 150 height 31
click at [477, 209] on input "leven ... reptiel" at bounding box center [472, 214] width 10 height 10
radio input "true"
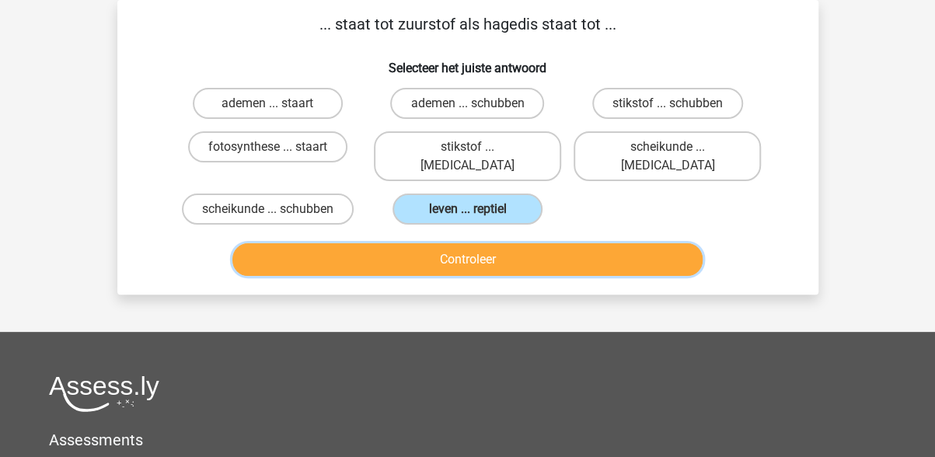
click at [488, 243] on button "Controleer" at bounding box center [467, 259] width 470 height 33
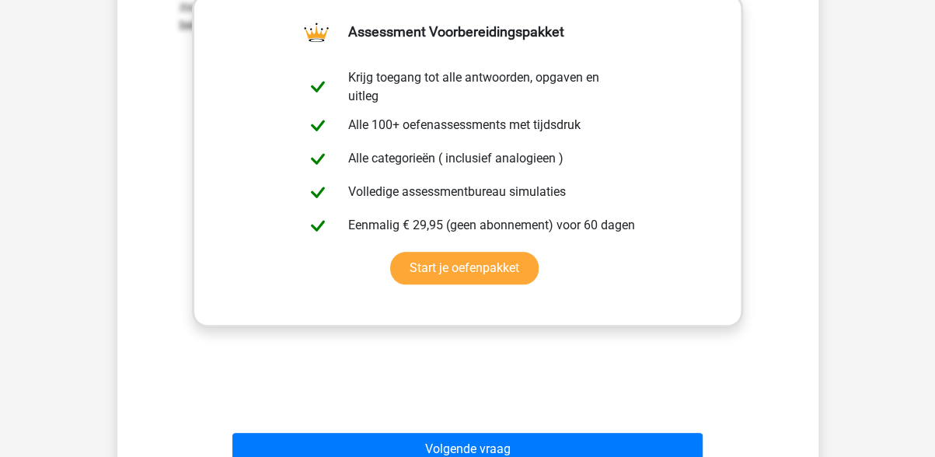
scroll to position [538, 0]
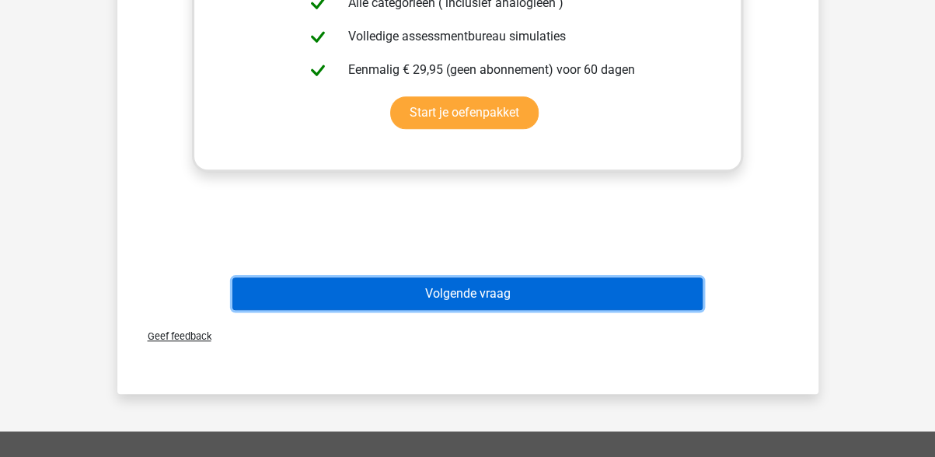
click at [488, 278] on button "Volgende vraag" at bounding box center [467, 294] width 470 height 33
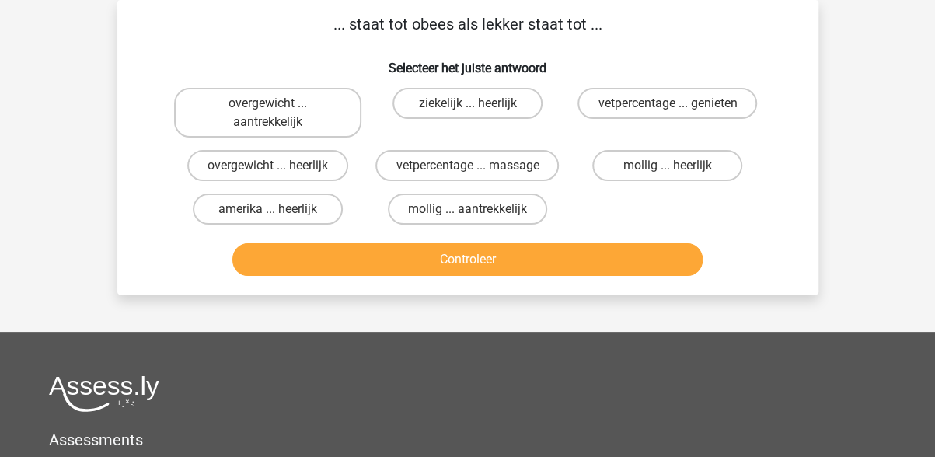
scroll to position [0, 0]
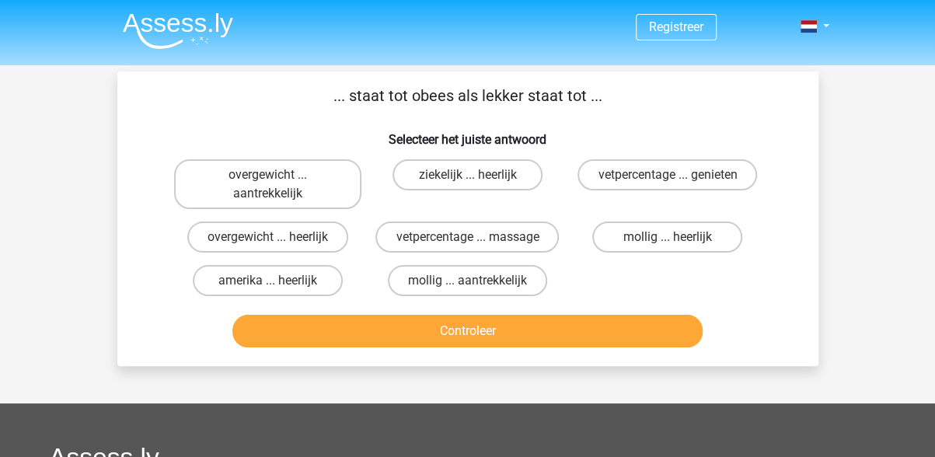
click at [275, 180] on input "overgewicht ... aantrekkelijk" at bounding box center [272, 180] width 10 height 10
radio input "true"
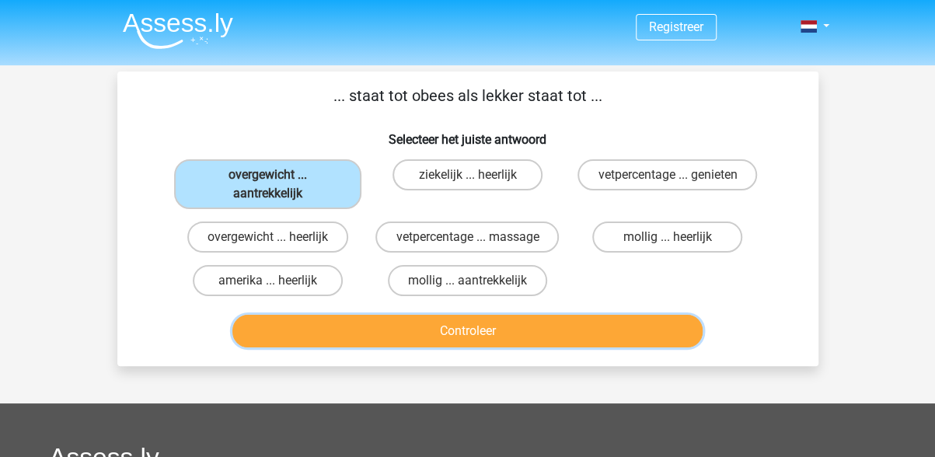
click at [424, 338] on button "Controleer" at bounding box center [467, 331] width 470 height 33
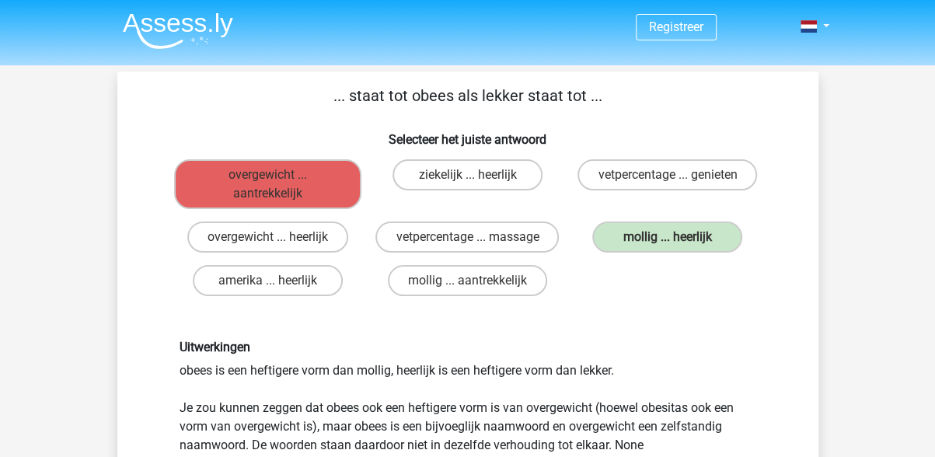
scroll to position [155, 0]
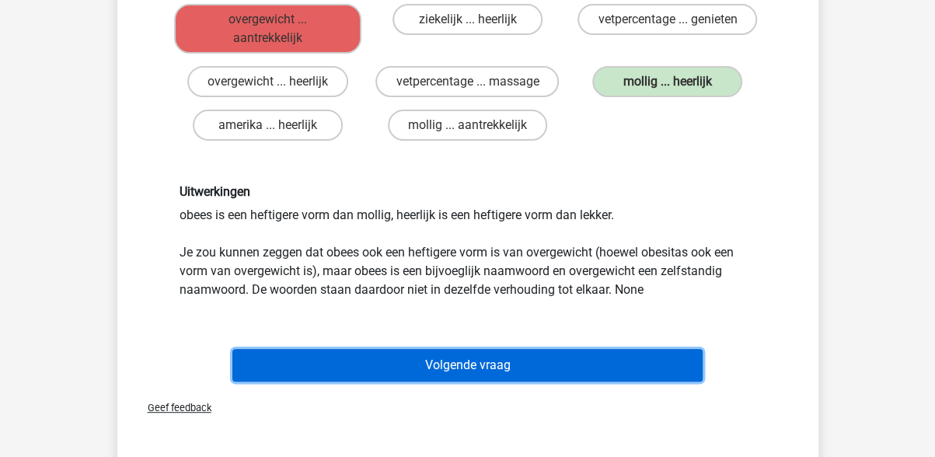
click at [456, 371] on button "Volgende vraag" at bounding box center [467, 365] width 470 height 33
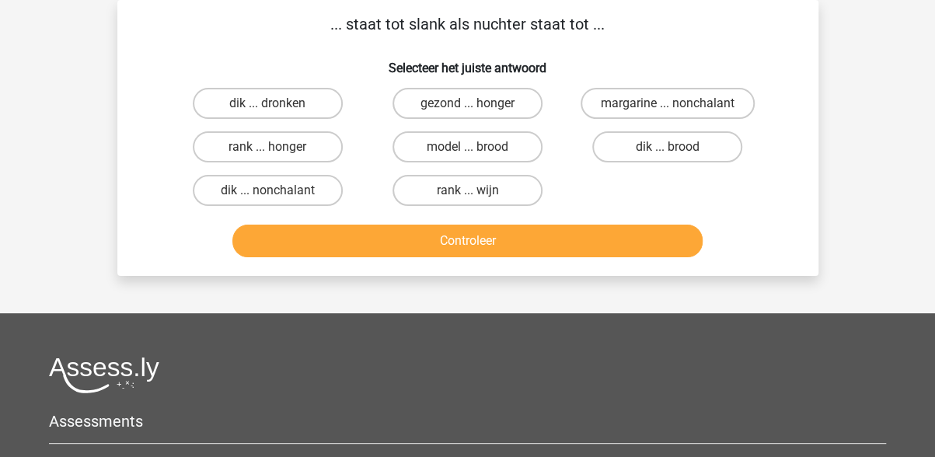
scroll to position [0, 0]
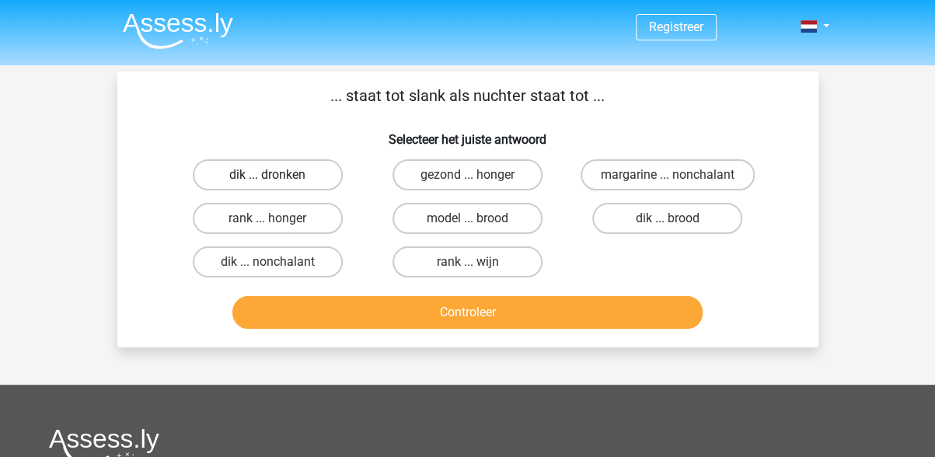
click at [291, 172] on label "dik ... dronken" at bounding box center [268, 174] width 150 height 31
click at [278, 175] on input "dik ... dronken" at bounding box center [272, 180] width 10 height 10
radio input "true"
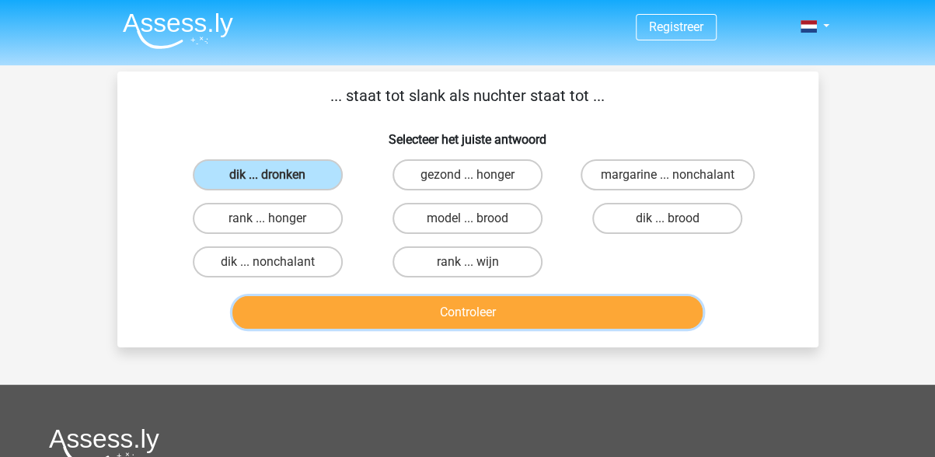
click at [462, 315] on button "Controleer" at bounding box center [467, 312] width 470 height 33
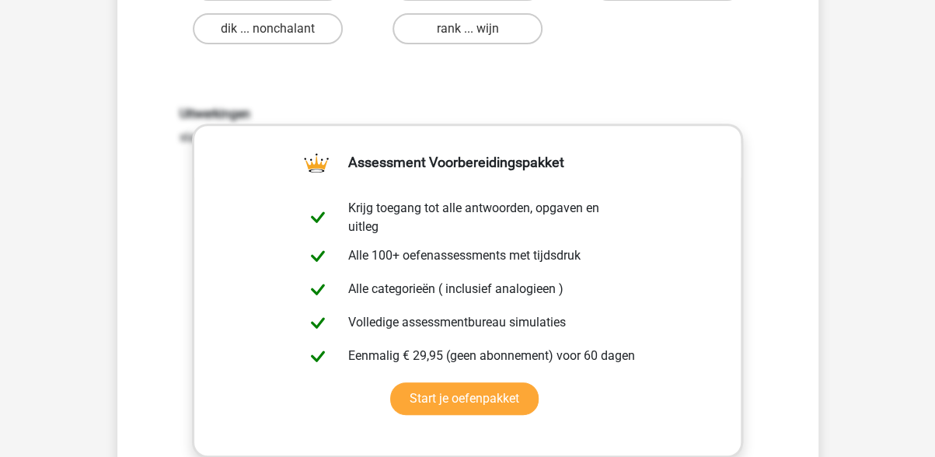
scroll to position [544, 0]
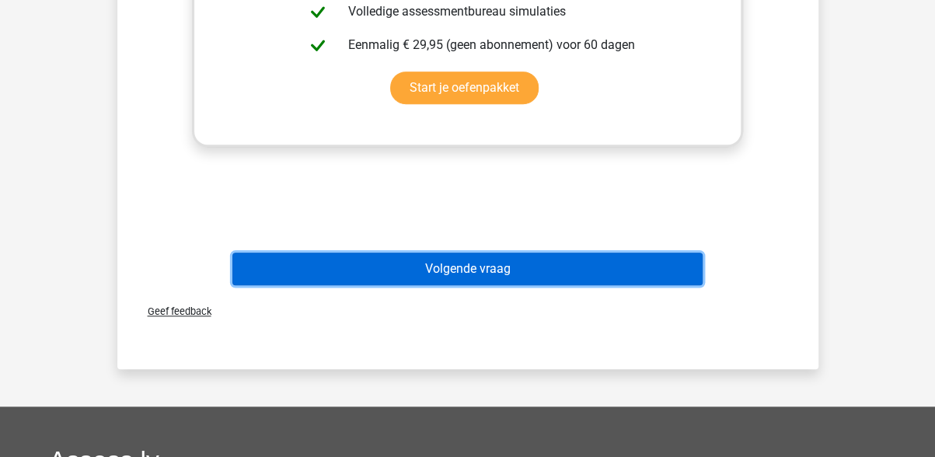
click at [376, 274] on button "Volgende vraag" at bounding box center [467, 269] width 470 height 33
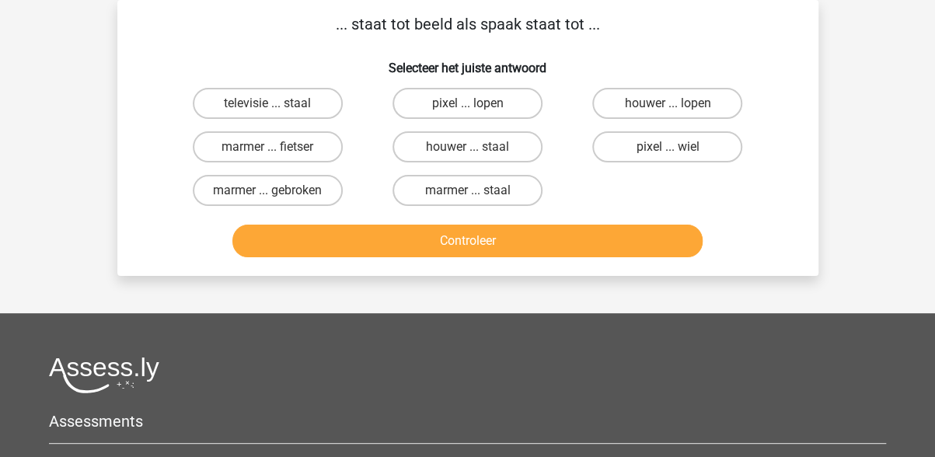
scroll to position [0, 0]
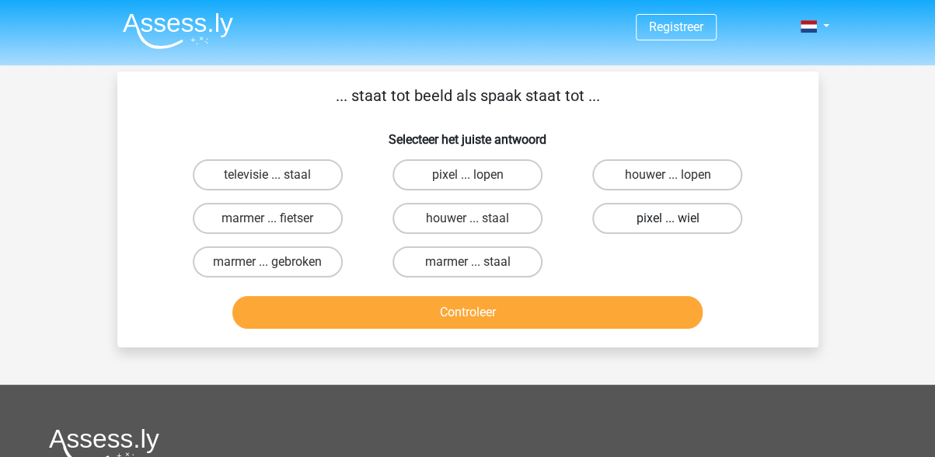
click at [655, 221] on label "pixel ... wiel" at bounding box center [667, 218] width 150 height 31
click at [668, 221] on input "pixel ... wiel" at bounding box center [673, 223] width 10 height 10
radio input "true"
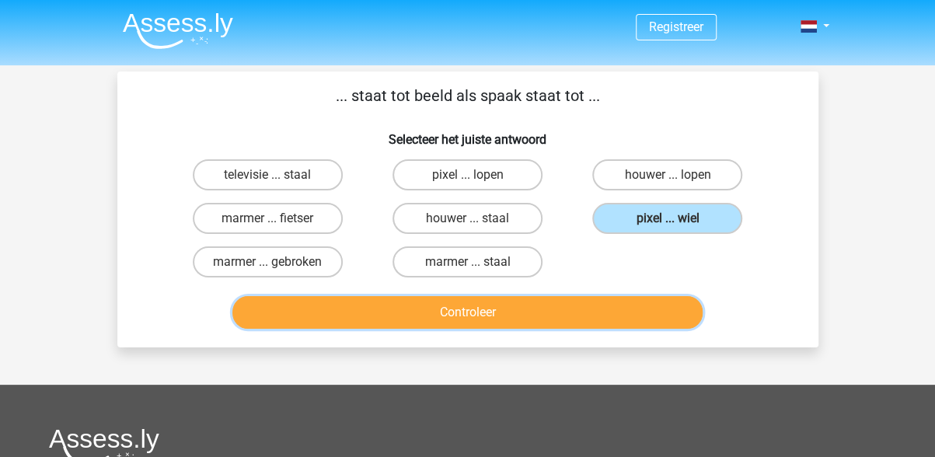
click at [487, 312] on button "Controleer" at bounding box center [467, 312] width 470 height 33
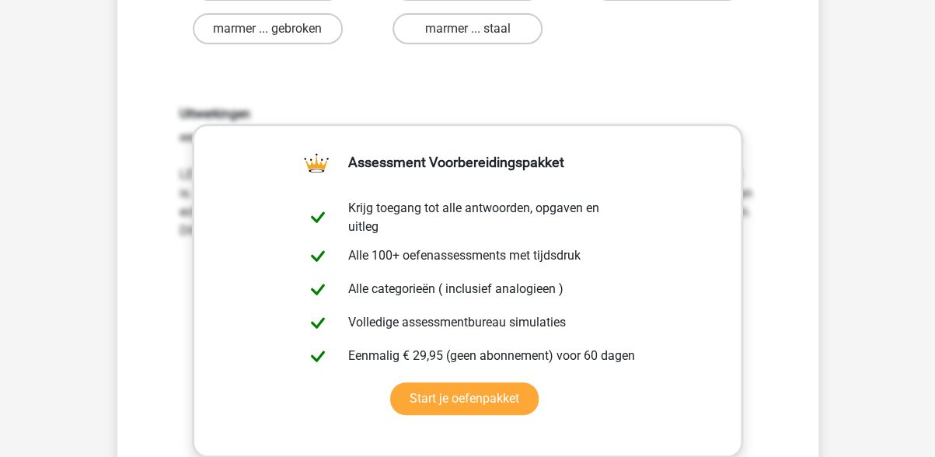
scroll to position [466, 0]
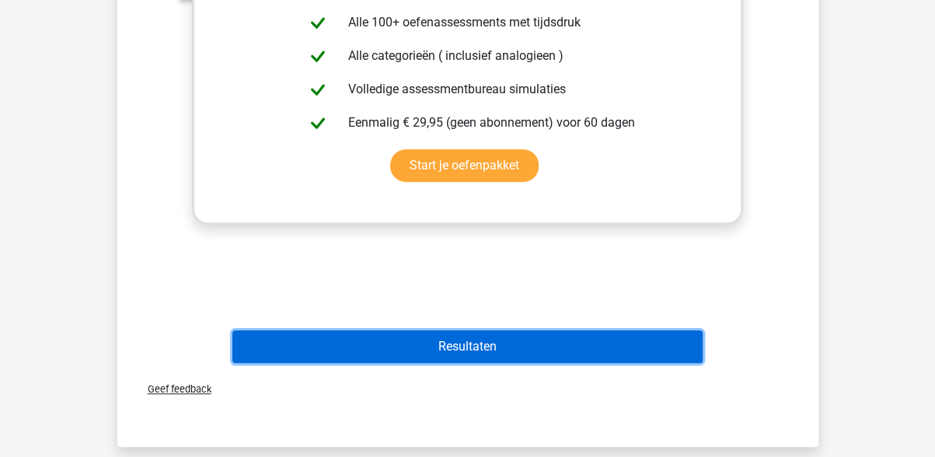
click at [484, 349] on button "Resultaten" at bounding box center [467, 346] width 470 height 33
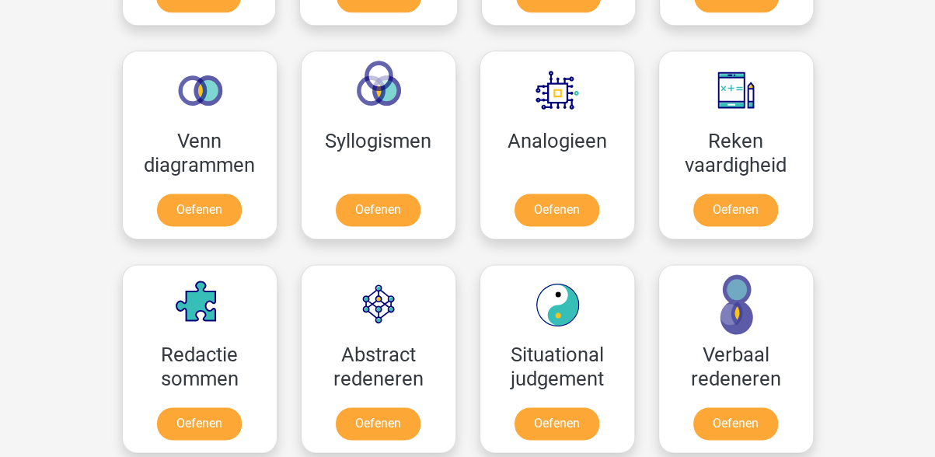
scroll to position [970, 0]
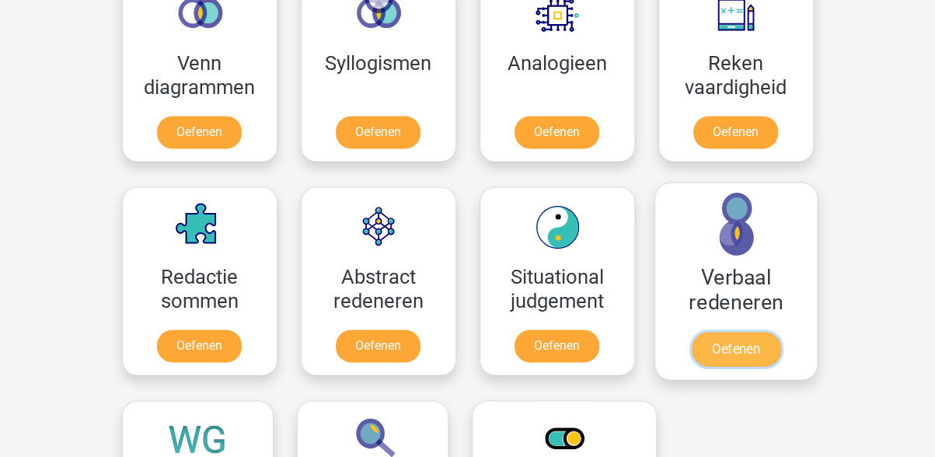
click at [735, 341] on link "Oefenen" at bounding box center [735, 349] width 89 height 34
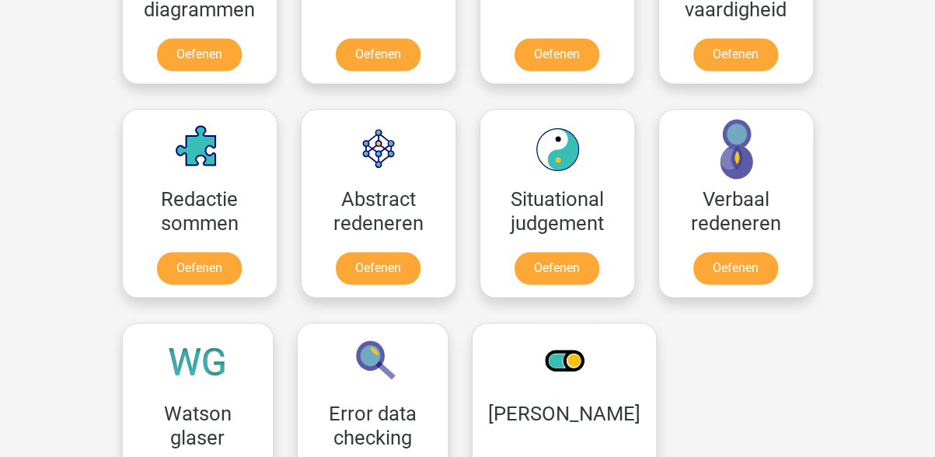
scroll to position [1126, 0]
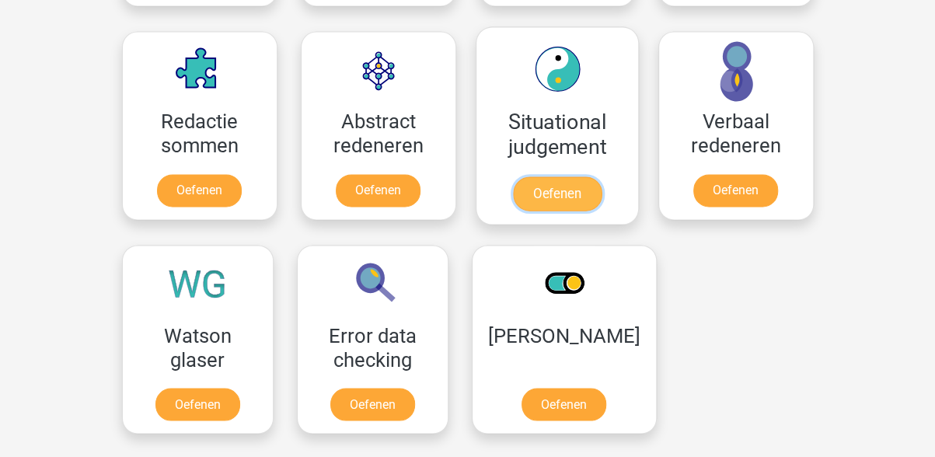
click at [561, 186] on link "Oefenen" at bounding box center [556, 193] width 89 height 34
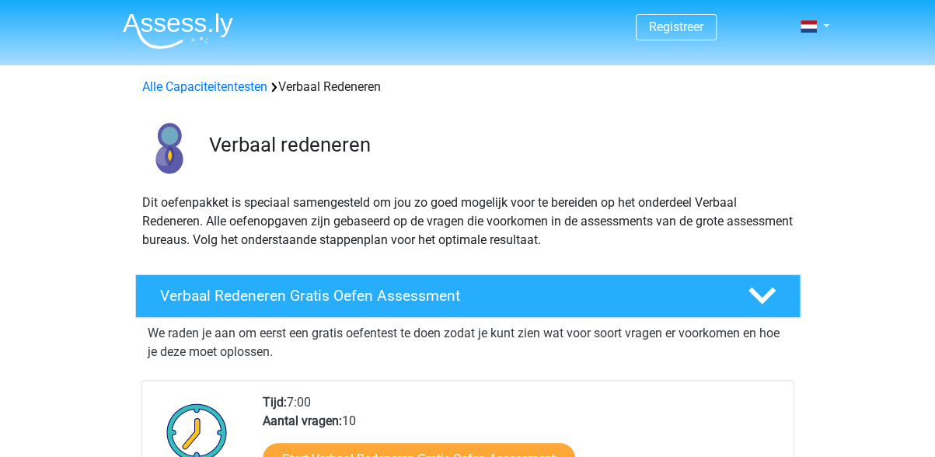
scroll to position [155, 0]
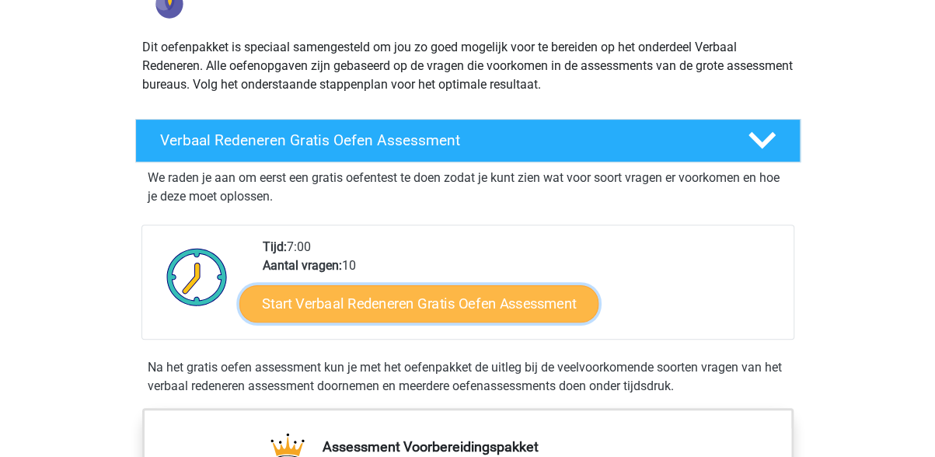
click at [445, 302] on link "Start Verbaal Redeneren Gratis Oefen Assessment" at bounding box center [418, 303] width 359 height 37
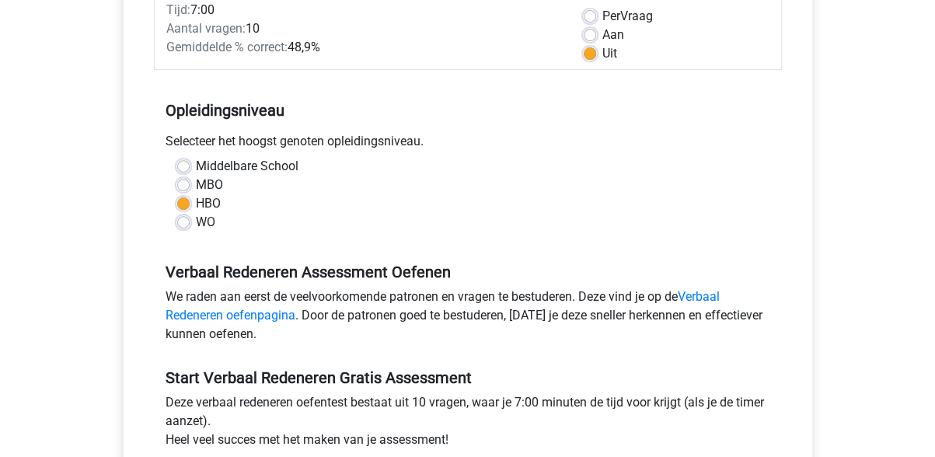
scroll to position [389, 0]
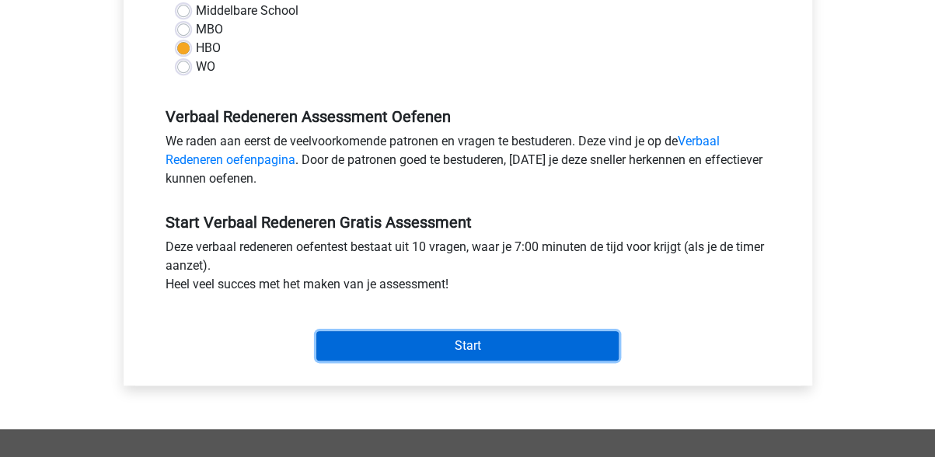
click at [426, 351] on input "Start" at bounding box center [467, 346] width 302 height 30
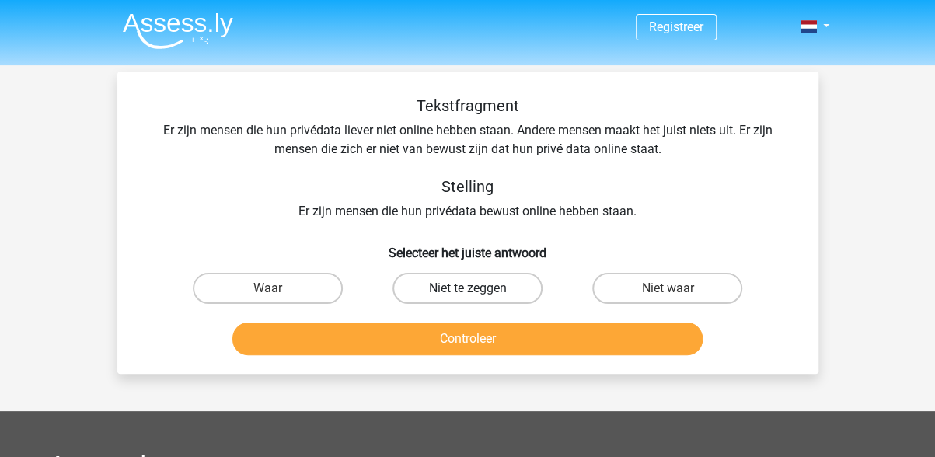
click at [518, 287] on label "Niet te zeggen" at bounding box center [468, 288] width 150 height 31
click at [477, 288] on input "Niet te zeggen" at bounding box center [472, 293] width 10 height 10
radio input "true"
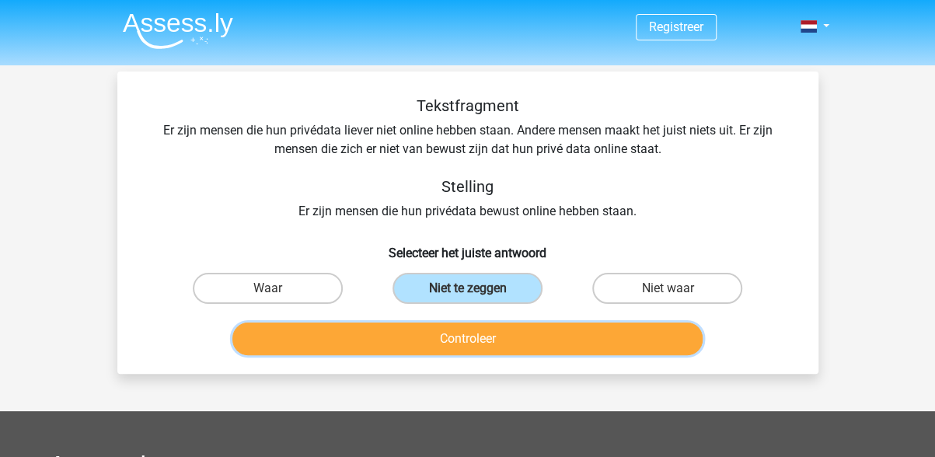
click at [492, 338] on button "Controleer" at bounding box center [467, 339] width 470 height 33
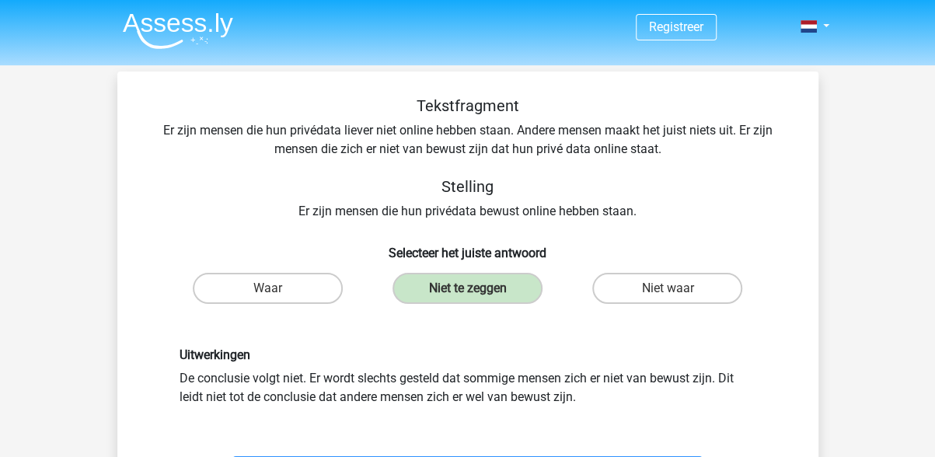
scroll to position [155, 0]
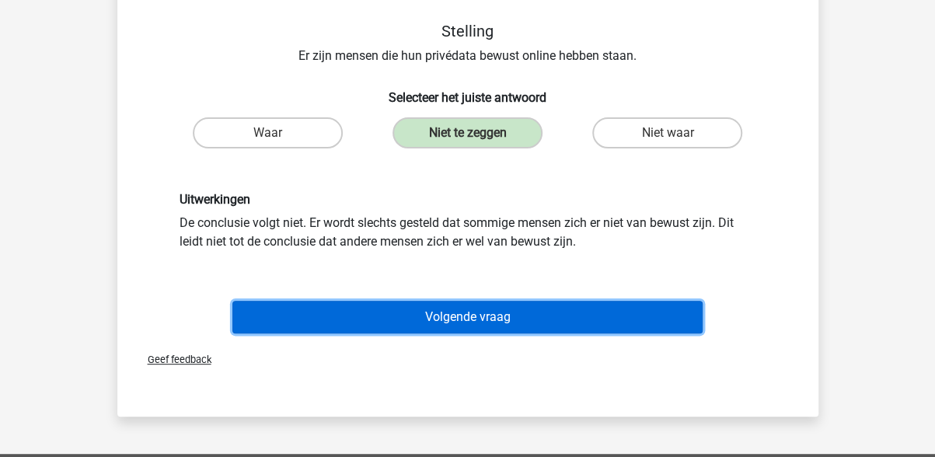
click at [456, 319] on button "Volgende vraag" at bounding box center [467, 317] width 470 height 33
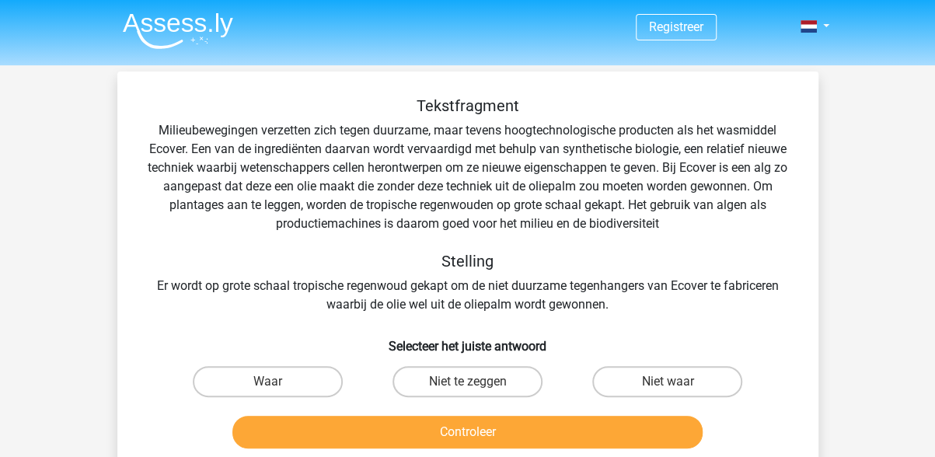
scroll to position [78, 0]
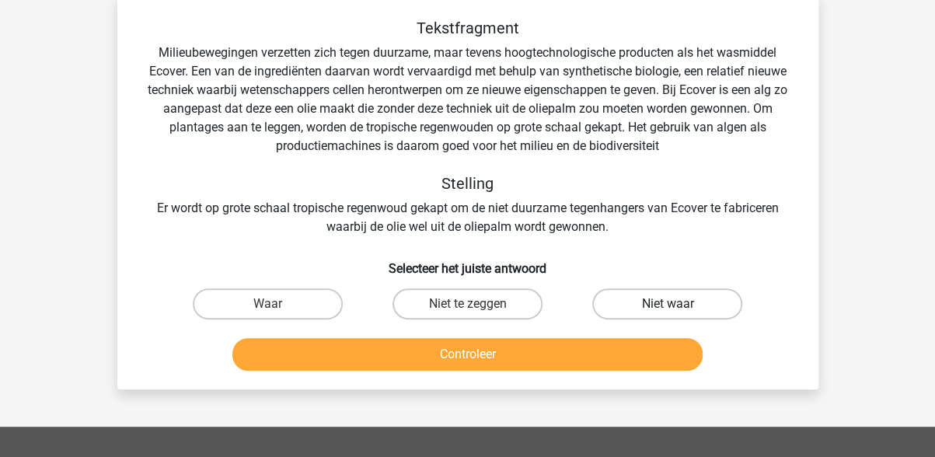
click at [641, 299] on label "Niet waar" at bounding box center [667, 303] width 150 height 31
click at [668, 304] on input "Niet waar" at bounding box center [673, 309] width 10 height 10
radio input "true"
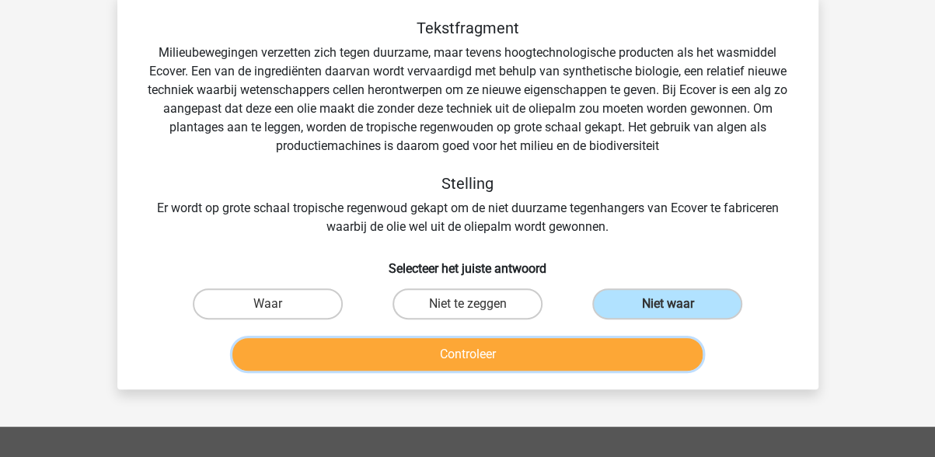
click at [466, 351] on button "Controleer" at bounding box center [467, 354] width 470 height 33
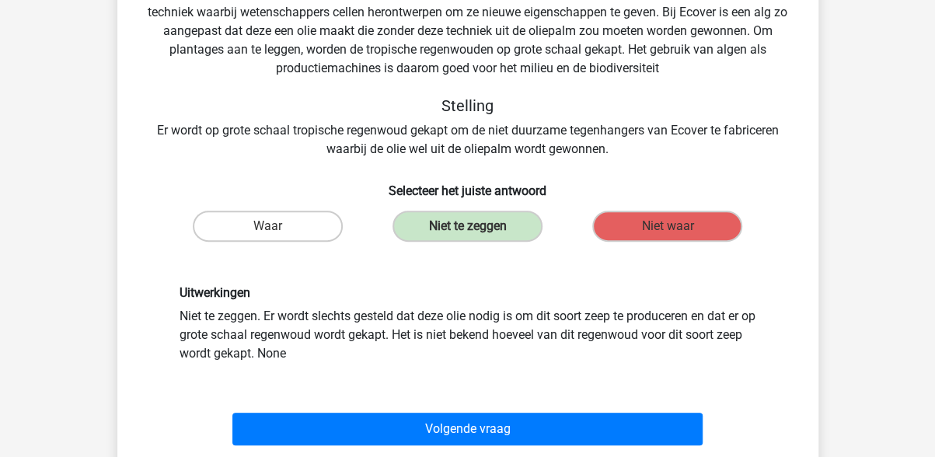
scroll to position [233, 0]
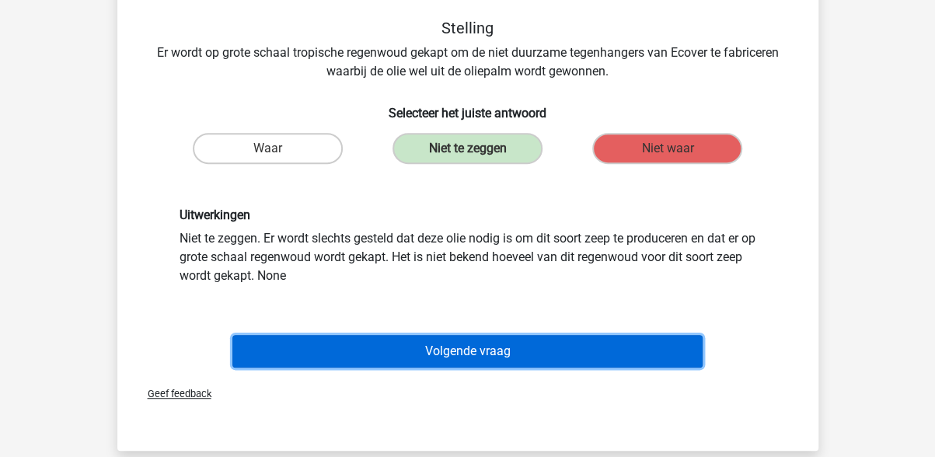
click at [494, 351] on button "Volgende vraag" at bounding box center [467, 351] width 470 height 33
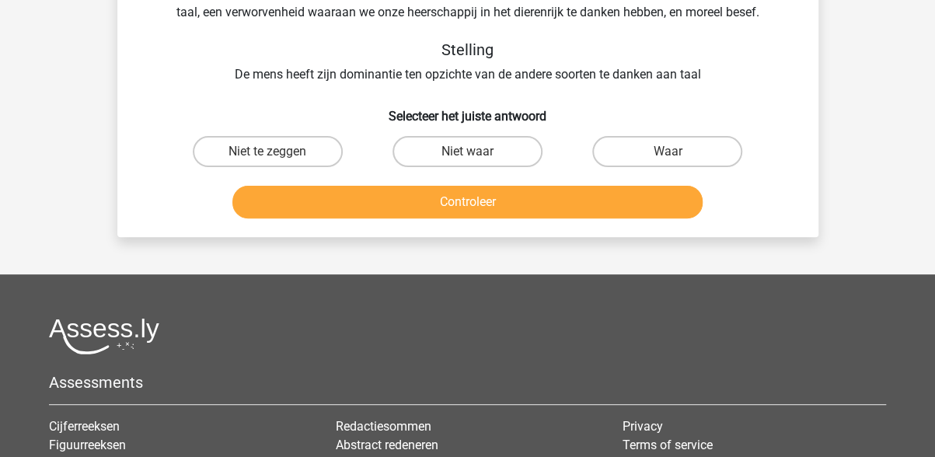
scroll to position [78, 0]
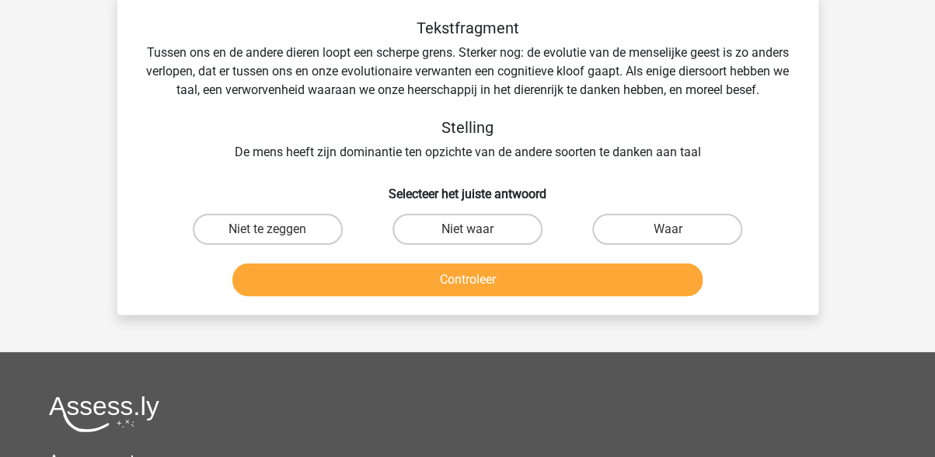
click at [469, 239] on input "Niet waar" at bounding box center [472, 234] width 10 height 10
radio input "true"
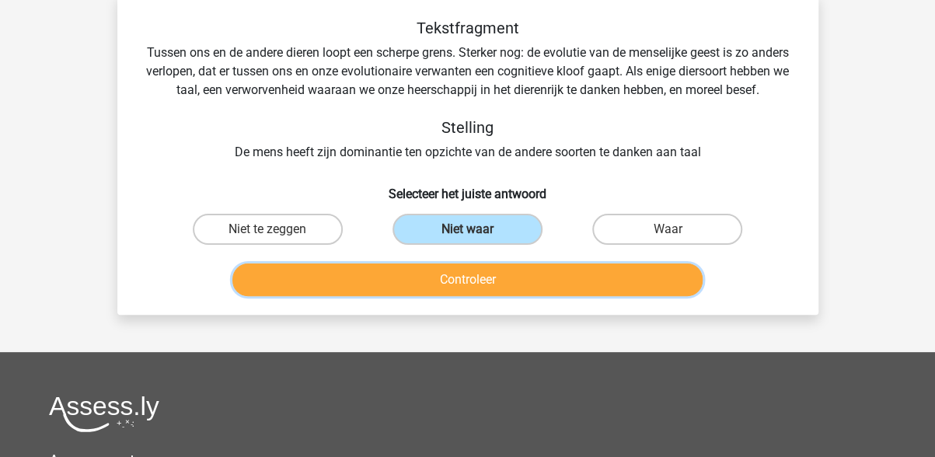
click at [474, 296] on button "Controleer" at bounding box center [467, 280] width 470 height 33
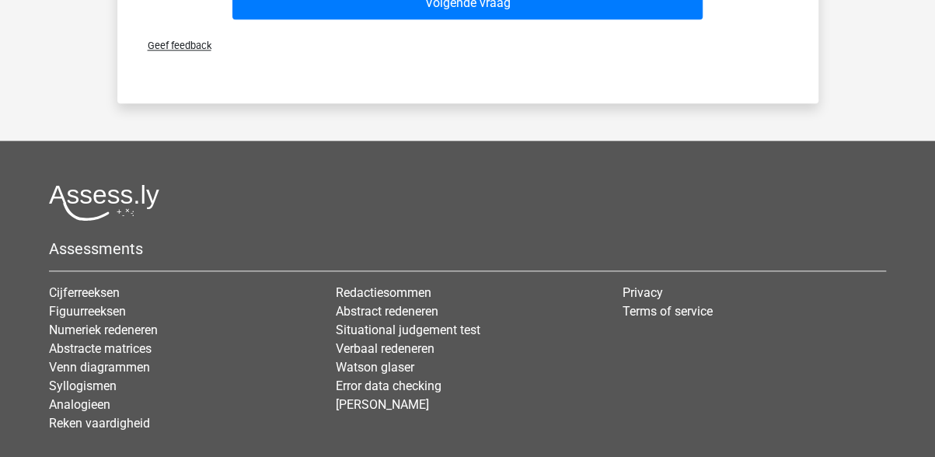
scroll to position [622, 0]
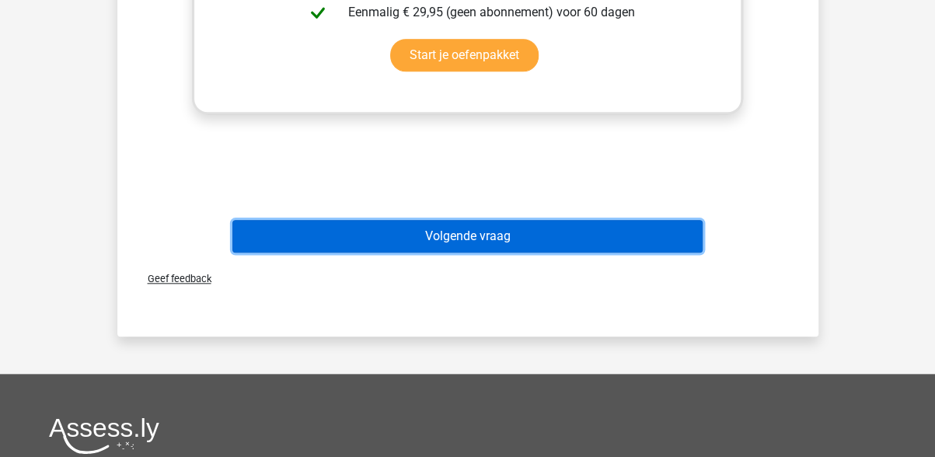
click at [487, 253] on button "Volgende vraag" at bounding box center [467, 236] width 470 height 33
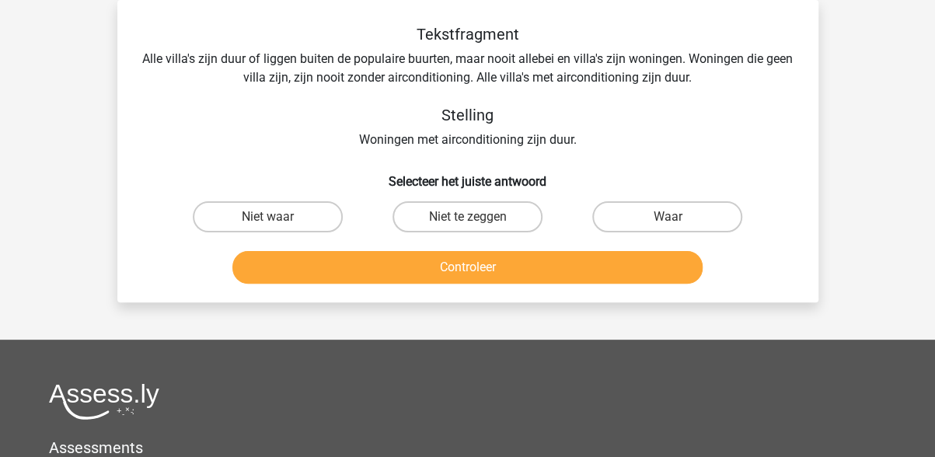
scroll to position [0, 0]
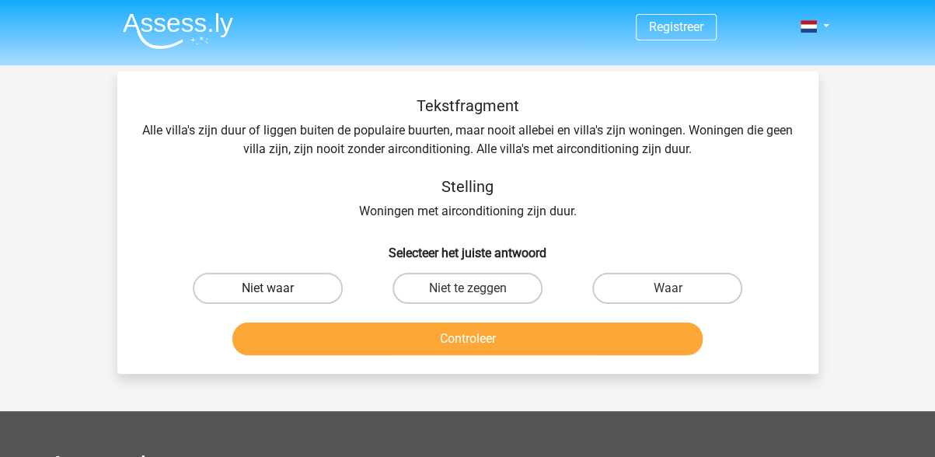
click at [298, 284] on label "Niet waar" at bounding box center [268, 288] width 150 height 31
click at [278, 288] on input "Niet waar" at bounding box center [272, 293] width 10 height 10
radio input "true"
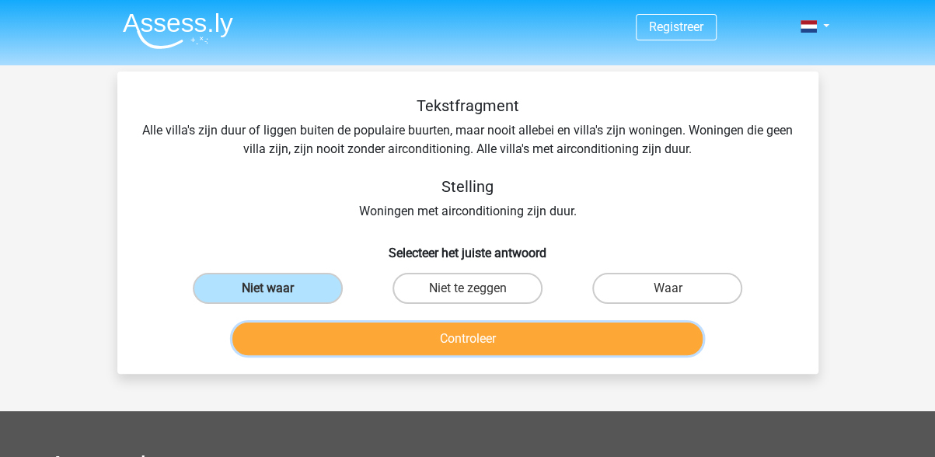
click at [457, 335] on button "Controleer" at bounding box center [467, 339] width 470 height 33
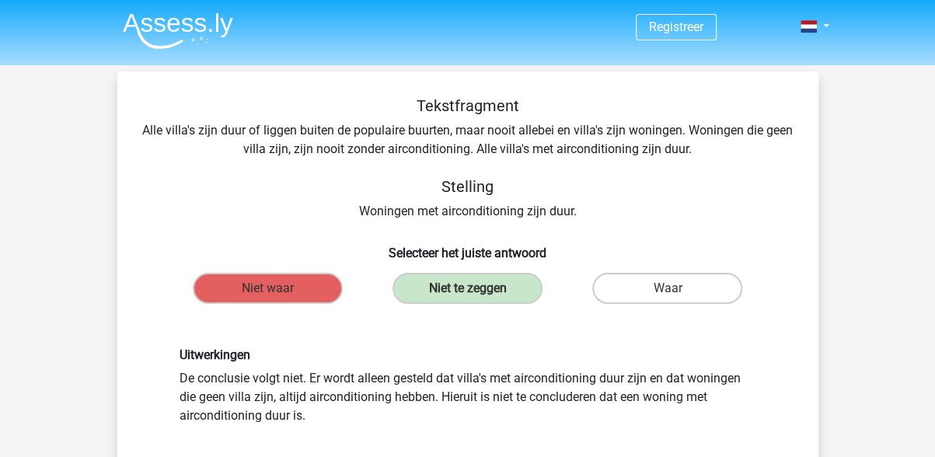
scroll to position [311, 0]
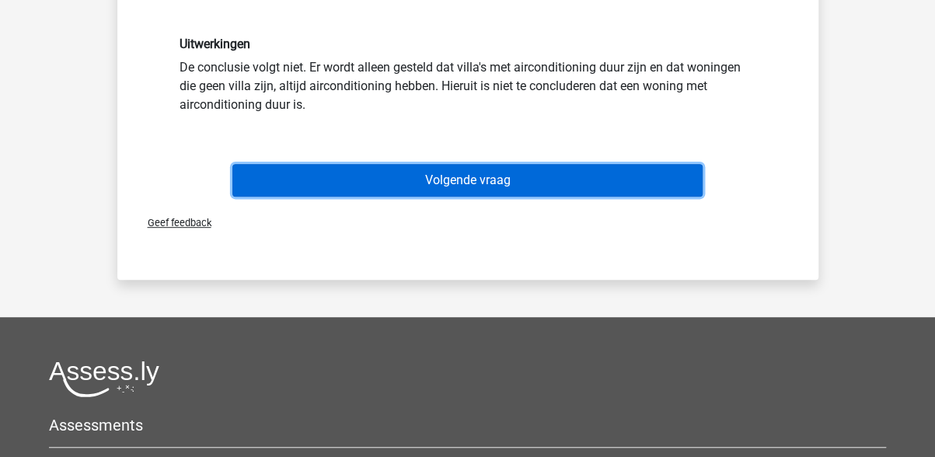
click at [428, 178] on button "Volgende vraag" at bounding box center [467, 180] width 470 height 33
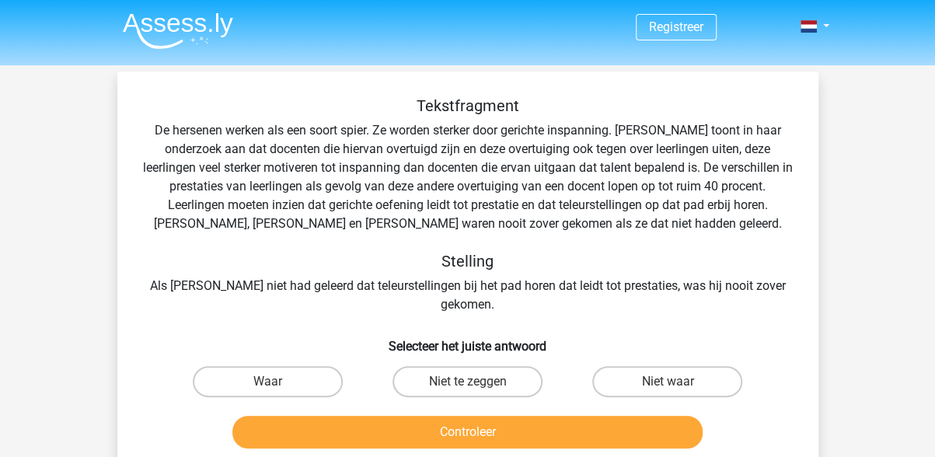
scroll to position [78, 0]
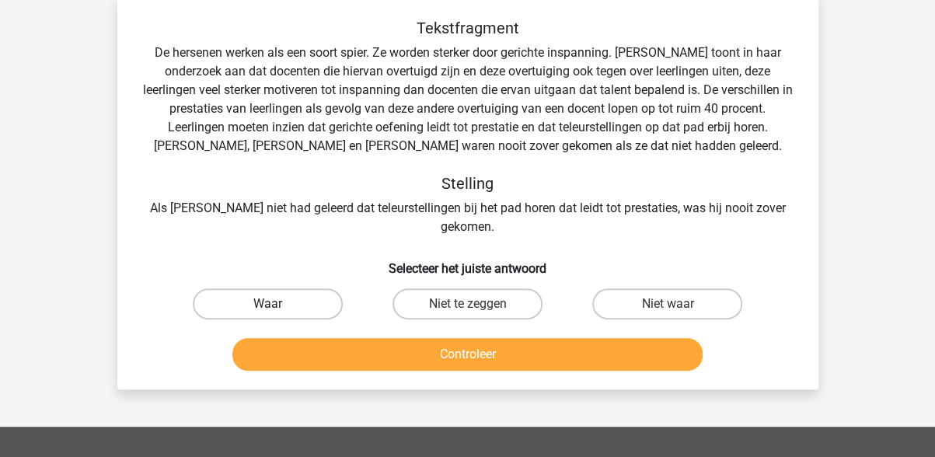
click at [288, 288] on label "Waar" at bounding box center [268, 303] width 150 height 31
click at [278, 304] on input "Waar" at bounding box center [272, 309] width 10 height 10
radio input "true"
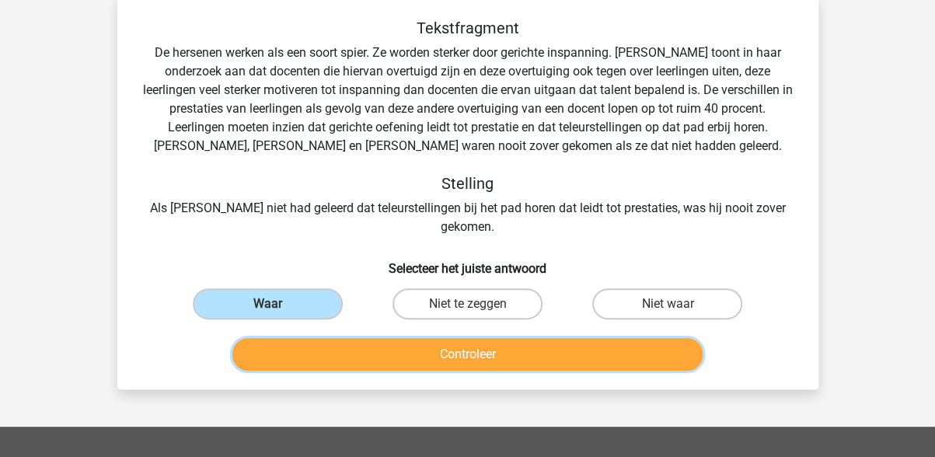
click at [389, 338] on button "Controleer" at bounding box center [467, 354] width 470 height 33
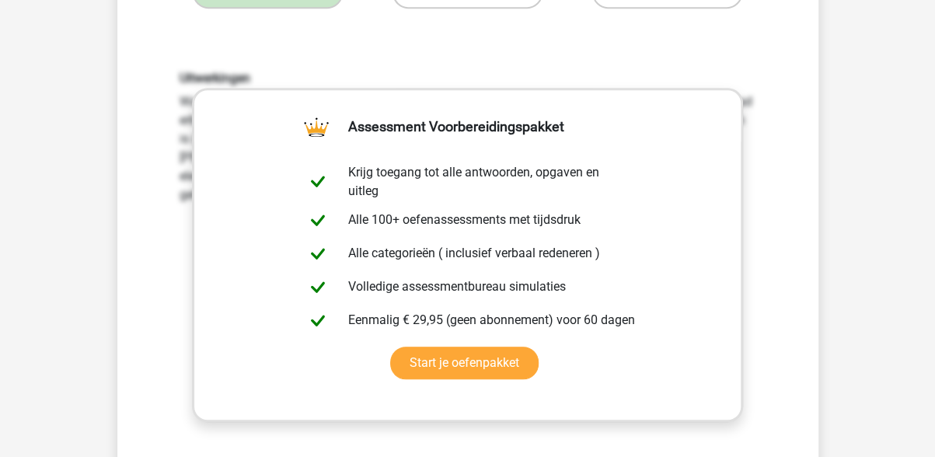
scroll to position [544, 0]
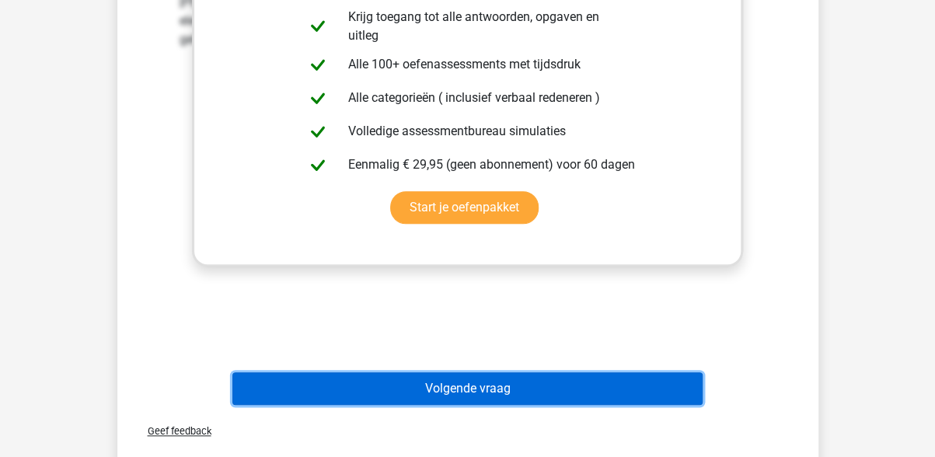
click at [452, 375] on button "Volgende vraag" at bounding box center [467, 388] width 470 height 33
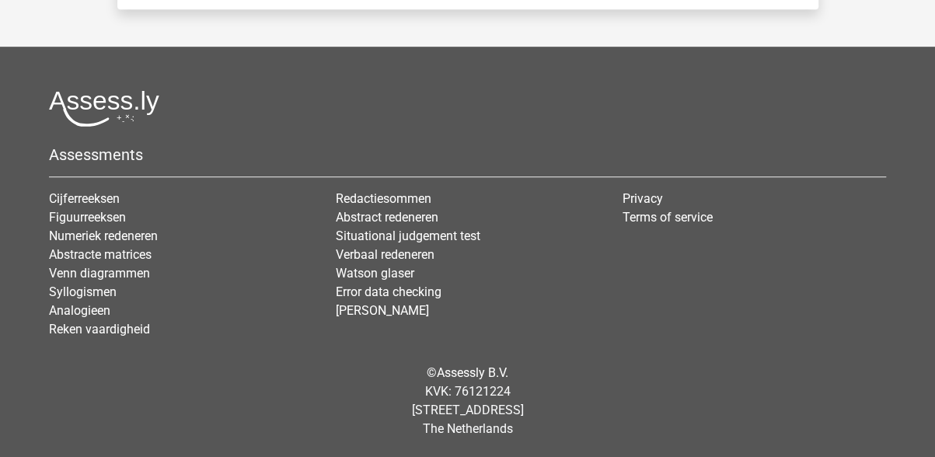
scroll to position [72, 0]
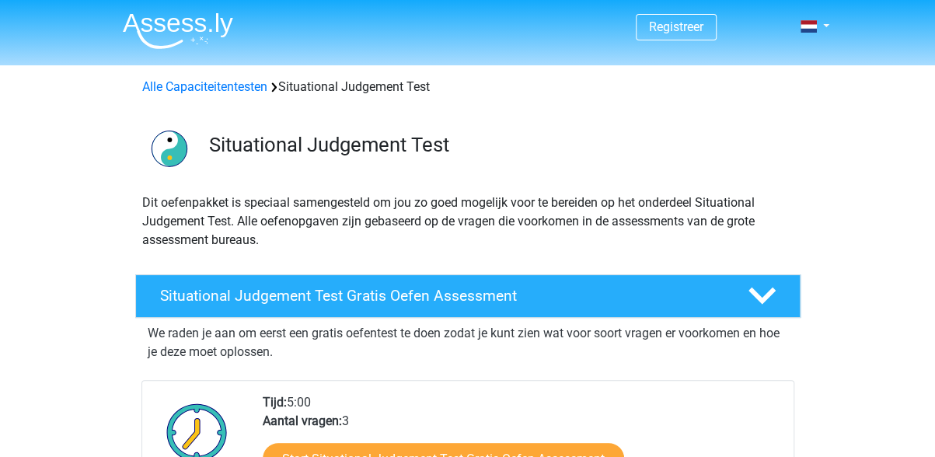
scroll to position [155, 0]
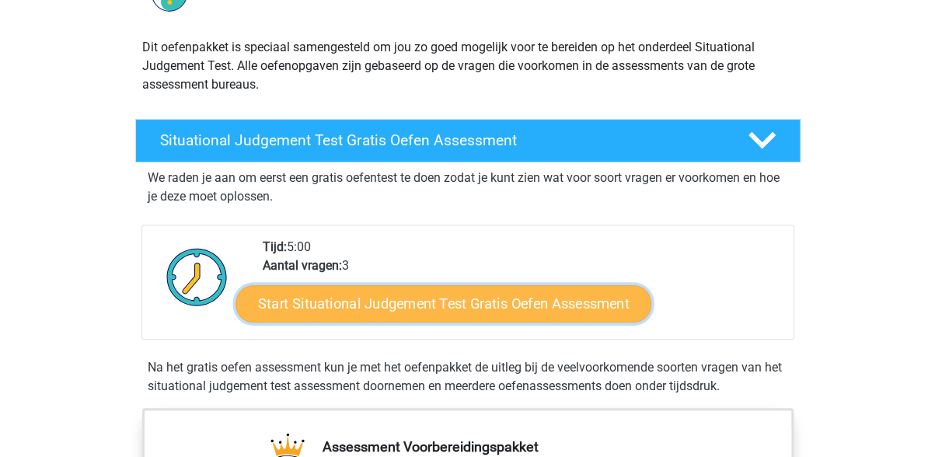
click at [471, 301] on link "Start Situational Judgement Test Gratis Oefen Assessment" at bounding box center [444, 303] width 416 height 37
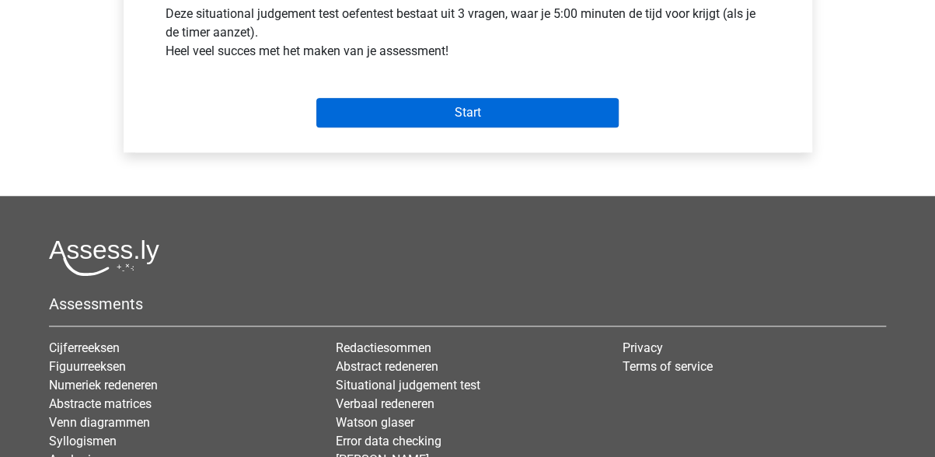
scroll to position [466, 0]
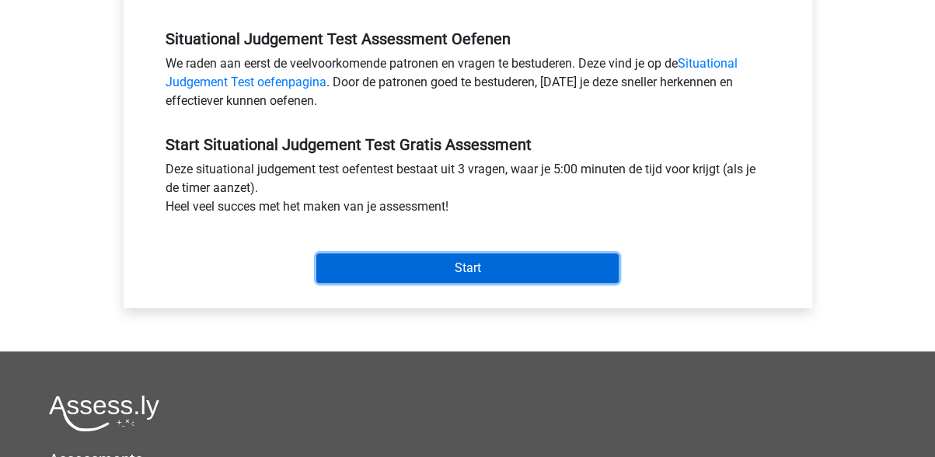
click at [463, 271] on input "Start" at bounding box center [467, 268] width 302 height 30
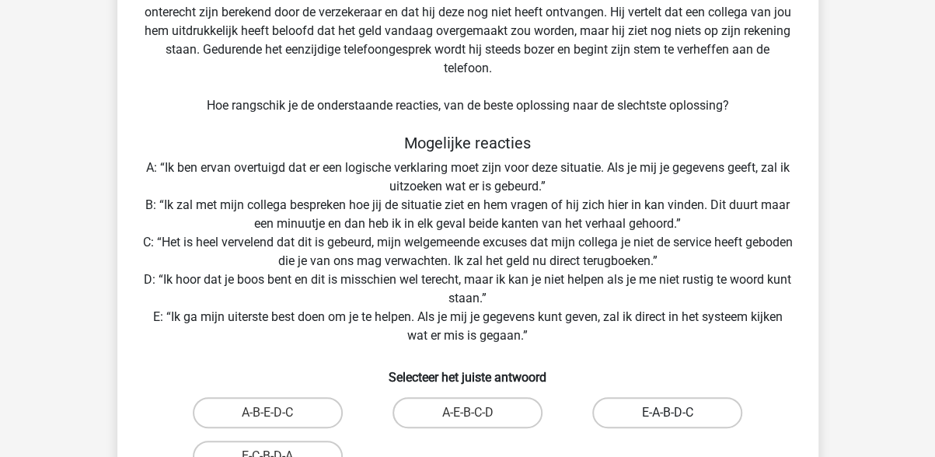
scroll to position [233, 0]
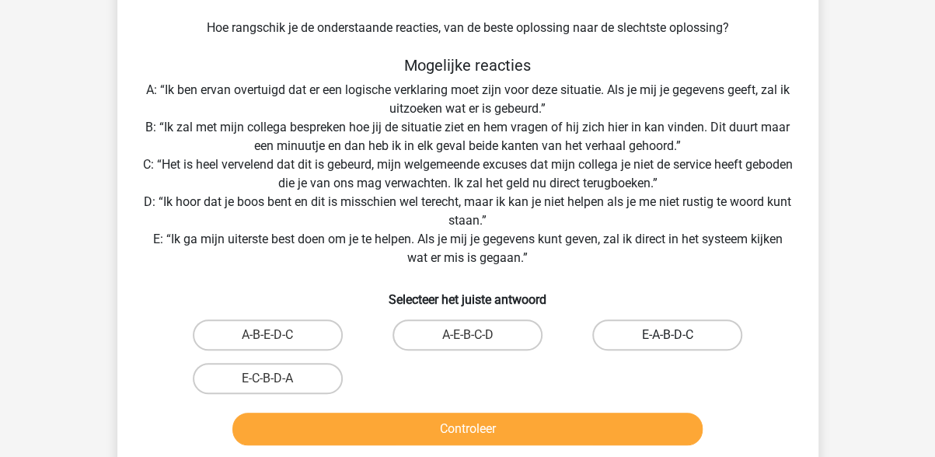
click at [658, 333] on label "E-A-B-D-C" at bounding box center [667, 334] width 150 height 31
click at [668, 335] on input "E-A-B-D-C" at bounding box center [673, 340] width 10 height 10
radio input "true"
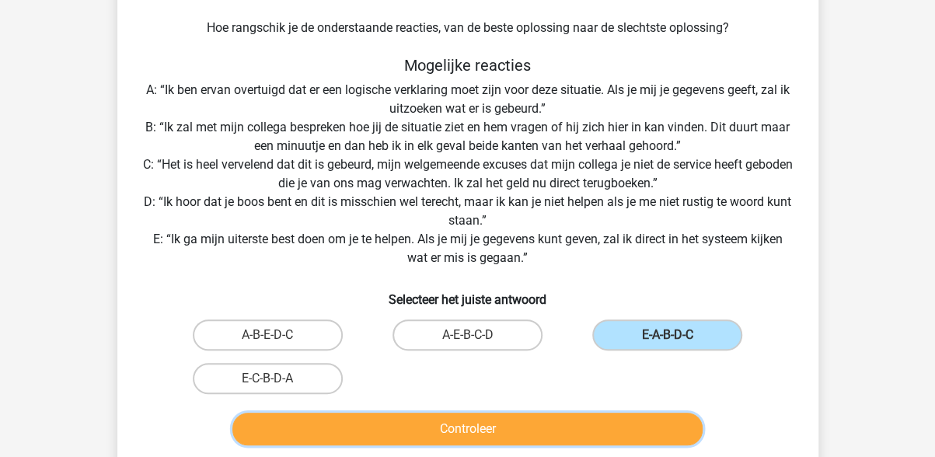
click at [467, 430] on button "Controleer" at bounding box center [467, 429] width 470 height 33
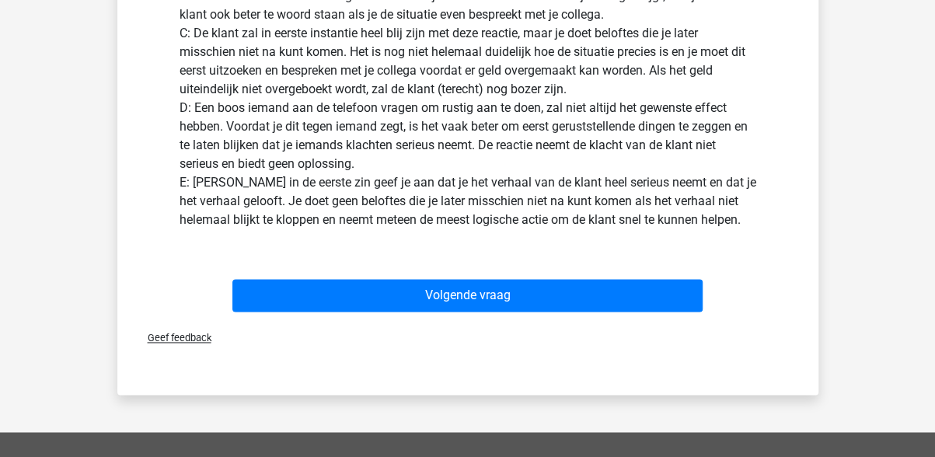
scroll to position [1011, 0]
